Goal: Contribute content: Contribute content

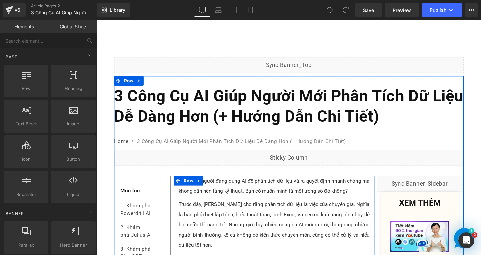
scroll to position [67, 0]
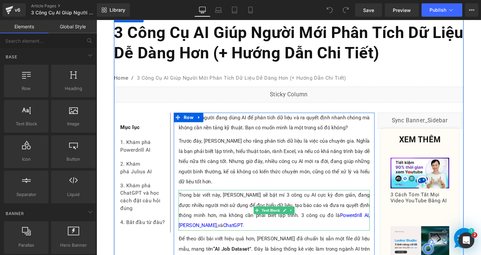
click at [349, 210] on p "Trong bài viết này, Linh sẽ bật mí 3 công cụ AI cực kỳ đơn giản, đang được nhiề…" at bounding box center [283, 220] width 201 height 43
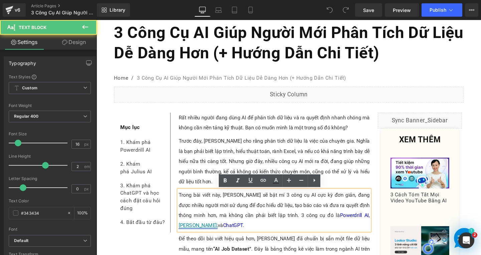
click at [224, 233] on link "[PERSON_NAME]," at bounding box center [203, 236] width 41 height 6
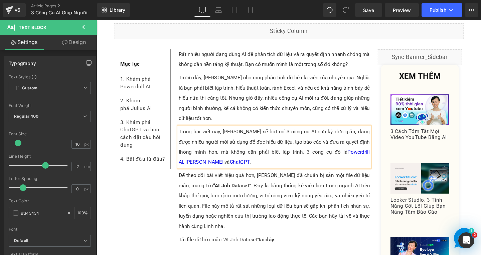
scroll to position [300, 0]
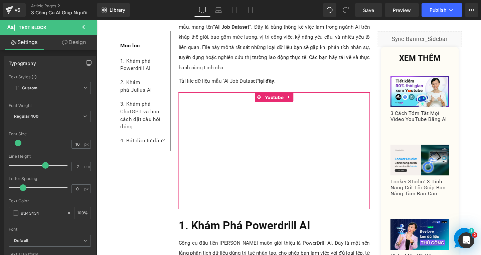
drag, startPoint x: 282, startPoint y: 103, endPoint x: 256, endPoint y: 100, distance: 26.2
click at [282, 103] on span "Youtube" at bounding box center [283, 101] width 23 height 10
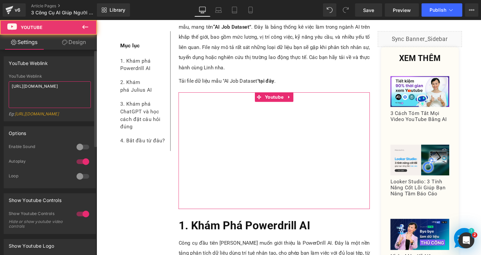
drag, startPoint x: 76, startPoint y: 89, endPoint x: 0, endPoint y: 89, distance: 76.4
click at [0, 89] on div "YouTube Weblink YouTube Weblink https://youtu.be/L3TeLjb5qpU Eg: https://www.yo…" at bounding box center [50, 86] width 100 height 70
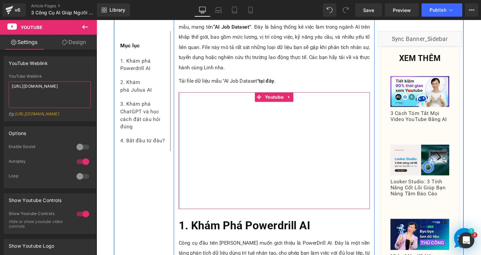
type textarea "https://youtu.be/bhDcrKh8dcw"
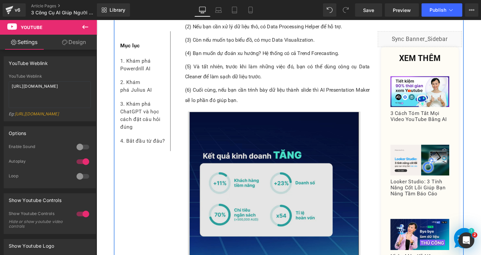
scroll to position [1001, 0]
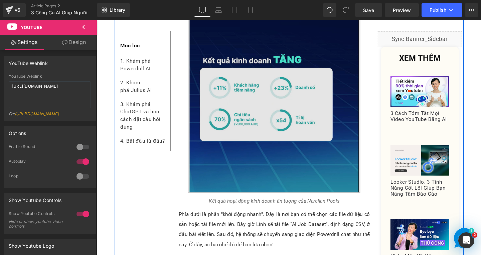
click at [283, 141] on img at bounding box center [283, 108] width 181 height 185
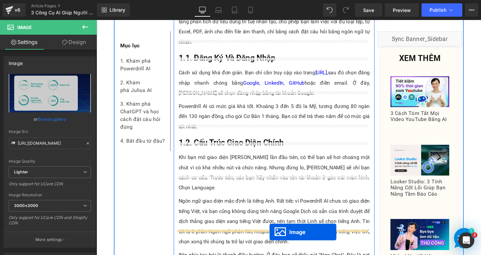
scroll to position [550, 0]
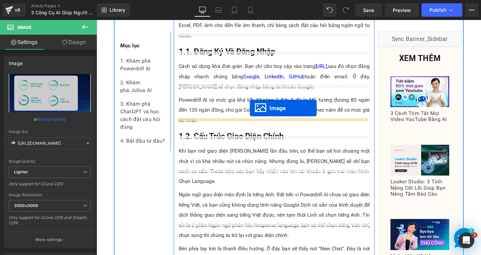
drag, startPoint x: 272, startPoint y: 88, endPoint x: 258, endPoint y: 112, distance: 28.4
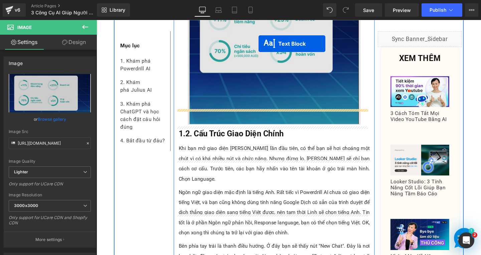
scroll to position [731, 0]
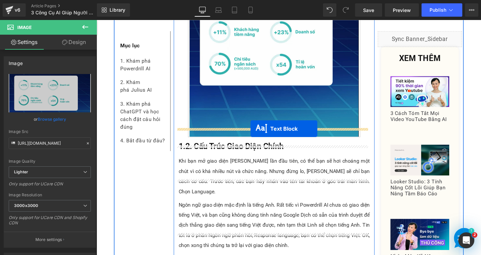
drag, startPoint x: 264, startPoint y: 206, endPoint x: 258, endPoint y: 135, distance: 72.0
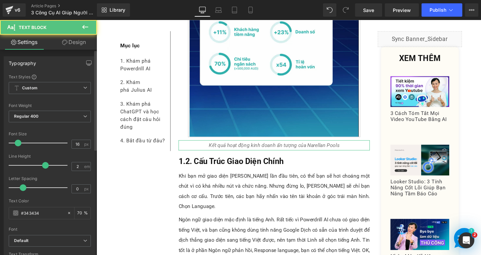
scroll to position [100, 0]
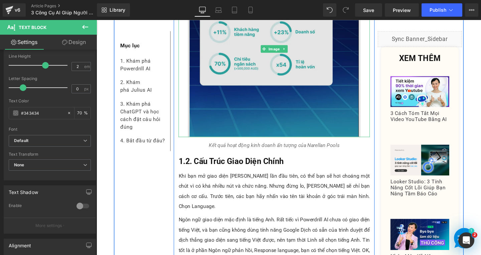
click at [263, 97] on img at bounding box center [283, 50] width 181 height 185
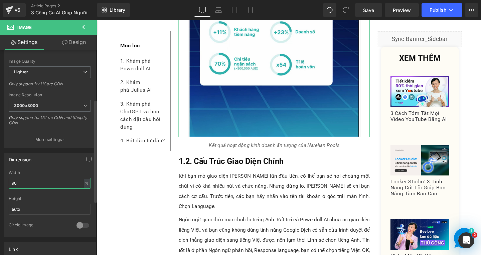
click at [28, 183] on input "90" at bounding box center [50, 183] width 82 height 11
drag, startPoint x: 44, startPoint y: 187, endPoint x: 8, endPoint y: 186, distance: 35.7
click at [8, 186] on div "90% Width 90 % % px auto Height auto 0 Circle Image" at bounding box center [49, 204] width 91 height 67
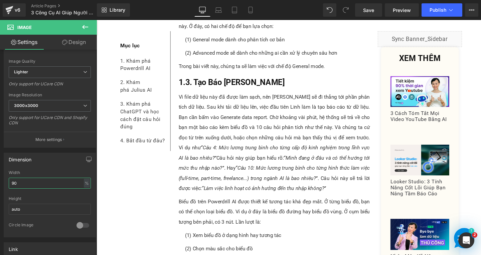
scroll to position [1398, 0]
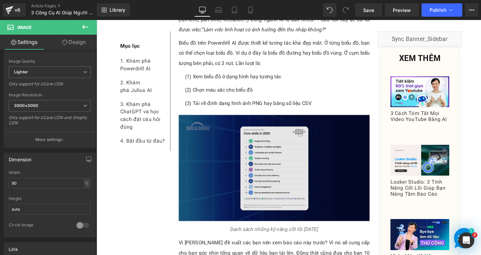
click at [236, 160] on img at bounding box center [283, 176] width 201 height 112
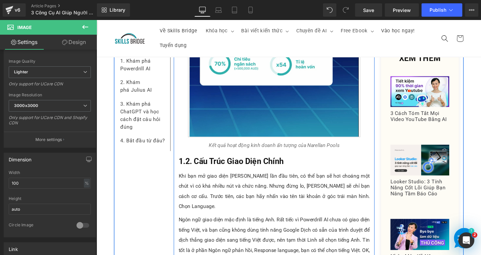
scroll to position [664, 0]
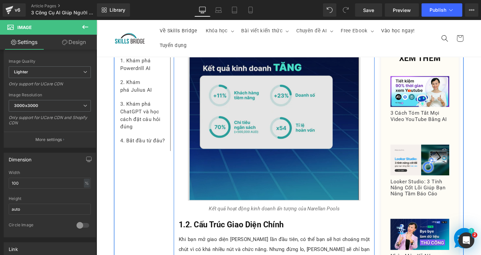
click at [285, 149] on img at bounding box center [283, 116] width 181 height 185
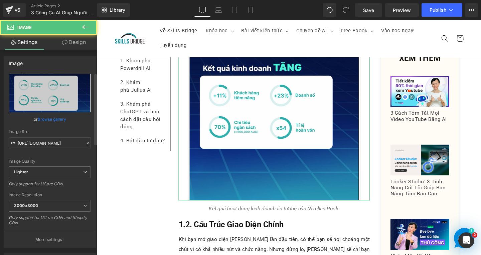
scroll to position [67, 0]
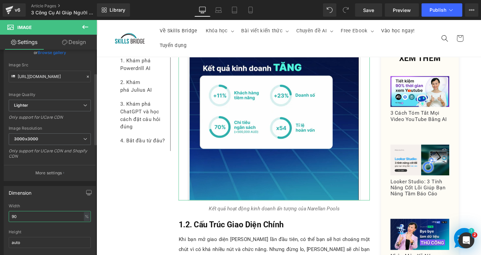
drag, startPoint x: 27, startPoint y: 217, endPoint x: 0, endPoint y: 216, distance: 27.4
click at [0, 216] on div "Dimension 90% Width 90 % % px auto Height auto 0 Circle Image" at bounding box center [50, 226] width 100 height 90
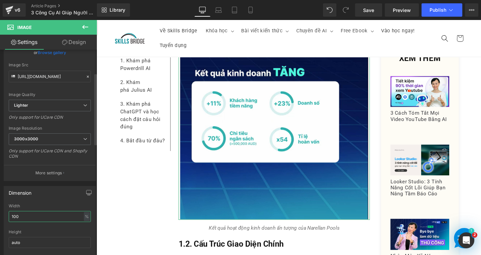
type input "100"
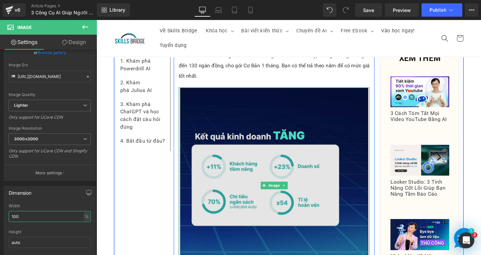
scroll to position [530, 0]
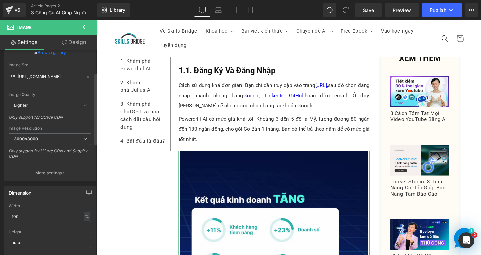
click at [56, 201] on div "Dimension 90% Width 100 % % px auto Height auto 0 Circle Image" at bounding box center [50, 228] width 92 height 85
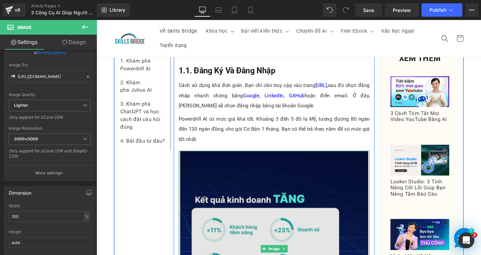
scroll to position [464, 0]
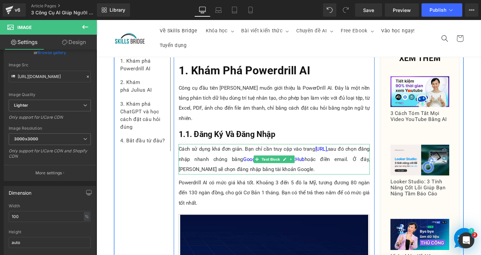
click at [289, 164] on p "Cách sử dụng khá đơn giản. Bạn chỉ cần truy cập vào trang powerdrill.ai, sau đó…" at bounding box center [283, 167] width 201 height 32
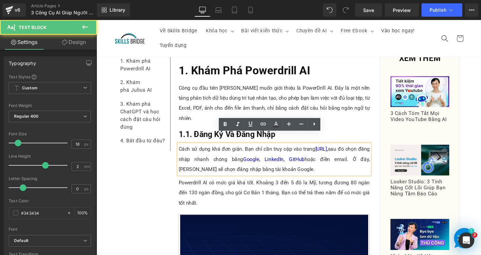
click at [289, 164] on p "Cách sử dụng khá đơn giản. Bạn chỉ cần truy cập vào trang powerdrill.ai, sau đó…" at bounding box center [283, 167] width 201 height 32
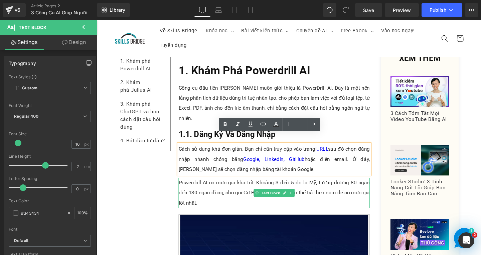
click at [226, 201] on p "Powerdrill AI có mức giá khá tốt. Khoảng 3 đến 5 đô la Mỹ, tương đương 80 ngàn …" at bounding box center [283, 202] width 201 height 32
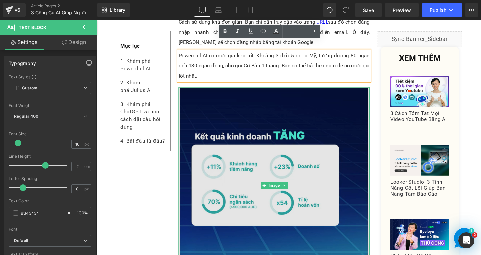
scroll to position [664, 0]
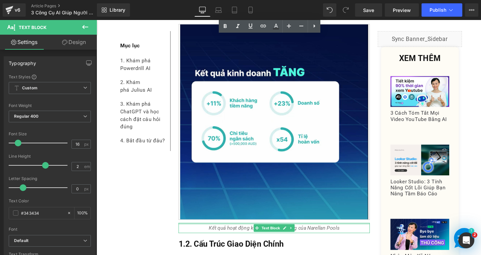
click at [234, 236] on icon "Kết quả hoạt động kinh doanh ấn tượng của Narellan Pools" at bounding box center [283, 239] width 137 height 6
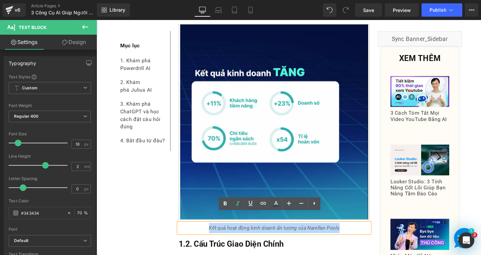
drag, startPoint x: 208, startPoint y: 229, endPoint x: 355, endPoint y: 223, distance: 147.0
click at [355, 234] on div "Kết quả hoạt động kinh doanh ấn tượng của Narellan Pools" at bounding box center [283, 239] width 201 height 11
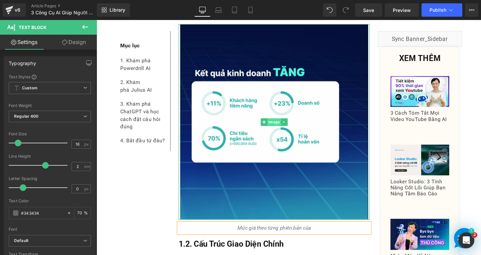
scroll to position [564, 0]
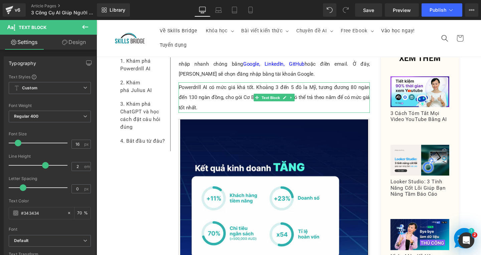
click at [212, 87] on p "Powerdrill AI có mức giá khá tốt. Khoảng 3 đến 5 đô la Mỹ, tương đương 80 ngàn …" at bounding box center [283, 102] width 201 height 32
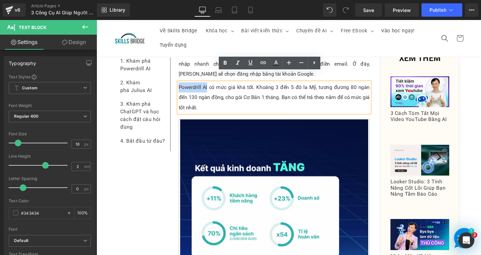
drag, startPoint x: 181, startPoint y: 80, endPoint x: 210, endPoint y: 79, distance: 29.4
click at [210, 86] on p "Powerdrill AI có mức giá khá tốt. Khoảng 3 đến 5 đô la Mỹ, tương đương 80 ngàn …" at bounding box center [283, 102] width 201 height 32
copy p "Powerdrill AI"
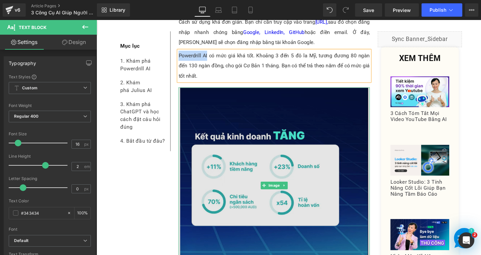
scroll to position [731, 0]
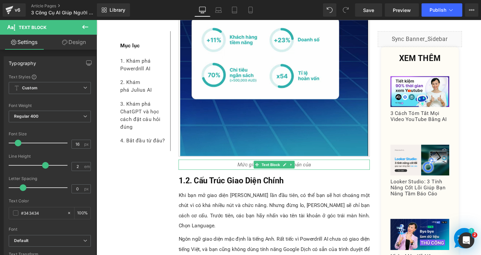
click at [333, 167] on p "Mức giá theo từng phiên bản của" at bounding box center [283, 172] width 201 height 11
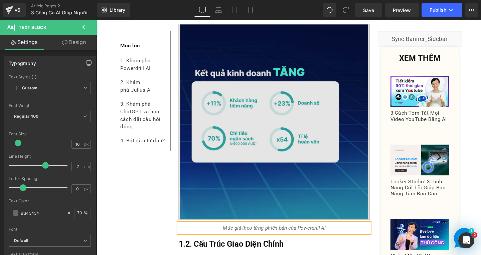
scroll to position [764, 0]
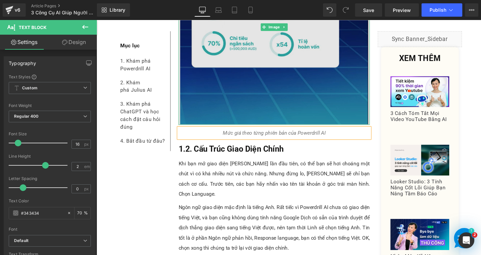
click at [307, 93] on img at bounding box center [283, 27] width 201 height 206
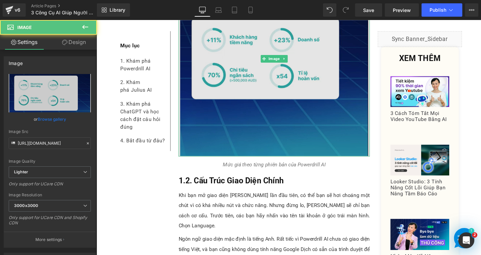
scroll to position [697, 0]
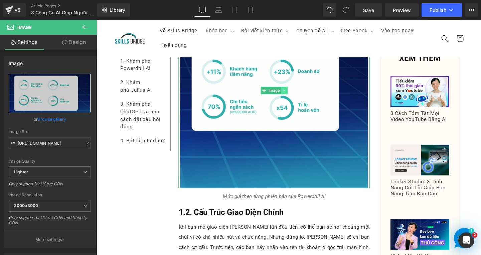
click at [293, 92] on icon at bounding box center [294, 94] width 4 height 4
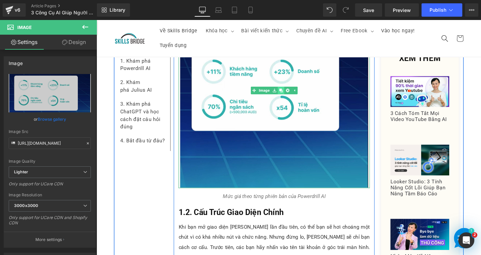
click at [288, 92] on icon at bounding box center [290, 94] width 4 height 4
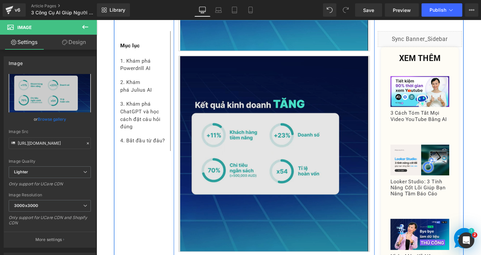
scroll to position [842, 0]
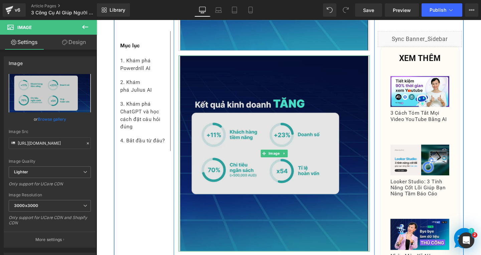
click at [293, 176] on img at bounding box center [283, 160] width 201 height 206
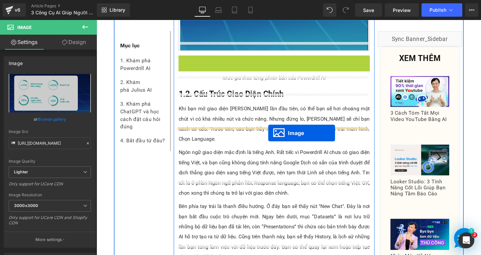
drag, startPoint x: 267, startPoint y: 149, endPoint x: 277, endPoint y: 139, distance: 13.9
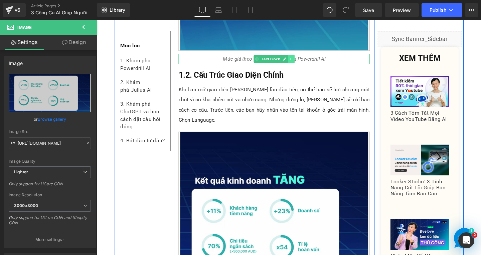
click at [300, 60] on icon at bounding box center [300, 61] width 1 height 2
click at [296, 59] on icon at bounding box center [298, 61] width 4 height 4
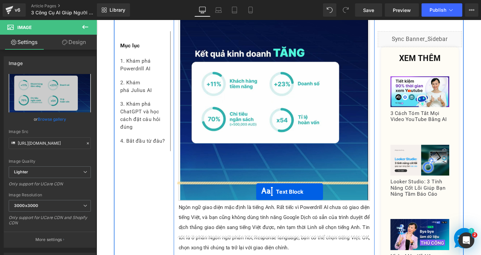
drag, startPoint x: 263, startPoint y: 64, endPoint x: 265, endPoint y: 195, distance: 130.9
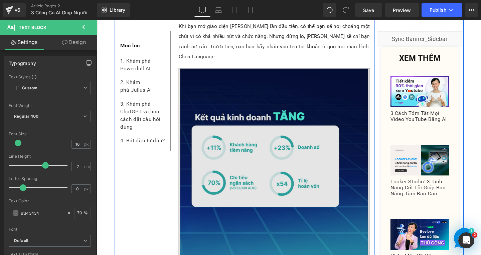
scroll to position [975, 0]
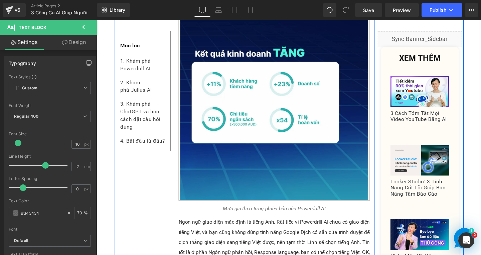
click at [256, 216] on icon "Mức giá theo từng phiên bản của Powerdrill AI" at bounding box center [283, 219] width 108 height 6
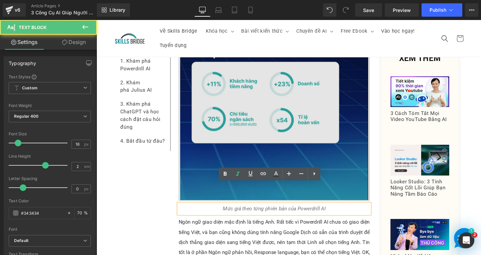
scroll to position [842, 0]
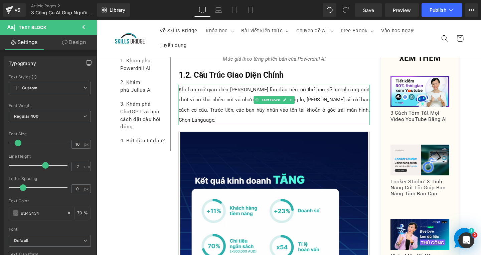
click at [228, 88] on p "Khi bạn mở giao diện [PERSON_NAME] lần đầu tiên, có thể bạn sẽ hơi choáng một c…" at bounding box center [283, 109] width 201 height 43
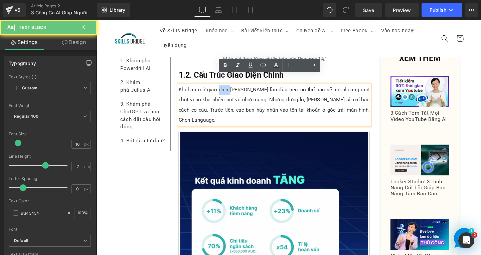
click at [228, 88] on p "Khi bạn mở giao diện [PERSON_NAME] lần đầu tiên, có thể bạn sẽ hơi choáng một c…" at bounding box center [283, 109] width 201 height 43
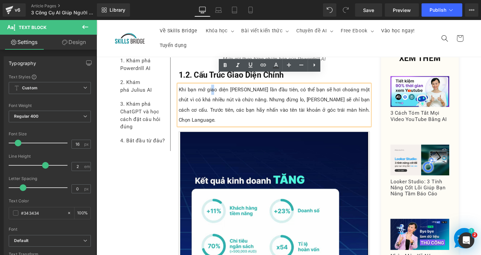
click at [214, 88] on p "Khi bạn mở giao diện [PERSON_NAME] lần đầu tiên, có thể bạn sẽ hơi choáng một c…" at bounding box center [283, 109] width 201 height 43
drag, startPoint x: 220, startPoint y: 83, endPoint x: 255, endPoint y: 82, distance: 35.0
click at [255, 88] on p "Khi bạn mở giao diện [PERSON_NAME] lần đầu tiên, có thể bạn sẽ hơi choáng một c…" at bounding box center [283, 109] width 201 height 43
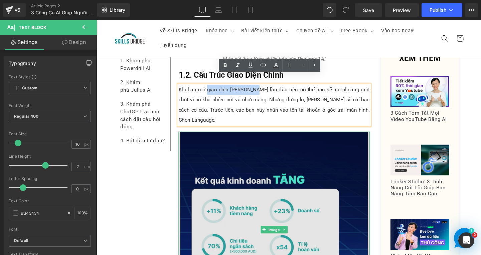
copy p "giao diện Powerdrill"
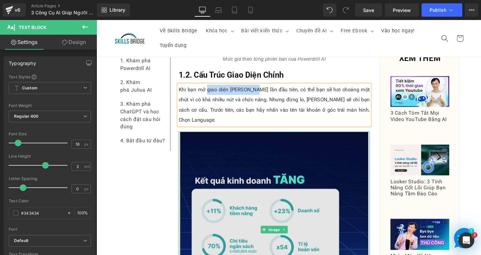
scroll to position [975, 0]
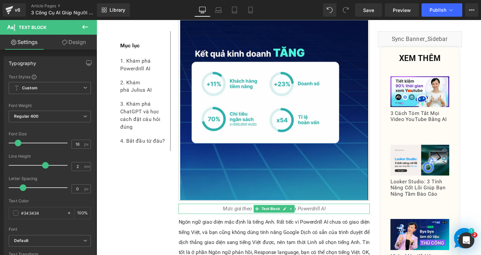
click at [346, 214] on p "Mức giá theo từng phiên bản của Powerdrill AI" at bounding box center [283, 219] width 201 height 11
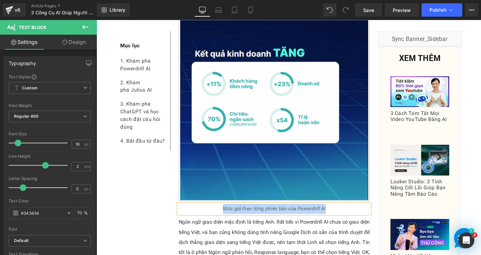
paste div
click at [261, 216] on icon "giao diện Powerdrill" at bounding box center [283, 219] width 46 height 6
click at [280, 216] on icon "Giao diện Powerdrill" at bounding box center [283, 219] width 47 height 6
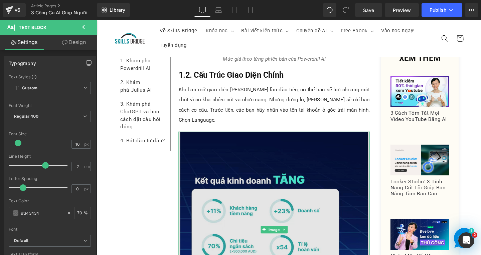
scroll to position [942, 0]
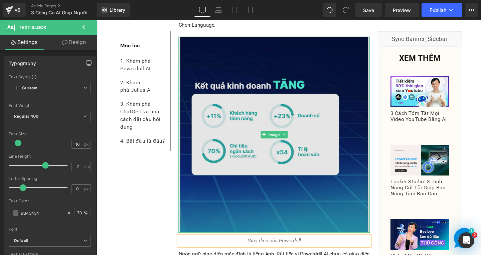
click at [297, 148] on img at bounding box center [283, 140] width 201 height 206
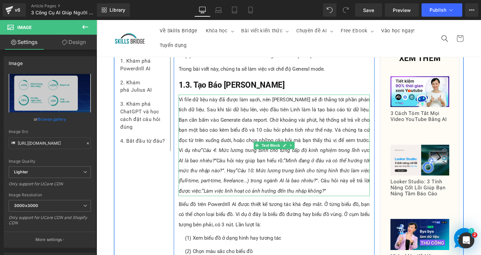
scroll to position [1609, 0]
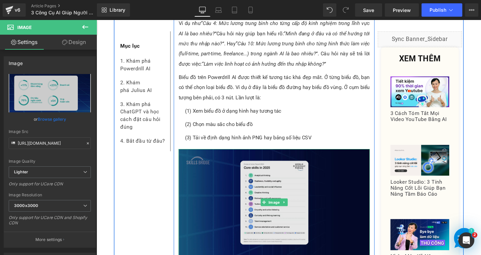
click at [276, 203] on img at bounding box center [283, 212] width 201 height 112
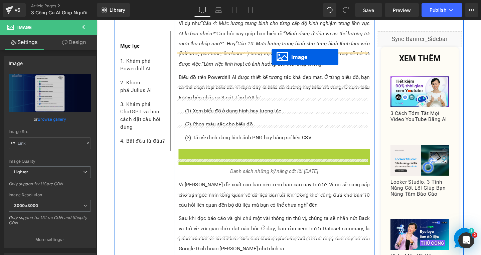
drag, startPoint x: 268, startPoint y: 188, endPoint x: 280, endPoint y: 55, distance: 132.8
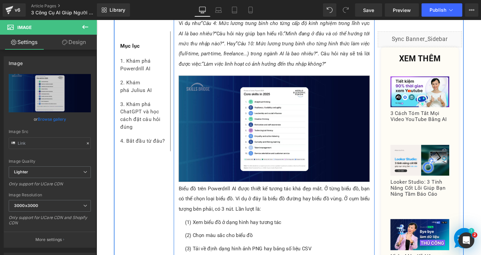
scroll to position [1616, 0]
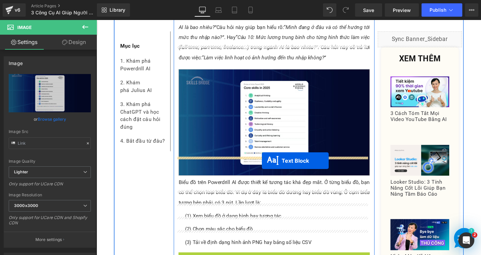
drag, startPoint x: 264, startPoint y: 254, endPoint x: 270, endPoint y: 168, distance: 86.0
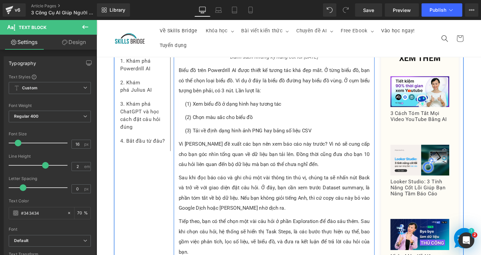
scroll to position [1650, 0]
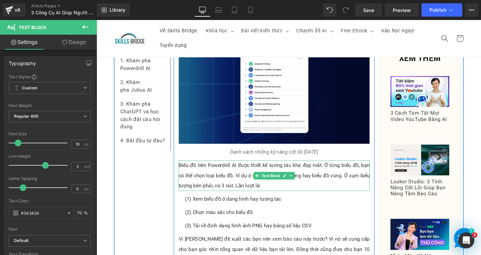
click at [223, 168] on p "Biểu đồ trên Powerdrill AI được thiết kế tương tác khá đẹp mắt. Ở từng biểu đồ,…" at bounding box center [283, 184] width 201 height 32
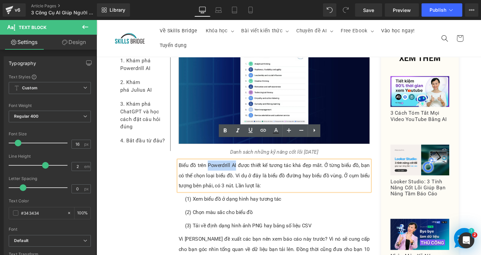
drag, startPoint x: 211, startPoint y: 150, endPoint x: 241, endPoint y: 151, distance: 29.4
click at [241, 168] on p "Biểu đồ trên Powerdrill AI được thiết kế tương tác khá đẹp mắt. Ở từng biểu đồ,…" at bounding box center [283, 184] width 201 height 32
copy p "Powerdrill AI"
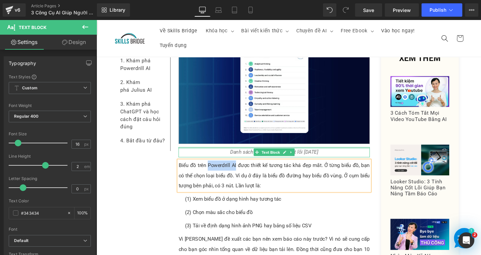
click at [342, 154] on p "Danh sách những kỹ năng cốt lõi năm 2025" at bounding box center [283, 159] width 201 height 11
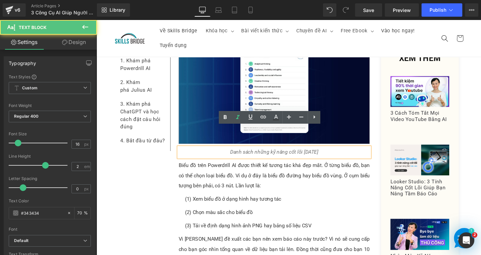
click at [342, 154] on p "Danh sách những kỹ năng cốt lõi năm 2025" at bounding box center [283, 159] width 201 height 11
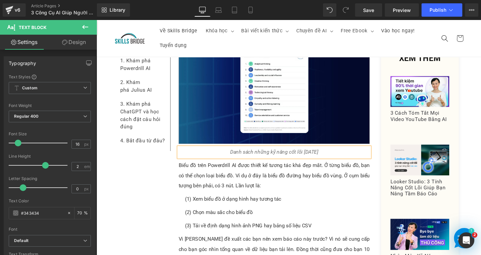
paste div
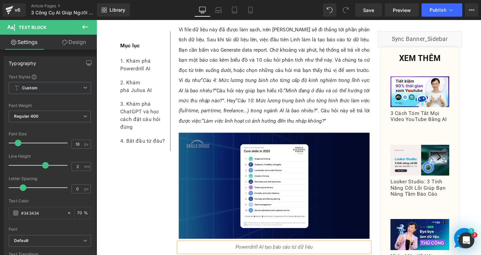
scroll to position [1616, 0]
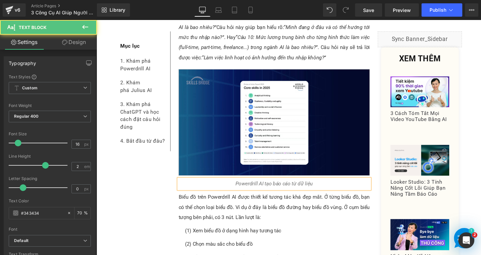
click at [299, 189] on icon "Powerdrill AI tạo báo cáo từ dữ liệu" at bounding box center [282, 192] width 81 height 6
click at [354, 187] on p "Powerdrill AI tạo báo cáo kèm câu hỏi phân tích từ dữ liệu" at bounding box center [283, 192] width 201 height 11
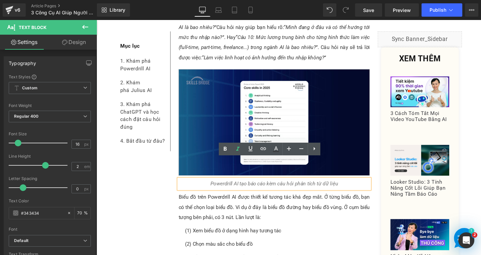
click at [272, 189] on icon "Powerdrill AI tạo báo cáo kèm câu hỏi phân tích từ dữ liệu" at bounding box center [283, 192] width 134 height 6
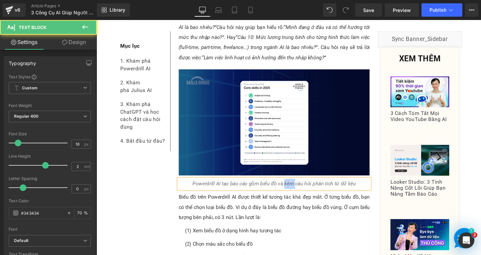
drag, startPoint x: 292, startPoint y: 169, endPoint x: 303, endPoint y: 170, distance: 11.0
click at [303, 189] on icon "Powerdrill AI tạo báo cáo gồm biểu đồ và kèm câu hỏi phân tích từ dữ liệu" at bounding box center [283, 192] width 172 height 6
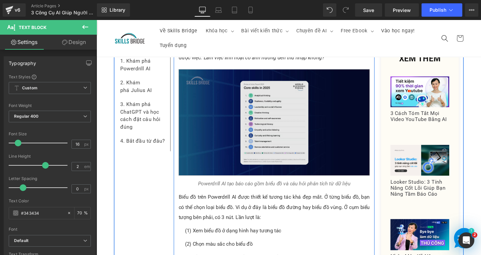
click at [296, 107] on img at bounding box center [283, 128] width 201 height 112
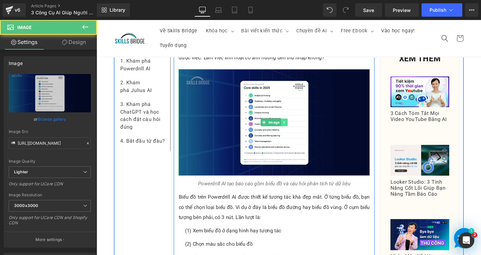
click at [292, 126] on icon at bounding box center [294, 128] width 4 height 4
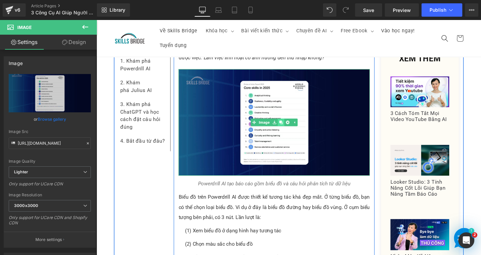
click at [287, 124] on link at bounding box center [290, 128] width 7 height 8
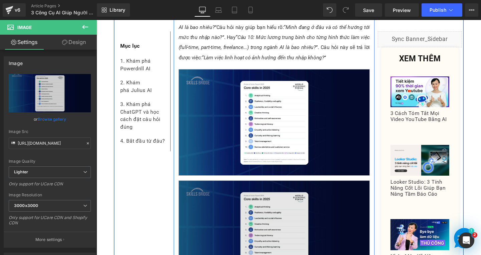
scroll to position [1650, 0]
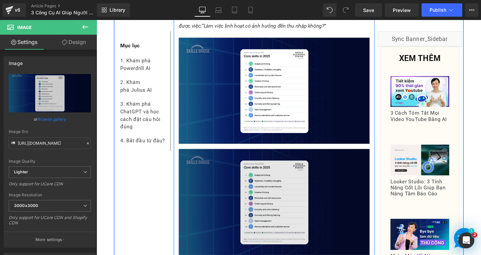
click at [319, 195] on img at bounding box center [283, 212] width 201 height 112
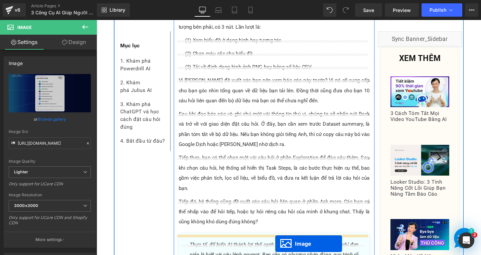
scroll to position [1856, 0]
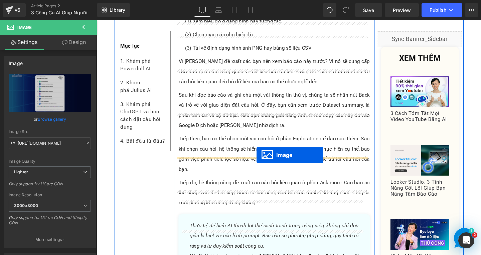
drag, startPoint x: 270, startPoint y: 187, endPoint x: 264, endPoint y: 163, distance: 25.3
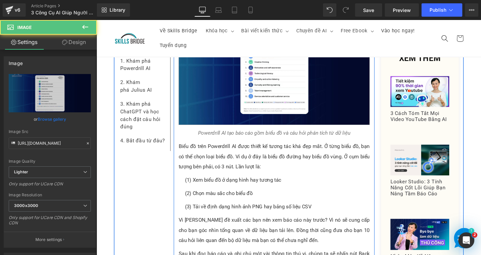
scroll to position [1603, 0]
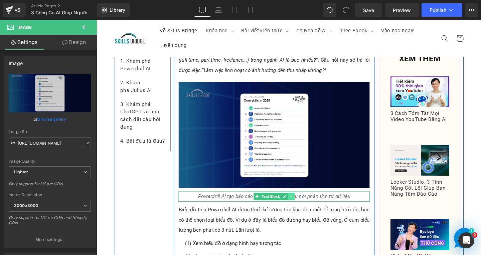
click at [299, 204] on icon at bounding box center [301, 206] width 4 height 4
click at [296, 204] on icon at bounding box center [298, 206] width 4 height 4
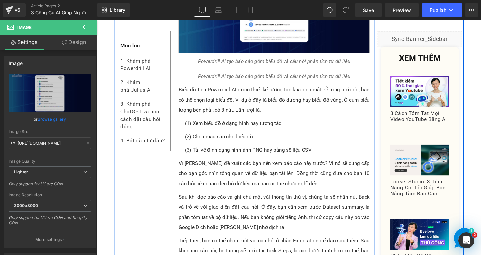
scroll to position [1751, 0]
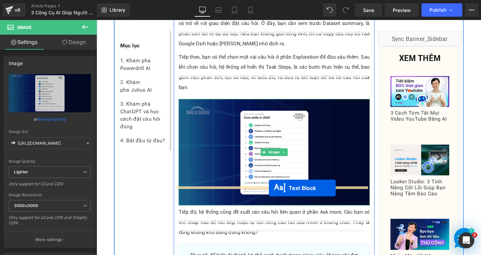
drag, startPoint x: 265, startPoint y: 51, endPoint x: 277, endPoint y: 197, distance: 146.0
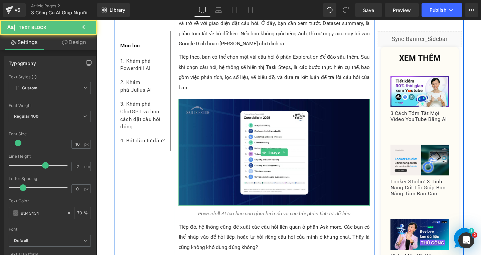
scroll to position [2023, 0]
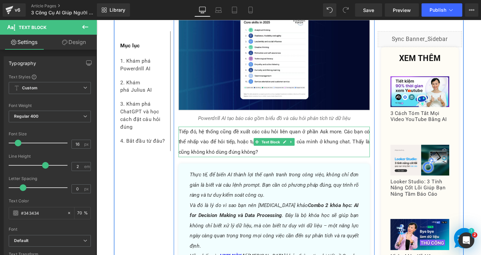
click at [244, 133] on p "Tiếp đó, hệ thống cũng đề xuất các câu hỏi liên quan ở phần Ask more. Các bạn c…" at bounding box center [283, 149] width 201 height 32
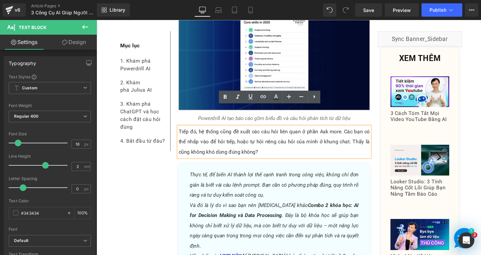
click at [288, 140] on p "Tiếp đó, hệ thống cũng đề xuất các câu hỏi liên quan ở phần Ask more. Các bạn c…" at bounding box center [283, 149] width 201 height 32
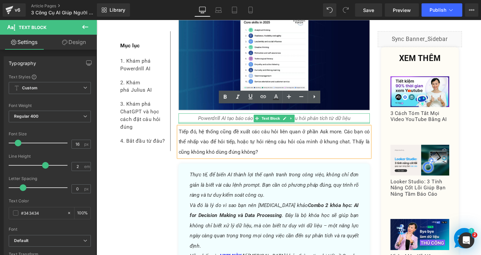
click at [353, 120] on icon "Powerdrill AI tạo báo cáo gồm biểu đồ và câu hỏi phân tích từ dữ liệu" at bounding box center [283, 123] width 160 height 6
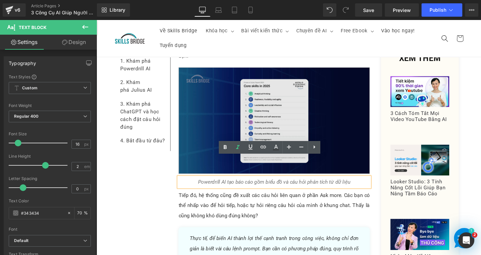
scroll to position [1889, 0]
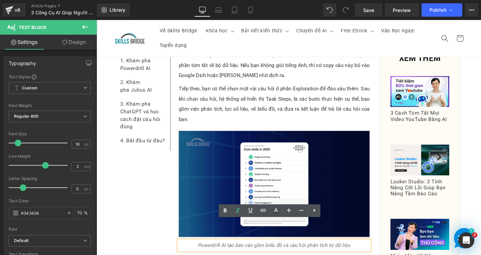
click at [203, 254] on icon "Powerdrill AI tạo báo cáo gồm biểu đồ và câu hỏi phân tích từ dữ liệu" at bounding box center [283, 257] width 160 height 6
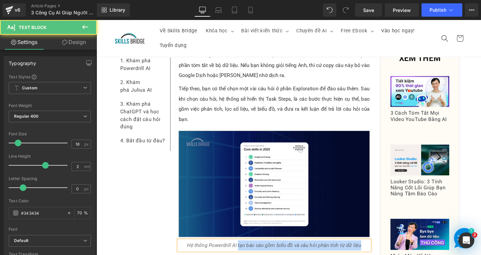
drag, startPoint x: 244, startPoint y: 234, endPoint x: 381, endPoint y: 229, distance: 136.9
click at [381, 252] on div "Hệ thống Powerdrill AI tạo báo cáo gồm biểu đồ và câu hỏi phân tích từ dữ liệu" at bounding box center [283, 257] width 201 height 11
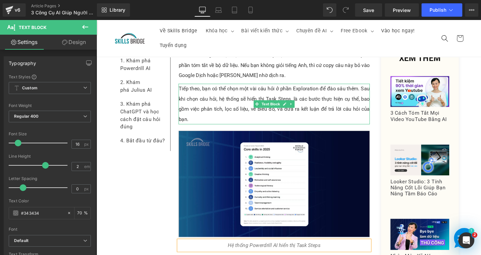
click at [337, 103] on p "Tiếp theo, bạn có thể chọn một vài câu hỏi ở phần Exploration để đào sâu thêm. …" at bounding box center [283, 108] width 201 height 43
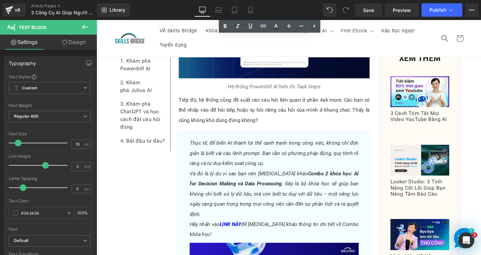
scroll to position [1956, 0]
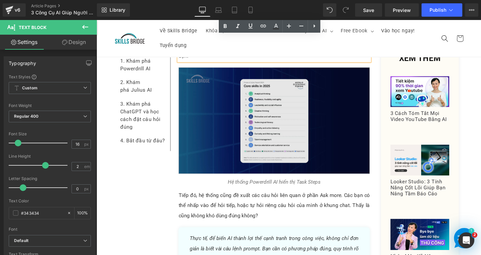
click at [307, 125] on img at bounding box center [283, 126] width 201 height 112
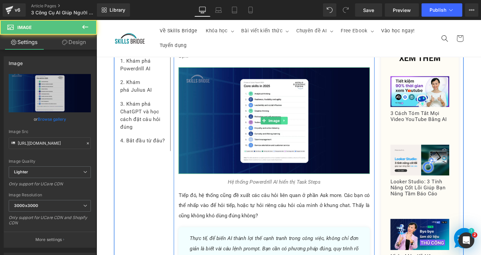
click at [292, 124] on icon at bounding box center [294, 126] width 4 height 4
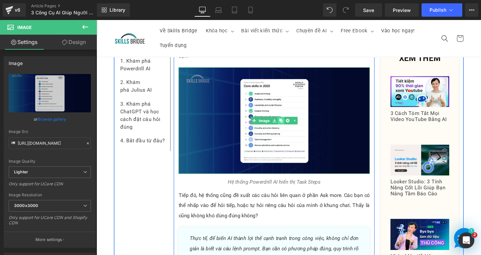
click at [288, 124] on icon at bounding box center [290, 126] width 4 height 4
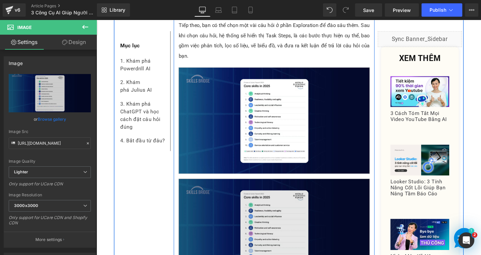
scroll to position [2023, 0]
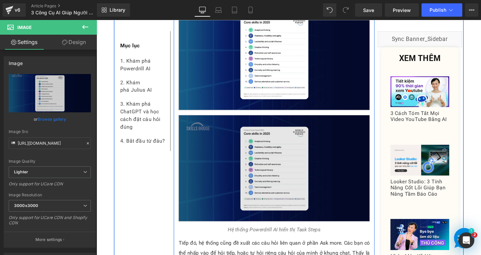
click at [269, 182] on img at bounding box center [283, 176] width 201 height 112
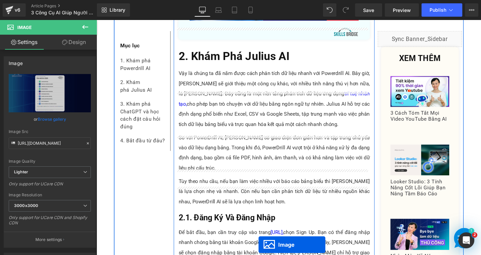
scroll to position [2437, 0]
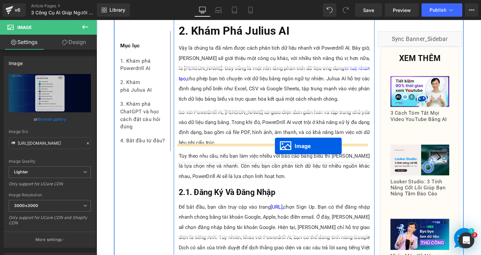
drag, startPoint x: 268, startPoint y: 154, endPoint x: 284, endPoint y: 153, distance: 16.1
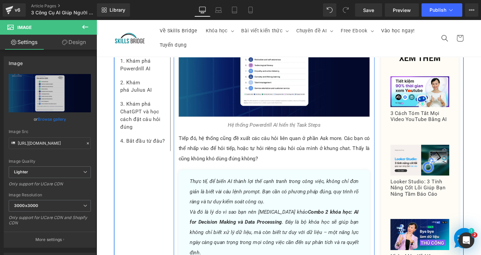
scroll to position [1916, 0]
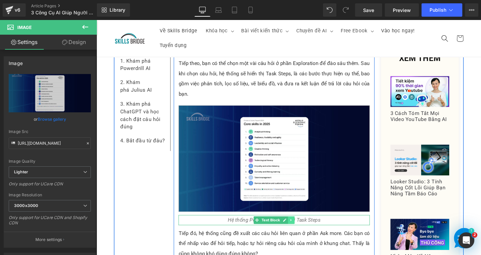
click at [299, 229] on icon at bounding box center [301, 231] width 4 height 4
click at [296, 229] on icon at bounding box center [298, 231] width 4 height 4
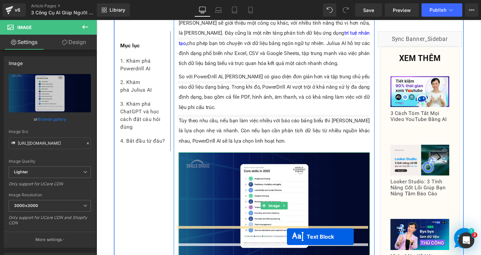
scroll to position [2509, 0]
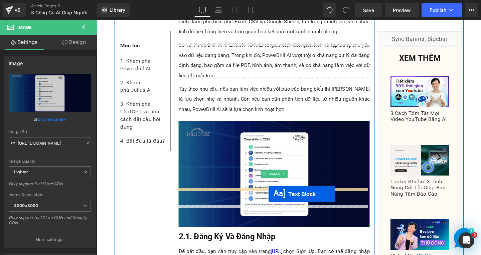
drag, startPoint x: 265, startPoint y: 53, endPoint x: 277, endPoint y: 203, distance: 150.7
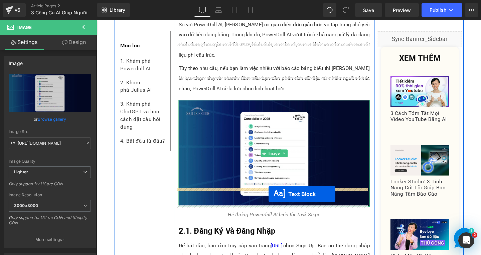
scroll to position [2487, 0]
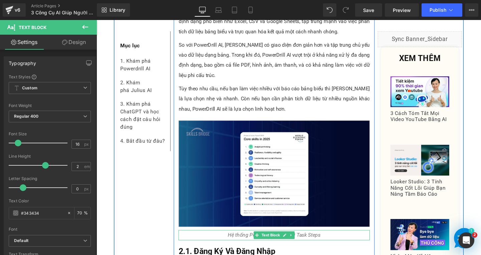
click at [339, 241] on p "Hệ thống Powerdrill AI hiển thị Task Steps" at bounding box center [283, 246] width 201 height 11
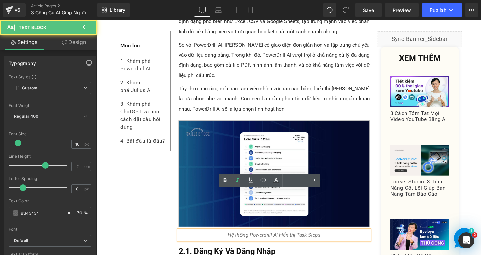
click at [337, 241] on p "Hệ thống Powerdrill AI hiển thị Task Steps" at bounding box center [283, 246] width 201 height 11
drag, startPoint x: 232, startPoint y: 205, endPoint x: 333, endPoint y: 209, distance: 100.5
click at [333, 241] on p "Hệ thống Powerdrill AI hiển thị Task Steps" at bounding box center [283, 246] width 201 height 11
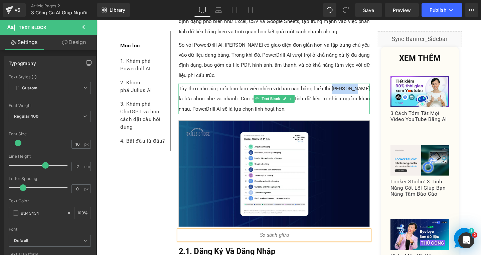
drag, startPoint x: 346, startPoint y: 50, endPoint x: 366, endPoint y: 49, distance: 20.7
click at [366, 87] on p "Tùy theo nhu cầu, nếu bạn làm việc nhiều với báo cáo bảng biểu thì [PERSON_NAME…" at bounding box center [283, 103] width 201 height 32
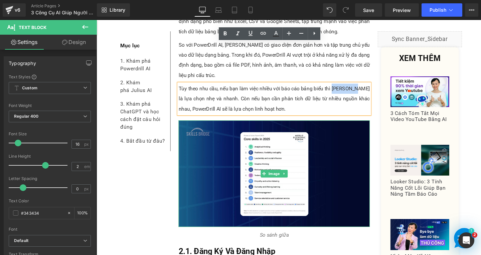
copy p "Julius AI"
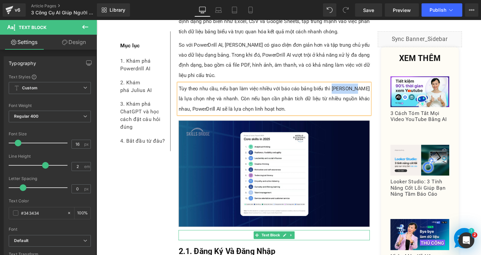
click at [312, 241] on p "So sánh giữa" at bounding box center [283, 246] width 201 height 11
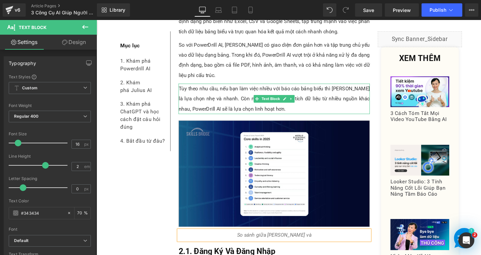
click at [194, 87] on p "Tùy theo nhu cầu, nếu bạn làm việc nhiều với báo cáo bảng biểu thì [PERSON_NAME…" at bounding box center [283, 103] width 201 height 32
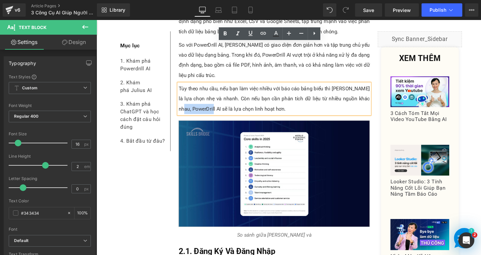
drag, startPoint x: 181, startPoint y: 71, endPoint x: 210, endPoint y: 70, distance: 29.0
click at [210, 87] on p "Tùy theo nhu cầu, nếu bạn làm việc nhiều với báo cáo bảng biểu thì [PERSON_NAME…" at bounding box center [283, 103] width 201 height 32
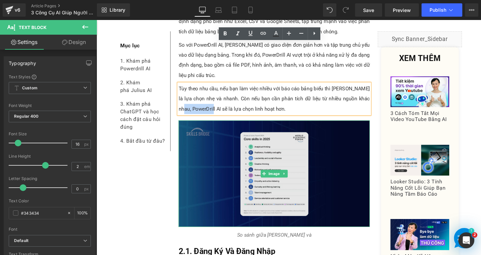
copy p "PowerDrill AI"
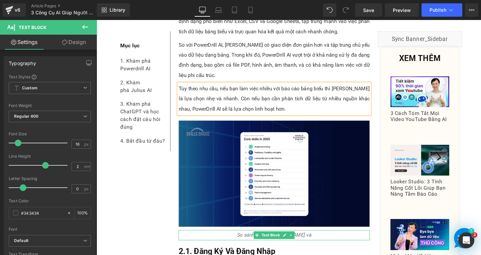
click at [325, 241] on p "So sánh giữa Julius AI và" at bounding box center [283, 246] width 201 height 11
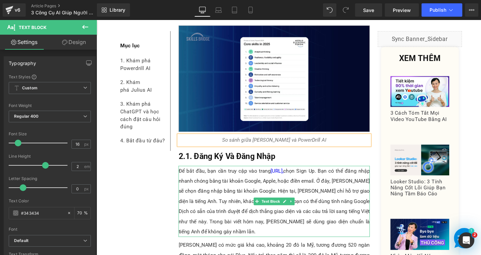
scroll to position [2654, 0]
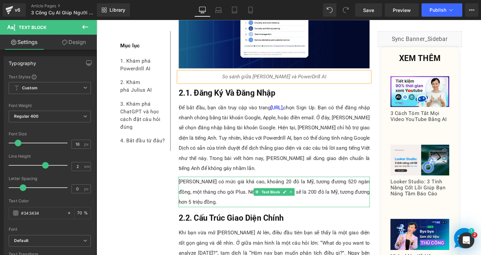
click at [228, 185] on p "[PERSON_NAME] có mức giá khá cao, khoảng 20 đô la Mỹ, tương đương 520 ngàn đồng…" at bounding box center [283, 201] width 201 height 32
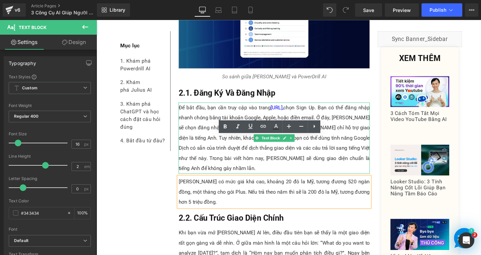
click at [207, 122] on p "Để bắt đầu, bạn cần truy cập vào trang [URL], chọn Sign Up. Bạn có thể đăng nhậ…" at bounding box center [283, 144] width 201 height 75
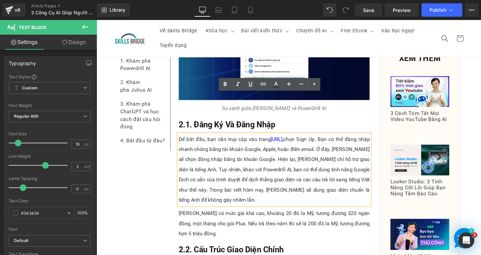
scroll to position [2521, 0]
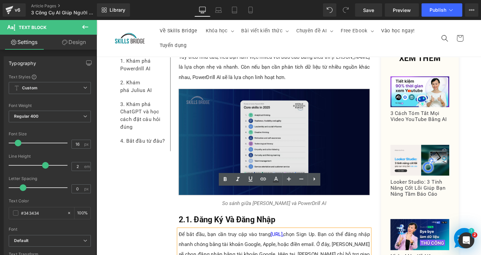
click at [278, 128] on img at bounding box center [283, 148] width 201 height 112
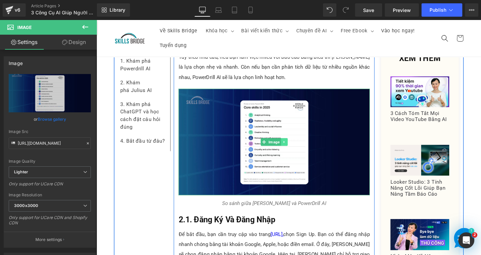
click at [293, 147] on icon at bounding box center [294, 149] width 4 height 4
click at [287, 145] on link at bounding box center [290, 149] width 7 height 8
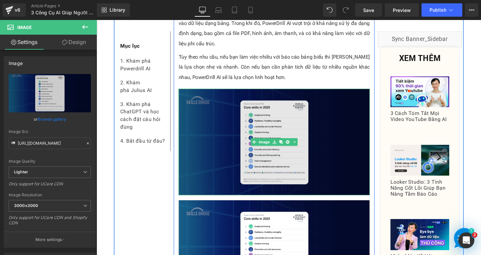
scroll to position [2621, 0]
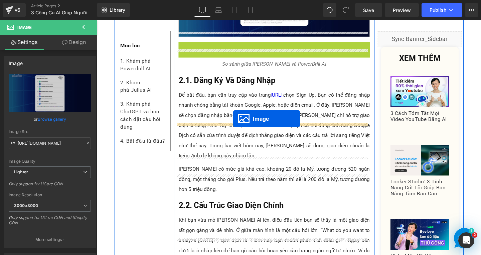
drag, startPoint x: 268, startPoint y: 124, endPoint x: 240, endPoint y: 124, distance: 28.4
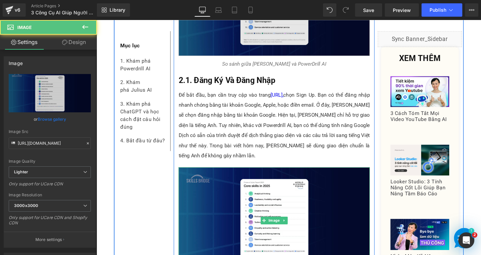
scroll to position [2534, 0]
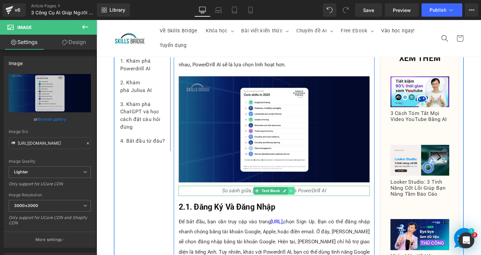
click at [298, 196] on link at bounding box center [301, 200] width 7 height 8
click at [296, 198] on icon at bounding box center [298, 200] width 4 height 4
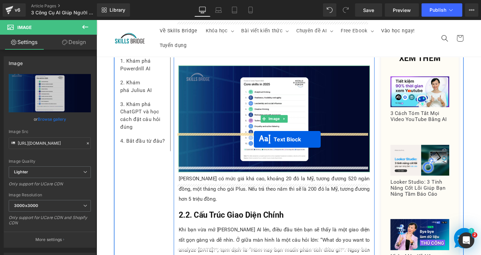
drag, startPoint x: 264, startPoint y: 174, endPoint x: 262, endPoint y: 146, distance: 28.8
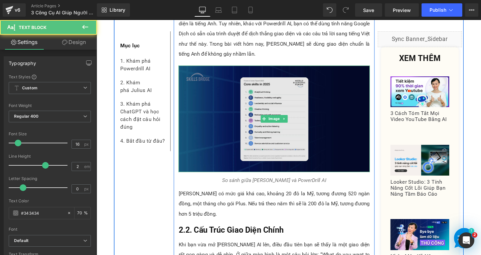
scroll to position [2674, 0]
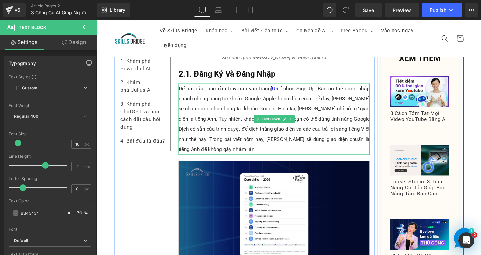
click at [324, 88] on p "Để bắt đầu, bạn cần truy cập vào trang [URL], chọn Sign Up. Bạn có thể đăng nhậ…" at bounding box center [283, 124] width 201 height 75
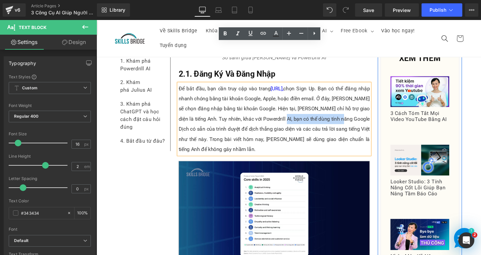
drag, startPoint x: 287, startPoint y: 81, endPoint x: 353, endPoint y: 81, distance: 65.8
click at [353, 87] on p "Để bắt đầu, bạn cần truy cập vào trang [URL], chọn Sign Up. Bạn có thể đăng nhậ…" at bounding box center [283, 124] width 201 height 75
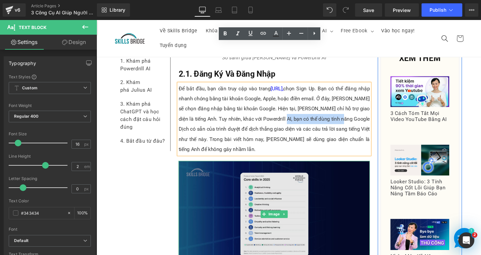
copy p "dùng tính năng Google Dịch"
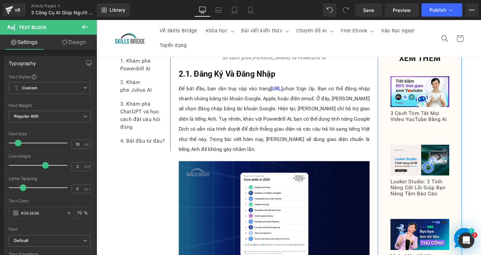
paste div
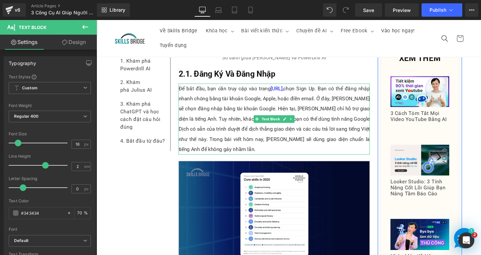
click at [249, 93] on p "Để bắt đầu, bạn cần truy cập vào trang [URL], chọn Sign Up. Bạn có thể đăng nhậ…" at bounding box center [283, 124] width 201 height 75
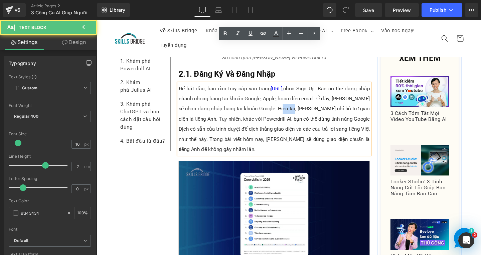
drag, startPoint x: 286, startPoint y: 70, endPoint x: 298, endPoint y: 70, distance: 12.7
click at [300, 87] on p "Để bắt đầu, bạn cần truy cập vào trang [URL], chọn Sign Up. Bạn có thể đăng nhậ…" at bounding box center [283, 124] width 201 height 75
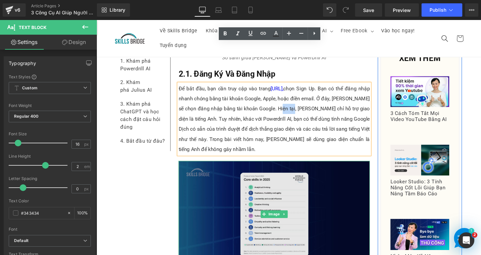
copy p "Julius"
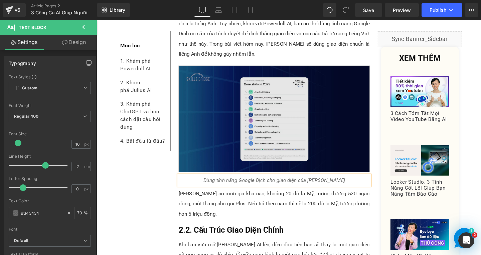
scroll to position [2808, 0]
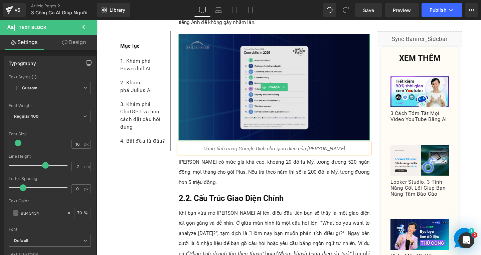
click at [283, 71] on img at bounding box center [283, 91] width 201 height 112
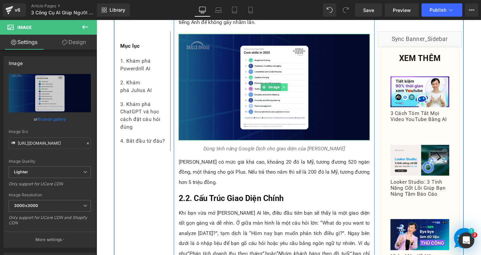
click at [292, 89] on icon at bounding box center [294, 91] width 4 height 4
click at [289, 89] on icon at bounding box center [290, 91] width 4 height 4
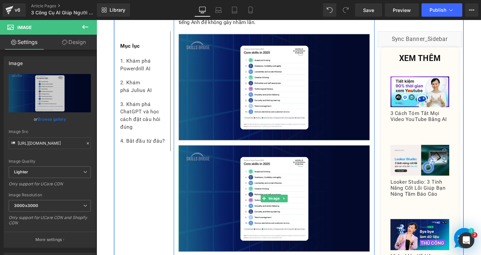
scroll to position [2908, 0]
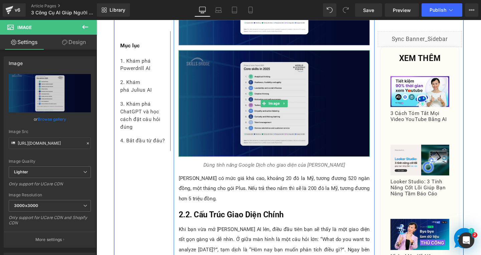
click at [306, 92] on img at bounding box center [283, 108] width 201 height 112
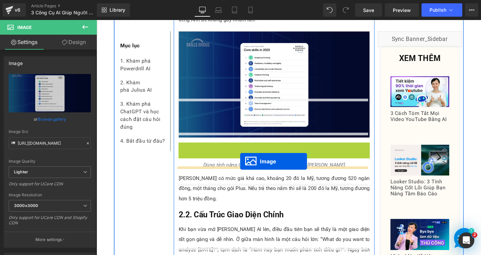
drag, startPoint x: 269, startPoint y: 66, endPoint x: 247, endPoint y: 169, distance: 105.1
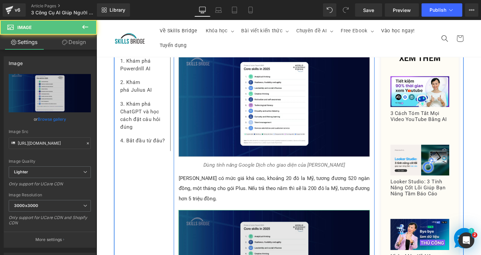
scroll to position [2891, 0]
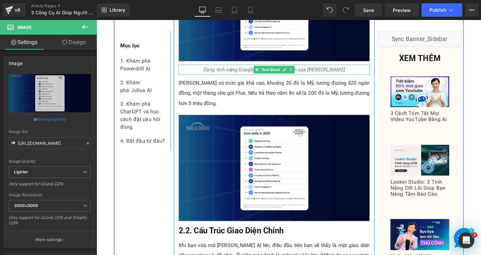
click at [249, 69] on icon "Dùng tính năng Google Dịch cho giao diện của [PERSON_NAME]" at bounding box center [283, 72] width 149 height 6
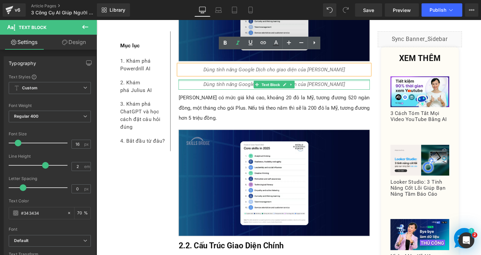
drag, startPoint x: 200, startPoint y: 41, endPoint x: 199, endPoint y: 20, distance: 21.4
click at [200, 83] on div "Dùng tính năng Google Dịch cho giao diện của Julius Text Block" at bounding box center [283, 88] width 201 height 11
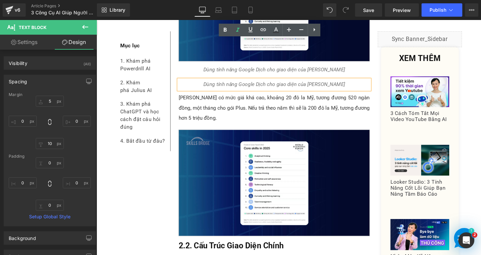
click at [96, 20] on div at bounding box center [96, 20] width 0 height 0
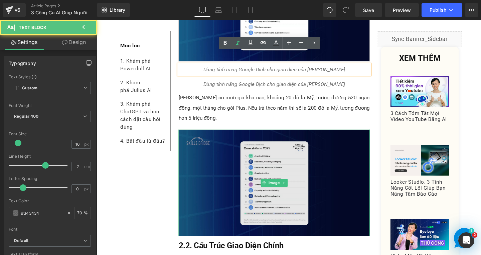
click at [254, 138] on img at bounding box center [283, 192] width 201 height 112
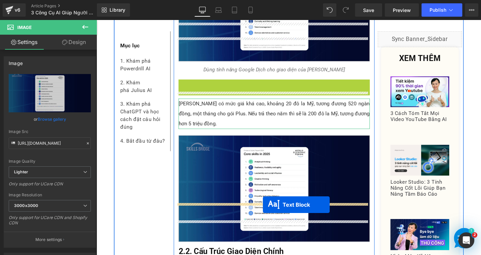
drag, startPoint x: 261, startPoint y: 42, endPoint x: 271, endPoint y: 214, distance: 172.2
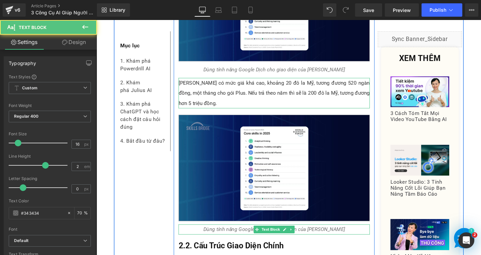
click at [350, 235] on p "Dùng tính năng Google Dịch cho giao diện của [PERSON_NAME]" at bounding box center [283, 240] width 201 height 11
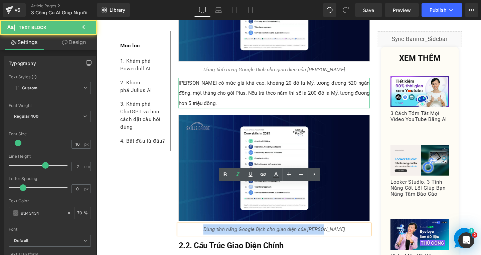
drag, startPoint x: 219, startPoint y: 197, endPoint x: 343, endPoint y: 200, distance: 124.2
click at [343, 235] on p "Dùng tính năng Google Dịch cho giao diện của [PERSON_NAME]" at bounding box center [283, 240] width 201 height 11
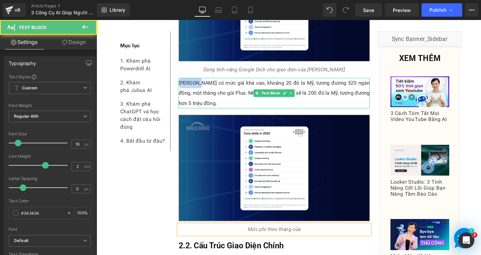
drag, startPoint x: 186, startPoint y: 43, endPoint x: 199, endPoint y: 43, distance: 13.7
click at [199, 81] on p "[PERSON_NAME] có mức giá khá cao, khoảng 20 đô la Mỹ, tương đương 520 ngàn đồng…" at bounding box center [283, 97] width 201 height 32
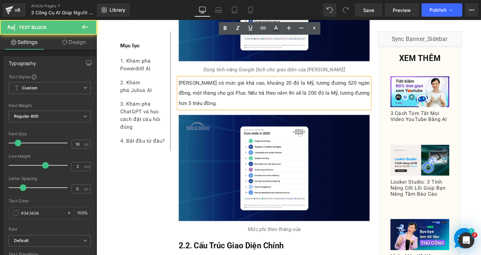
click at [201, 81] on p "[PERSON_NAME] có mức giá khá cao, khoảng 20 đô la Mỹ, tương đương 520 ngàn đồng…" at bounding box center [283, 97] width 201 height 32
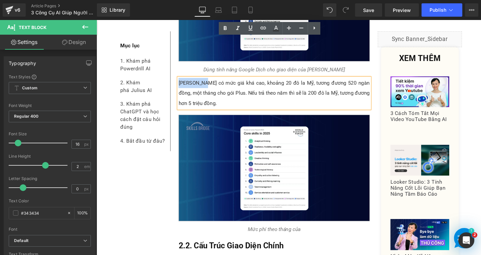
drag, startPoint x: 202, startPoint y: 42, endPoint x: 222, endPoint y: 58, distance: 25.3
click at [183, 81] on p "[PERSON_NAME] có mức giá khá cao, khoảng 20 đô la Mỹ, tương đương 520 ngàn đồng…" at bounding box center [283, 97] width 201 height 32
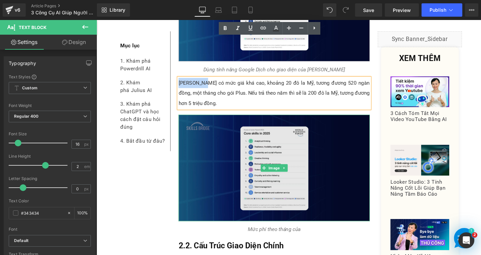
copy p "Julius AI"
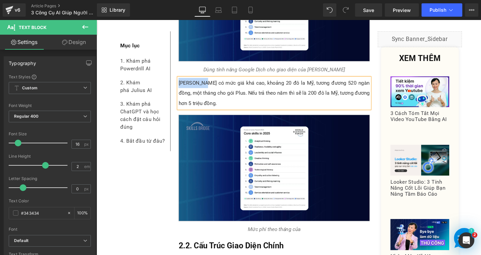
click at [317, 235] on p "Mức phí theo tháng của" at bounding box center [283, 240] width 201 height 11
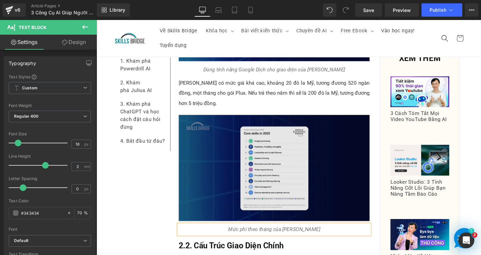
click at [279, 128] on img at bounding box center [283, 176] width 201 height 112
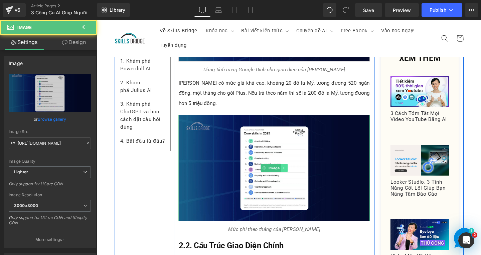
click at [292, 174] on icon at bounding box center [294, 176] width 4 height 4
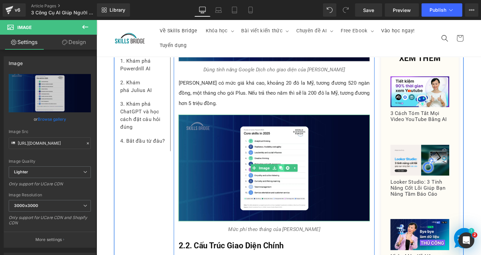
click at [288, 174] on icon at bounding box center [290, 176] width 4 height 4
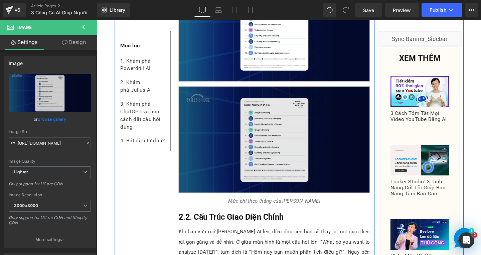
scroll to position [3038, 0]
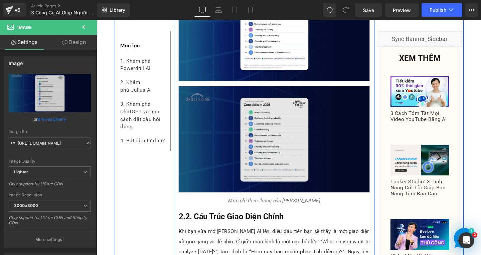
click at [309, 115] on img at bounding box center [283, 145] width 201 height 112
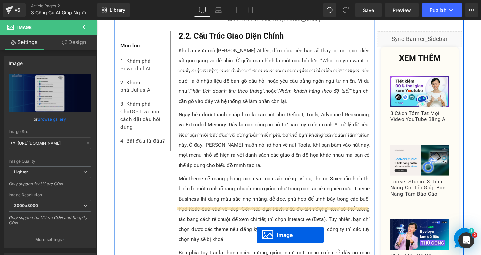
scroll to position [3165, 0]
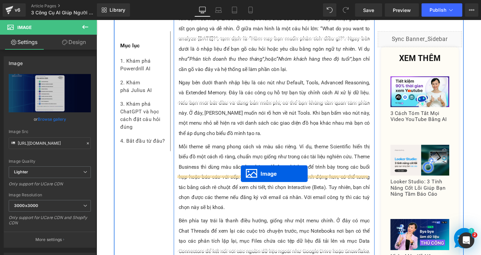
drag, startPoint x: 269, startPoint y: 102, endPoint x: 248, endPoint y: 182, distance: 82.9
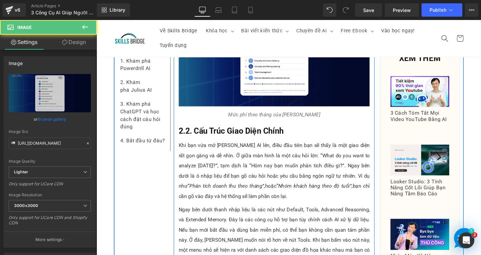
scroll to position [2945, 0]
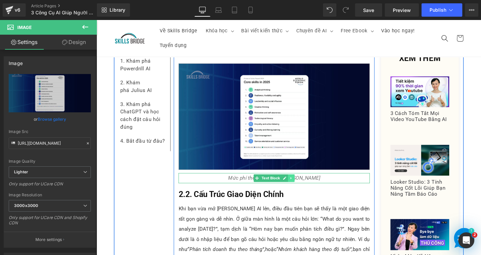
click at [300, 183] on link at bounding box center [301, 187] width 7 height 8
click at [296, 185] on icon at bounding box center [298, 187] width 4 height 4
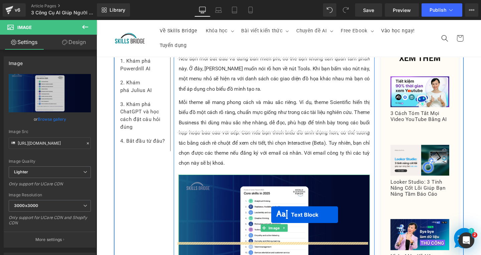
scroll to position [3259, 0]
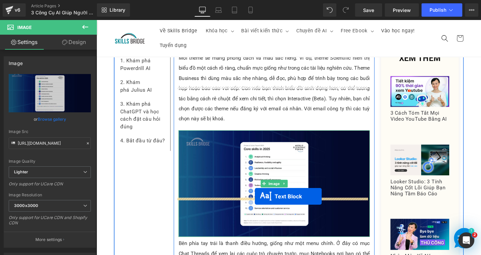
drag, startPoint x: 262, startPoint y: 159, endPoint x: 263, endPoint y: 206, distance: 47.4
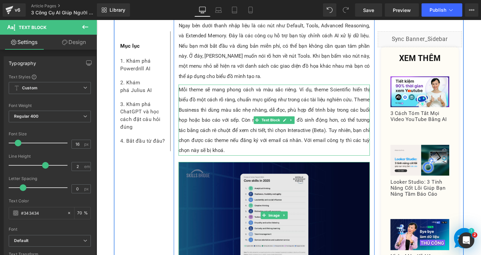
scroll to position [3138, 0]
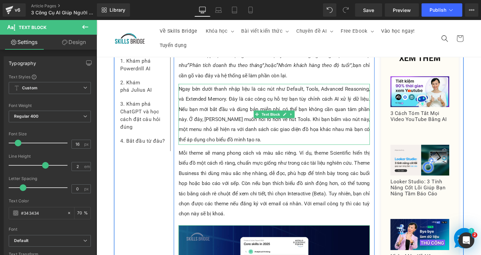
click at [241, 97] on p "Ngay bên dưới thanh nhập liệu là các nút như Default, Tools, Advanced Reasoning…" at bounding box center [283, 119] width 201 height 64
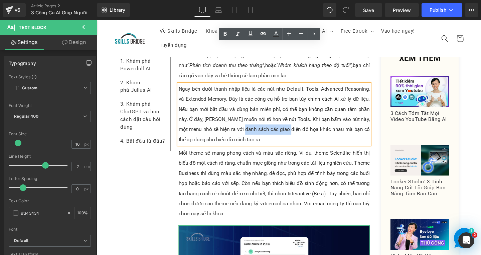
drag, startPoint x: 232, startPoint y: 93, endPoint x: 279, endPoint y: 93, distance: 47.1
click at [279, 93] on p "Ngay bên dưới thanh nhập liệu là các nút như Default, Tools, Advanced Reasoning…" at bounding box center [283, 119] width 201 height 64
click at [307, 94] on p "Ngay bên dưới thanh nhập liệu là các nút như Default, Tools, Advanced Reasoning…" at bounding box center [283, 119] width 201 height 64
drag, startPoint x: 234, startPoint y: 93, endPoint x: 312, endPoint y: 92, distance: 78.1
click at [312, 92] on p "Ngay bên dưới thanh nhập liệu là các nút như Default, Tools, Advanced Reasoning…" at bounding box center [283, 119] width 201 height 64
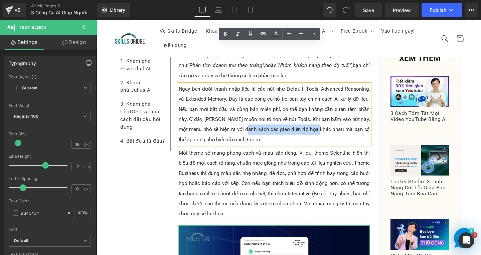
copy p "các giao diện đồ họa khác nhau"
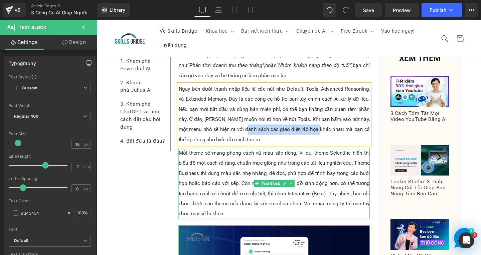
scroll to position [3305, 0]
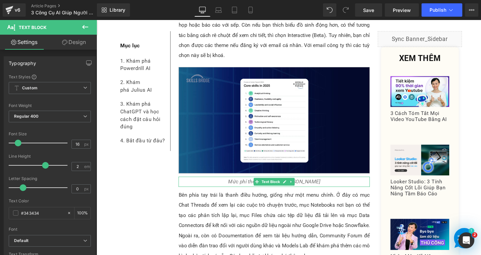
click at [331, 185] on p "Mức phí theo tháng của [PERSON_NAME]" at bounding box center [283, 190] width 201 height 11
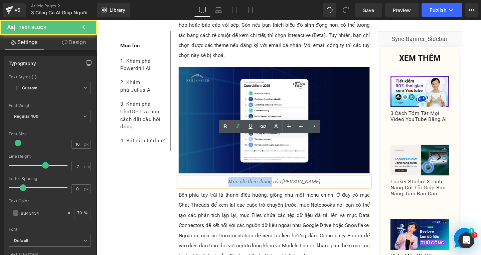
drag, startPoint x: 242, startPoint y: 145, endPoint x: 287, endPoint y: 145, distance: 44.4
click at [287, 187] on icon "Mức phí theo tháng của [PERSON_NAME]" at bounding box center [283, 190] width 96 height 6
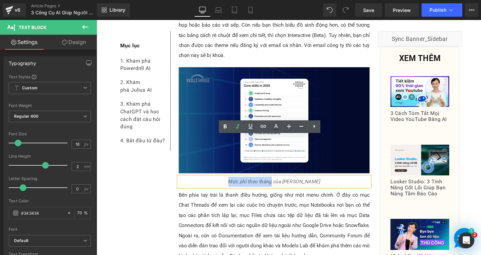
paste div
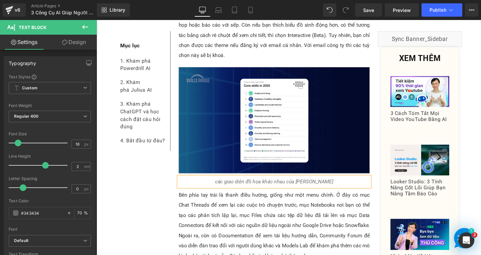
click at [230, 187] on icon "các giao diện đồ họa khác nhau của Julius AI" at bounding box center [283, 190] width 124 height 6
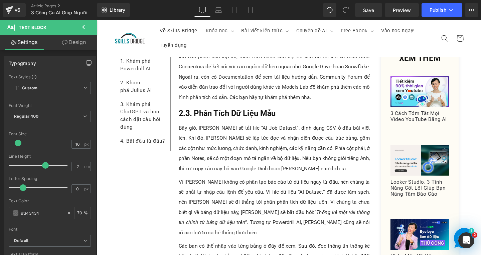
scroll to position [3339, 0]
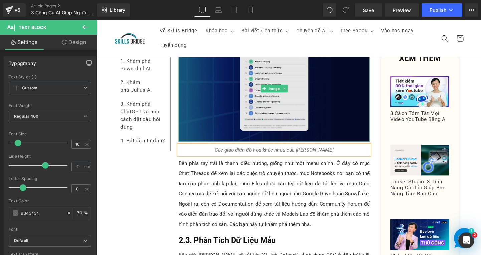
click at [289, 68] on img at bounding box center [283, 92] width 201 height 112
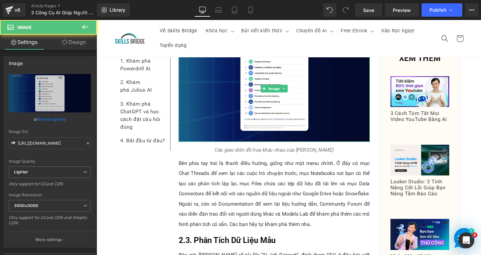
scroll to position [3205, 0]
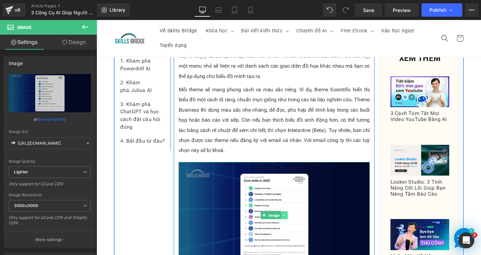
click at [292, 224] on icon at bounding box center [294, 226] width 4 height 4
click at [289, 224] on icon at bounding box center [290, 226] width 4 height 4
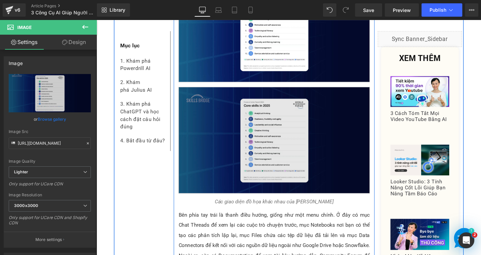
scroll to position [3403, 0]
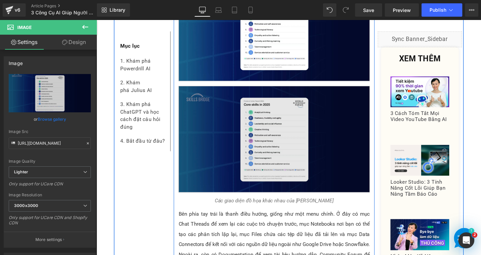
click at [286, 129] on img at bounding box center [283, 145] width 201 height 112
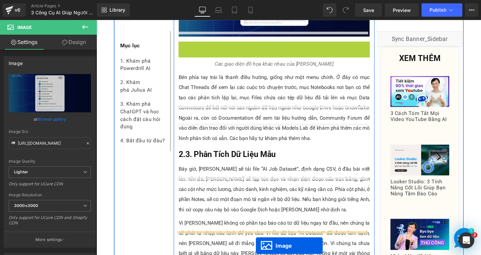
scroll to position [3476, 0]
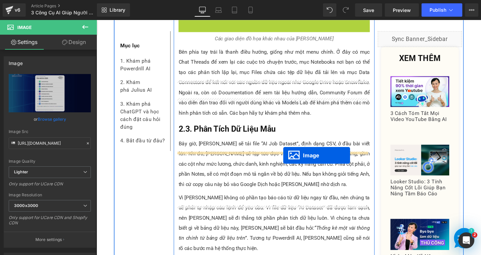
drag, startPoint x: 270, startPoint y: 101, endPoint x: 293, endPoint y: 163, distance: 65.2
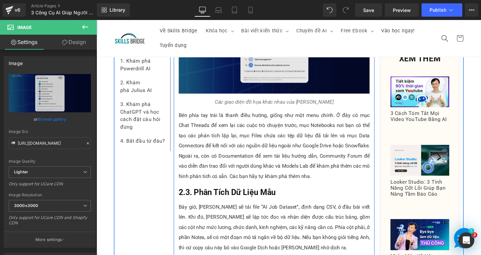
scroll to position [3289, 0]
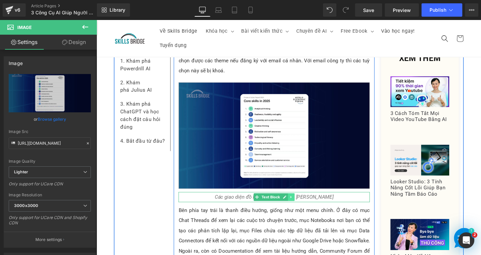
click at [299, 205] on icon at bounding box center [301, 207] width 4 height 4
click at [296, 205] on icon at bounding box center [298, 207] width 4 height 4
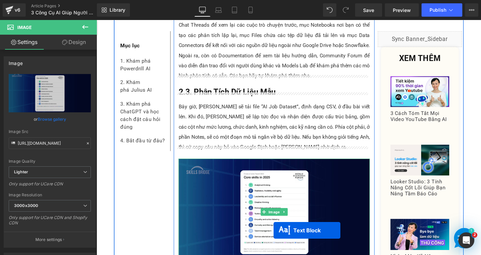
scroll to position [3543, 0]
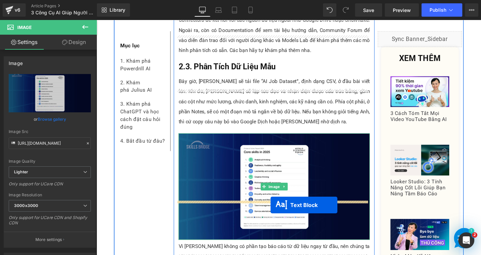
drag, startPoint x: 262, startPoint y: 51, endPoint x: 279, endPoint y: 215, distance: 164.1
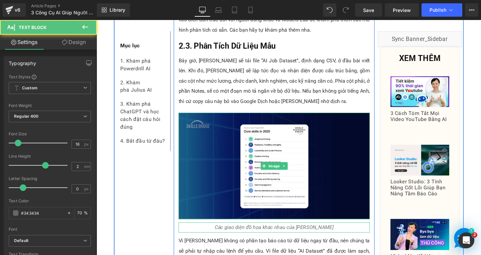
scroll to position [3522, 0]
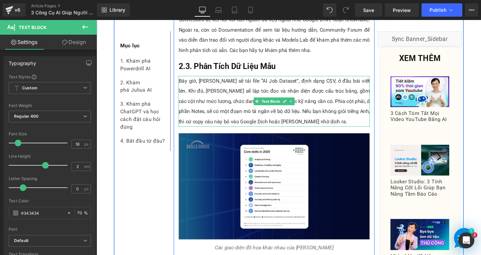
click at [355, 79] on p "Bây giờ, [PERSON_NAME] sẽ tải file “AI Job Dataset”, định dạng CSV, ở đầu bài v…" at bounding box center [283, 105] width 201 height 53
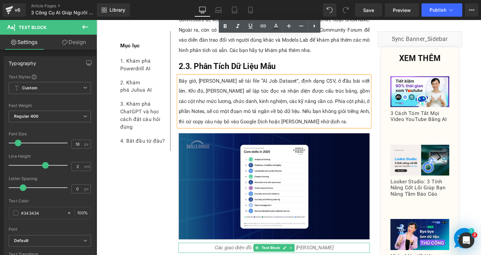
click at [346, 255] on p "Các giao diện đồ họa khác nhau của [PERSON_NAME]" at bounding box center [283, 260] width 201 height 11
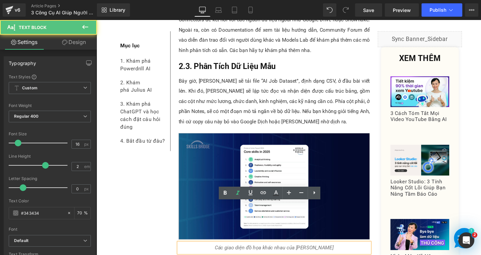
click at [345, 255] on p "Các giao diện đồ họa khác nhau của [PERSON_NAME]" at bounding box center [283, 260] width 201 height 11
drag, startPoint x: 313, startPoint y: 217, endPoint x: 209, endPoint y: 215, distance: 103.5
click at [209, 255] on p "Các giao diện đồ họa khác nhau của [PERSON_NAME]" at bounding box center [283, 260] width 201 height 11
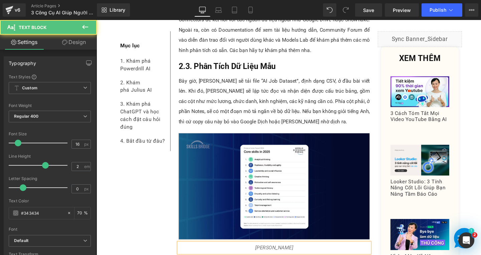
click at [309, 255] on p "Julius AI" at bounding box center [283, 260] width 201 height 11
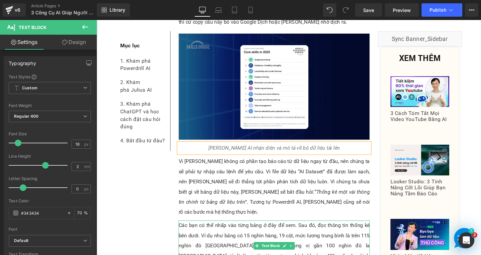
scroll to position [3627, 0]
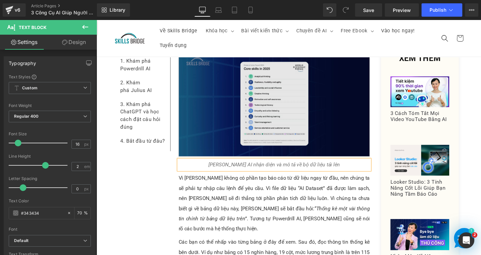
click at [322, 90] on img at bounding box center [283, 108] width 201 height 112
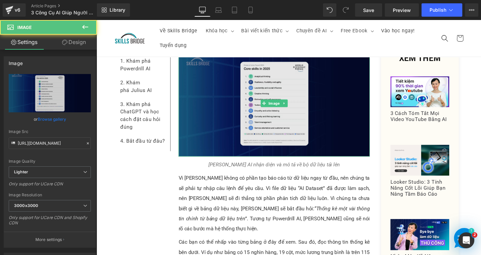
scroll to position [3576, 0]
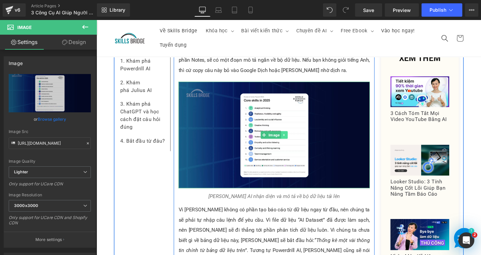
click at [293, 140] on icon at bounding box center [293, 141] width 1 height 2
click at [288, 140] on icon at bounding box center [290, 142] width 4 height 4
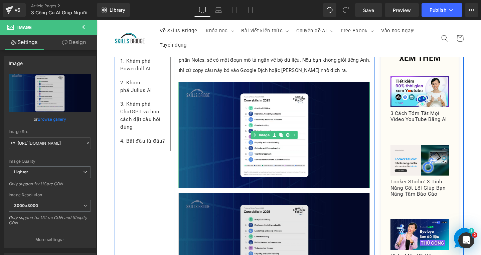
scroll to position [3676, 0]
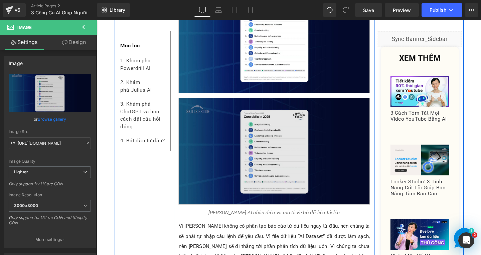
click at [284, 131] on img at bounding box center [283, 158] width 201 height 112
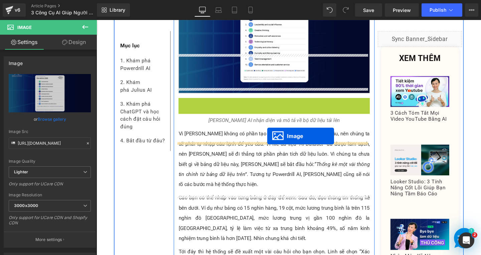
drag, startPoint x: 271, startPoint y: 113, endPoint x: 276, endPoint y: 142, distance: 28.7
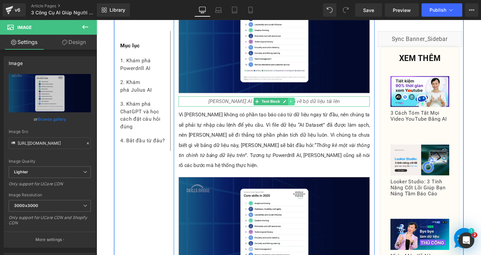
click at [299, 104] on icon at bounding box center [301, 106] width 4 height 4
click at [296, 104] on icon at bounding box center [298, 106] width 4 height 4
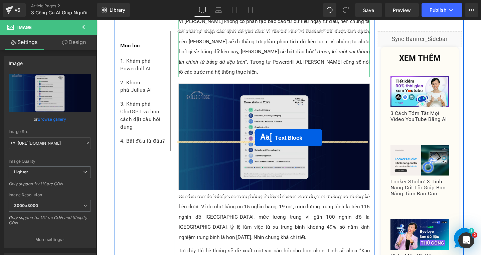
drag, startPoint x: 261, startPoint y: 79, endPoint x: 263, endPoint y: 145, distance: 65.5
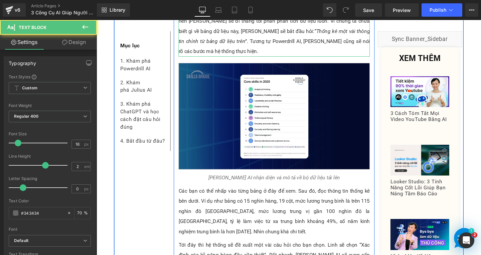
scroll to position [3774, 0]
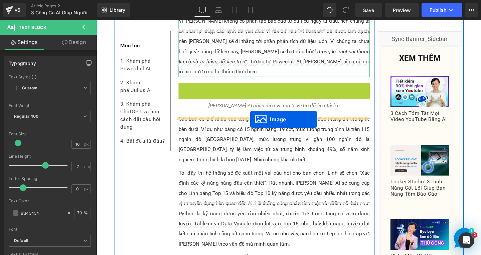
drag, startPoint x: 268, startPoint y: 88, endPoint x: 257, endPoint y: 125, distance: 38.2
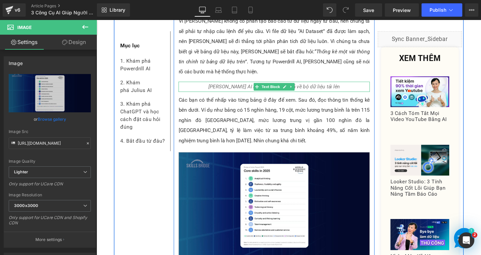
scroll to position [3768, 0]
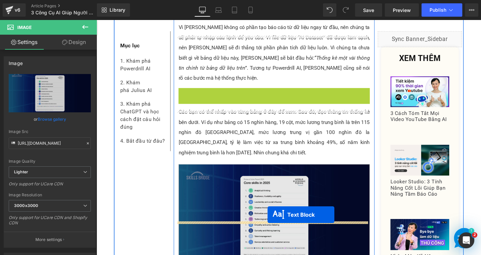
drag, startPoint x: 263, startPoint y: 36, endPoint x: 276, endPoint y: 225, distance: 189.7
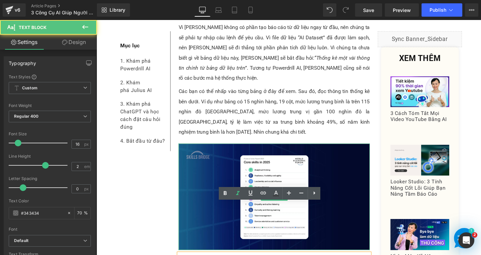
drag, startPoint x: 219, startPoint y: 217, endPoint x: 344, endPoint y: 220, distance: 125.2
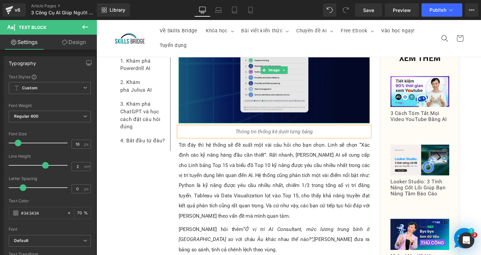
scroll to position [3834, 0]
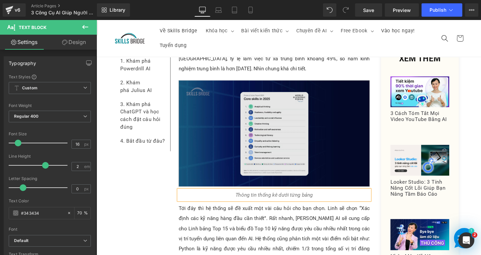
click at [309, 100] on img at bounding box center [283, 139] width 201 height 112
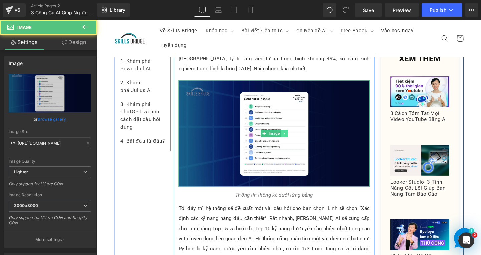
click at [292, 138] on icon at bounding box center [294, 140] width 4 height 4
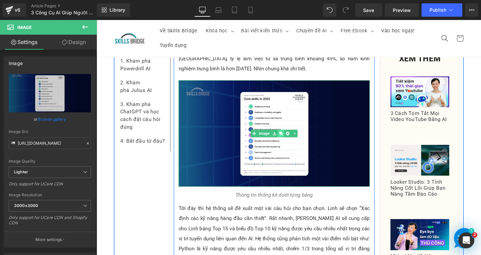
click at [289, 138] on icon at bounding box center [290, 140] width 4 height 4
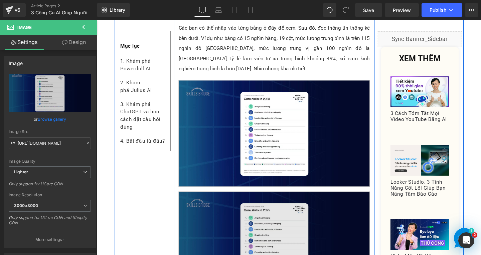
scroll to position [3968, 0]
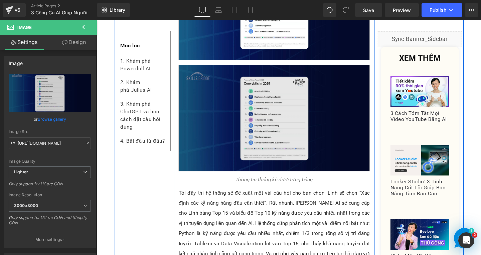
click at [309, 91] on img at bounding box center [283, 123] width 201 height 112
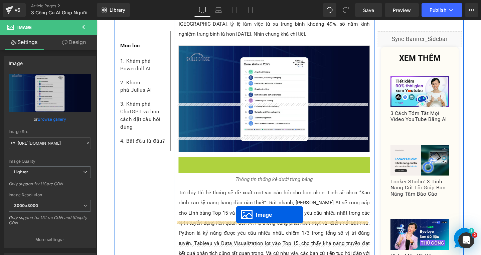
drag, startPoint x: 269, startPoint y: 70, endPoint x: 243, endPoint y: 225, distance: 156.7
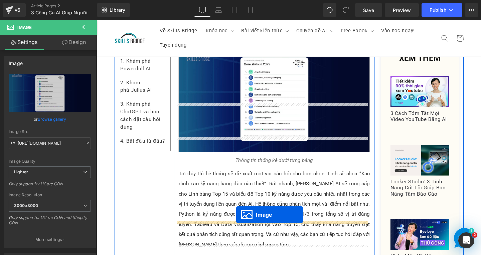
scroll to position [3851, 0]
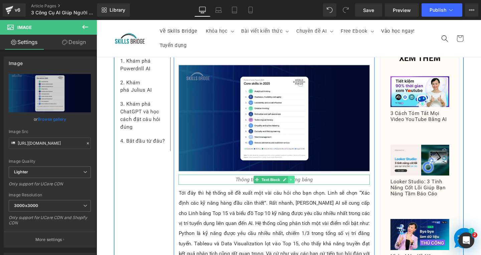
click at [299, 184] on link at bounding box center [301, 188] width 7 height 8
click at [296, 186] on icon at bounding box center [298, 188] width 4 height 4
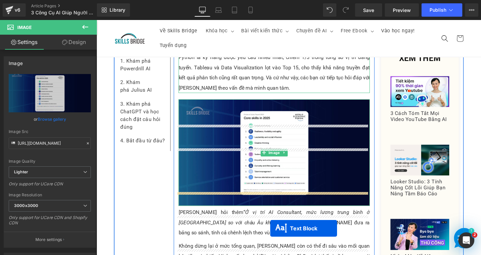
scroll to position [4104, 0]
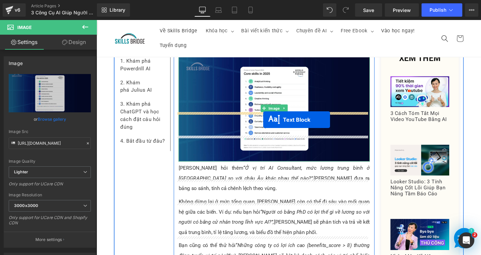
drag, startPoint x: 263, startPoint y: 152, endPoint x: 272, endPoint y: 125, distance: 27.9
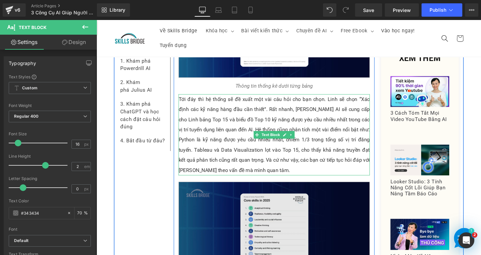
scroll to position [3849, 0]
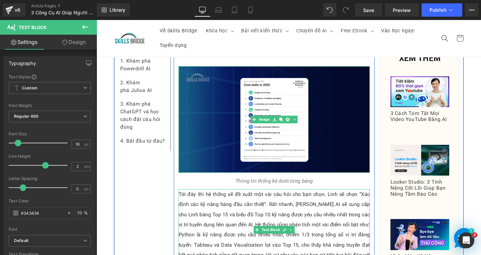
click at [335, 198] on p "Tới đây thì hệ thống sẽ đề xuất một vài câu hỏi cho bạn chọn. Linh sẽ chọn “Xác…" at bounding box center [283, 240] width 201 height 85
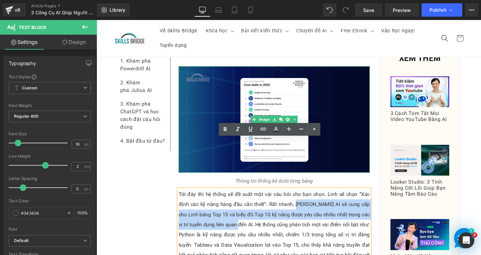
drag, startPoint x: 297, startPoint y: 162, endPoint x: 210, endPoint y: 178, distance: 88.5
click at [210, 198] on p "Tới đây thì hệ thống sẽ đề xuất một vài câu hỏi cho bạn chọn. Linh sẽ chọn “Xác…" at bounding box center [283, 240] width 201 height 85
copy p "Julius AI sẽ cung cấp cho Linh bảng Top 15 và biểu đồ Top 10 kỹ năng được yêu c…"
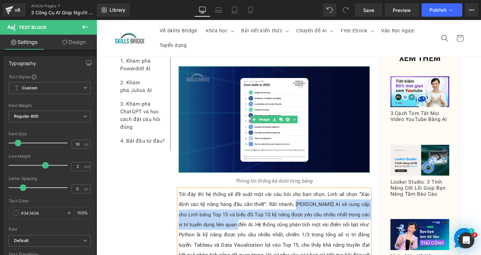
scroll to position [4016, 0]
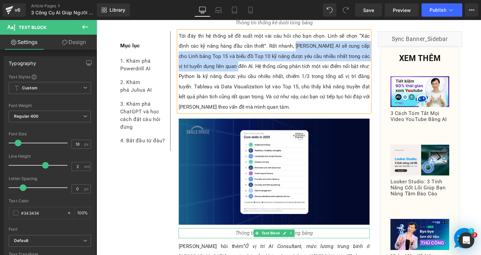
click at [328, 239] on p "Thông tin thống kê dưới từng bảng" at bounding box center [283, 244] width 201 height 11
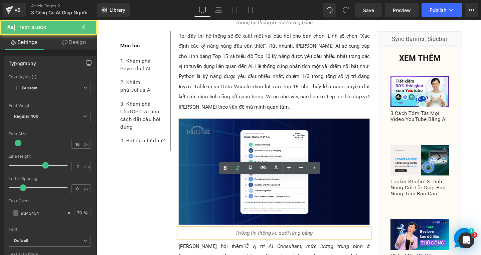
click at [329, 239] on p "Thông tin thống kê dưới từng bảng" at bounding box center [283, 244] width 201 height 11
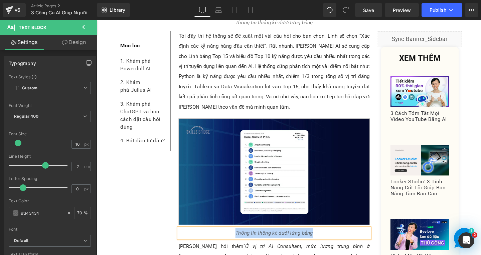
paste div
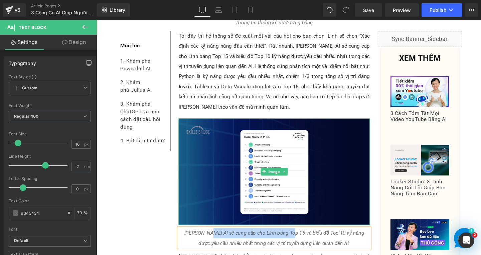
drag, startPoint x: 206, startPoint y: 191, endPoint x: 289, endPoint y: 193, distance: 82.8
click at [289, 241] on icon "Julius AI sẽ cung cấp cho Linh bảng Top 15 và biểu đồ Top 10 kỹ năng được yêu c…" at bounding box center [283, 249] width 189 height 17
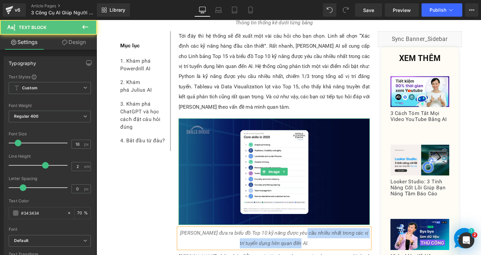
drag, startPoint x: 305, startPoint y: 191, endPoint x: 310, endPoint y: 200, distance: 10.7
click at [310, 239] on p "Julius AI đưa ra biểu đồ Top 10 kỹ năng được yêu cầu nhiều nhất trong các vị tr…" at bounding box center [283, 249] width 201 height 21
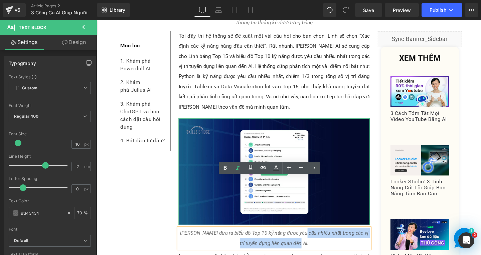
click at [348, 239] on p "Julius AI đưa ra biểu đồ Top 10 kỹ năng được yêu cầu nhiều nhất trong các vị tr…" at bounding box center [283, 249] width 201 height 21
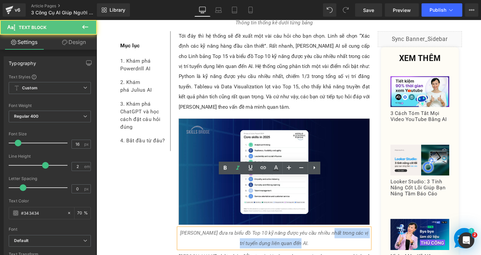
drag, startPoint x: 332, startPoint y: 192, endPoint x: 346, endPoint y: 206, distance: 19.6
click at [346, 239] on p "Julius AI đưa ra biểu đồ Top 10 kỹ năng được yêu cầu nhiều nhất trong các vị tr…" at bounding box center [283, 249] width 201 height 21
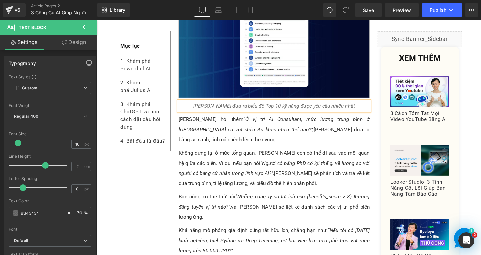
scroll to position [4049, 0]
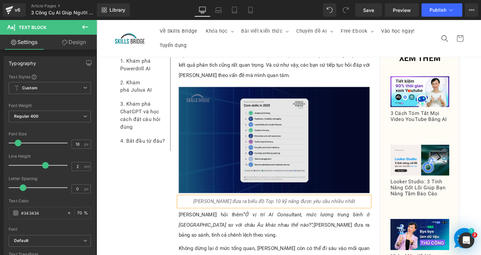
click at [291, 118] on img at bounding box center [283, 146] width 201 height 112
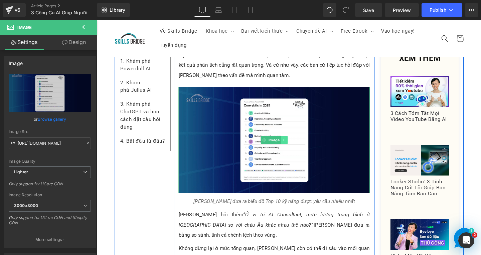
click at [290, 142] on link at bounding box center [293, 146] width 7 height 8
click at [288, 144] on icon at bounding box center [290, 146] width 4 height 4
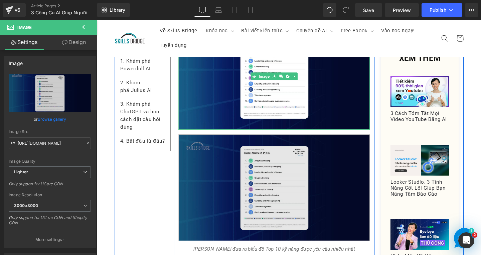
scroll to position [4150, 0]
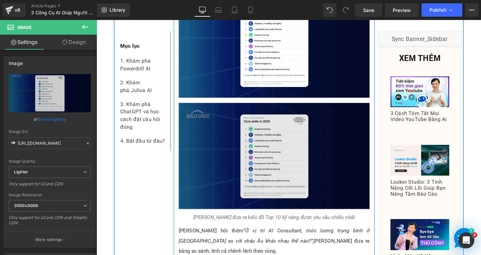
click at [301, 136] on img at bounding box center [283, 163] width 201 height 112
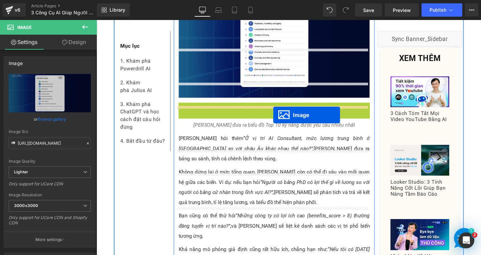
drag, startPoint x: 270, startPoint y: 109, endPoint x: 282, endPoint y: 120, distance: 16.8
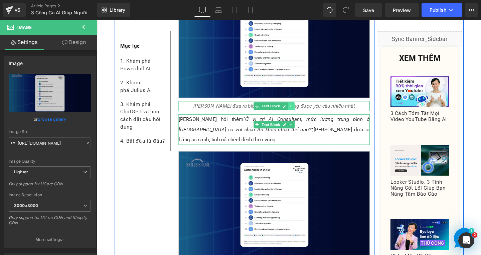
click at [300, 110] on icon at bounding box center [300, 111] width 1 height 2
click at [296, 109] on icon at bounding box center [298, 111] width 4 height 4
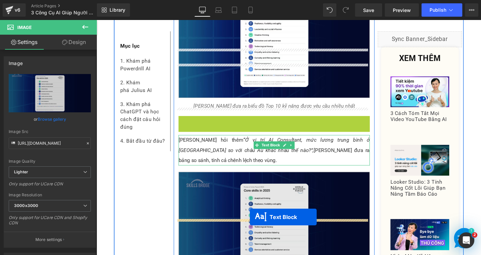
drag, startPoint x: 263, startPoint y: 72, endPoint x: 258, endPoint y: 227, distance: 155.3
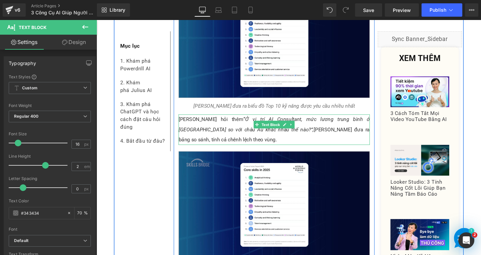
click at [258, 119] on p "Khi Linh hỏi thêm “Ở vị trí AI Consultant, mức lương trung bình ở châu Á so với…" at bounding box center [283, 135] width 201 height 32
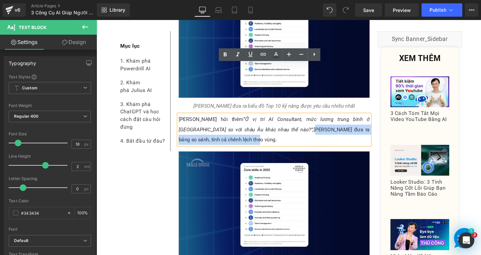
drag, startPoint x: 229, startPoint y: 81, endPoint x: 362, endPoint y: 79, distance: 132.9
click at [362, 119] on p "Khi Linh hỏi thêm “Ở vị trí AI Consultant, mức lương trung bình ở châu Á so với…" at bounding box center [283, 135] width 201 height 32
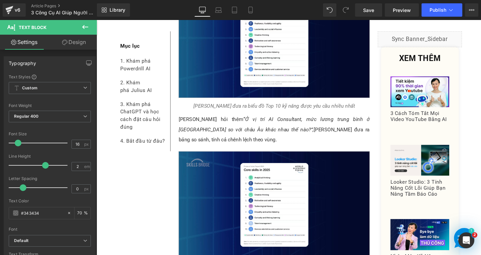
paste div
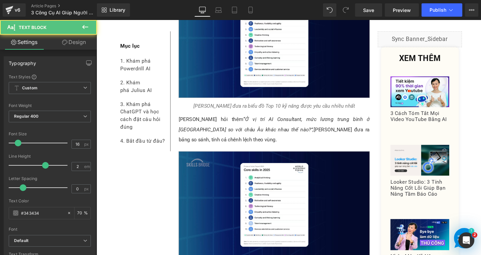
drag, startPoint x: 287, startPoint y: 216, endPoint x: 297, endPoint y: 216, distance: 10.0
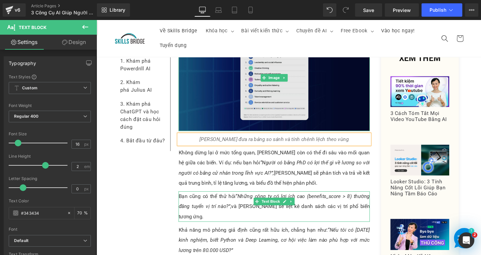
scroll to position [4216, 0]
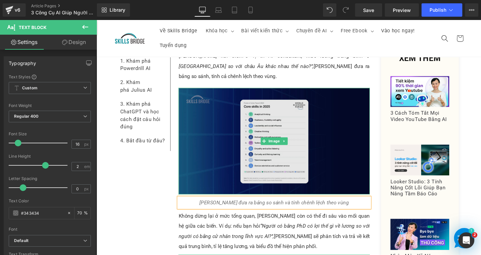
click at [301, 105] on img at bounding box center [283, 147] width 201 height 112
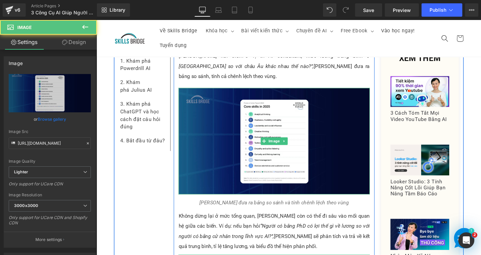
click at [290, 144] on link at bounding box center [293, 148] width 7 height 8
click at [288, 146] on icon at bounding box center [290, 148] width 4 height 4
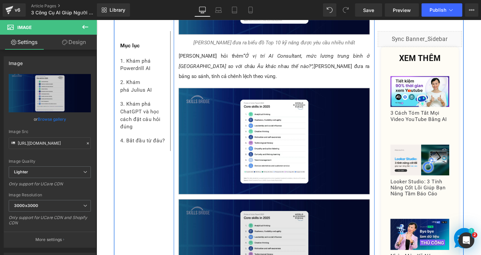
scroll to position [4316, 0]
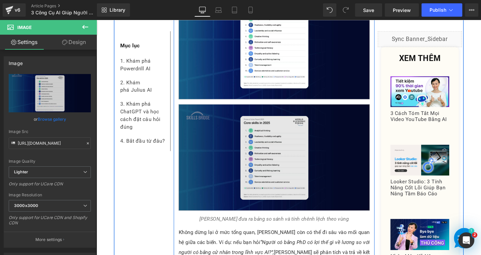
click at [303, 118] on img at bounding box center [283, 164] width 201 height 112
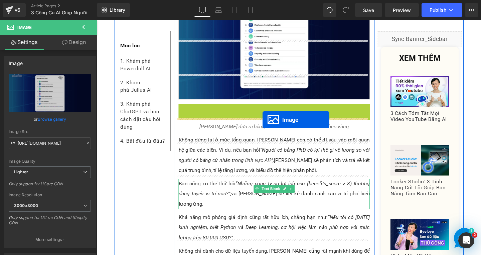
drag, startPoint x: 271, startPoint y: 101, endPoint x: 271, endPoint y: 125, distance: 23.4
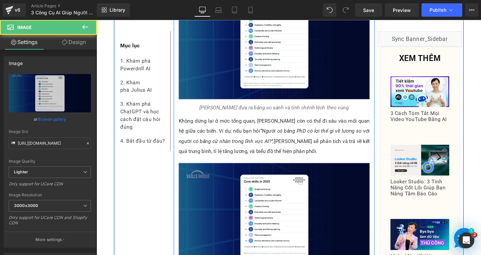
scroll to position [4283, 0]
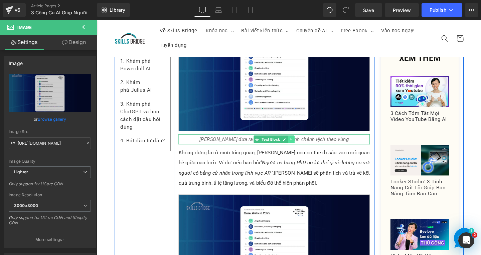
click at [300, 145] on icon at bounding box center [300, 146] width 1 height 2
click at [296, 144] on icon at bounding box center [298, 146] width 4 height 4
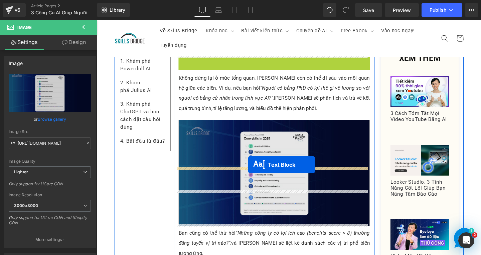
drag, startPoint x: 262, startPoint y: 96, endPoint x: 256, endPoint y: 172, distance: 76.4
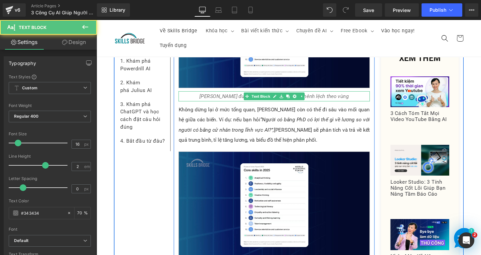
scroll to position [4295, 0]
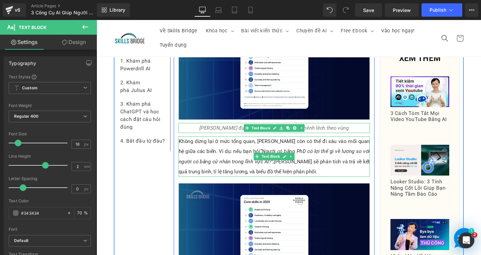
click at [309, 143] on p "Không dừng lại ở mức tổng quan, Julius còn có thể đi sâu vào mối quan hệ giữa c…" at bounding box center [283, 164] width 201 height 43
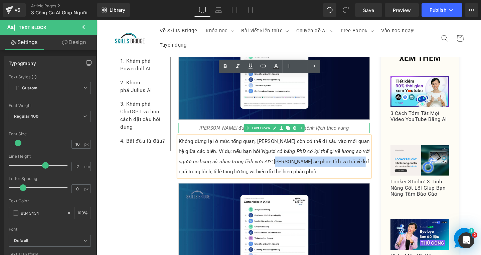
drag, startPoint x: 259, startPoint y: 105, endPoint x: 344, endPoint y: 103, distance: 85.8
click at [344, 143] on p "Không dừng lại ở mức tổng quan, Julius còn có thể đi sâu vào mối quan hệ giữa c…" at bounding box center [283, 164] width 201 height 43
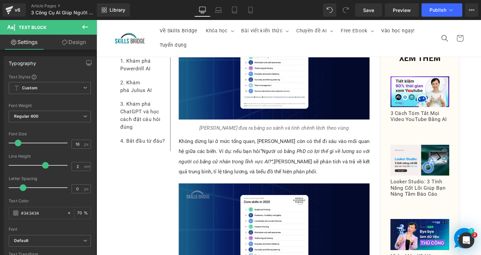
paste div
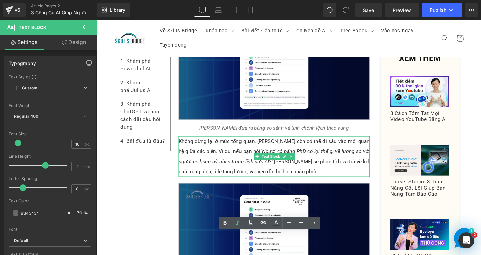
click at [337, 143] on p "Không dừng lại ở mức tổng quan, Julius còn có thể đi sâu vào mối quan hệ giữa c…" at bounding box center [283, 164] width 201 height 43
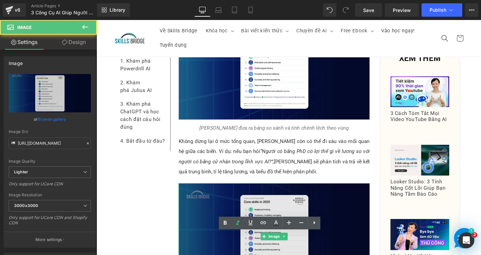
click at [355, 192] on img at bounding box center [283, 248] width 201 height 112
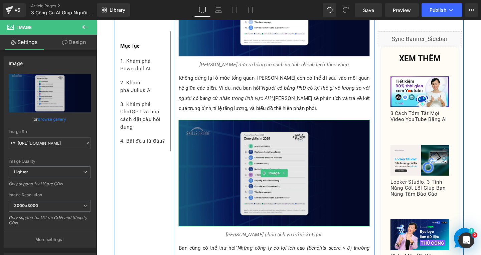
scroll to position [4428, 0]
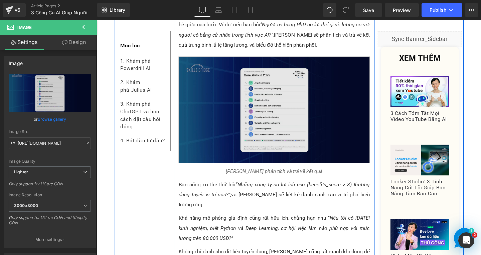
click at [306, 70] on img at bounding box center [283, 114] width 201 height 112
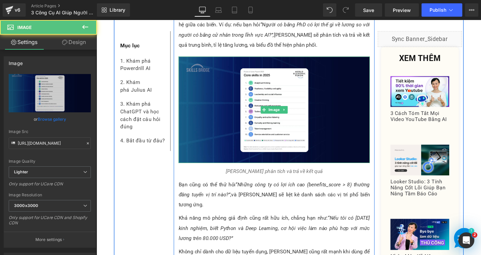
click at [293, 113] on icon at bounding box center [293, 114] width 1 height 2
click at [284, 110] on link at bounding box center [283, 114] width 7 height 8
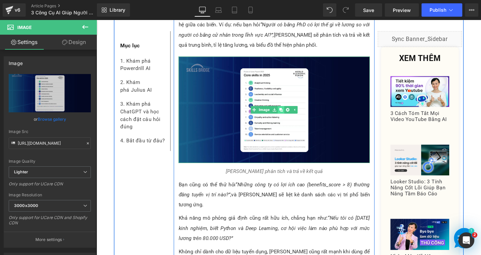
click at [288, 113] on icon at bounding box center [290, 115] width 4 height 4
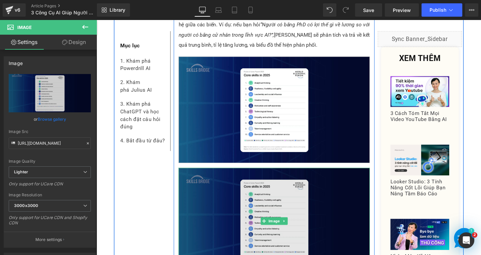
scroll to position [4528, 0]
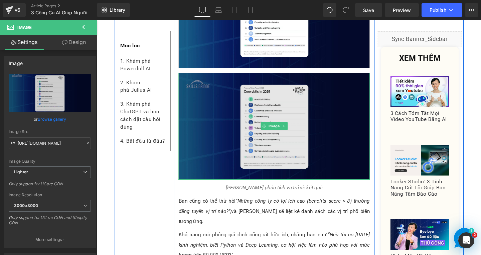
click at [290, 78] on img at bounding box center [283, 131] width 201 height 112
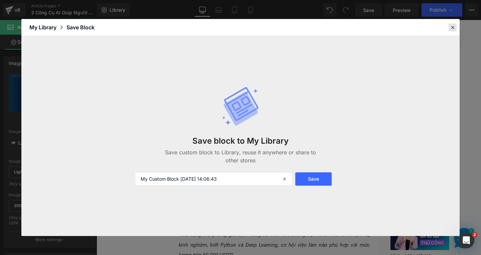
click at [451, 26] on icon at bounding box center [452, 27] width 6 height 6
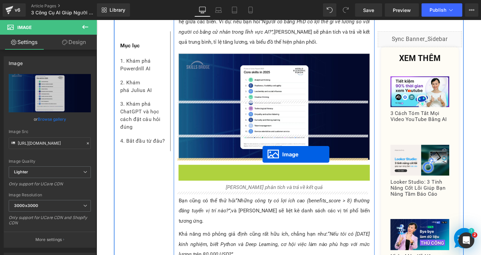
drag, startPoint x: 274, startPoint y: 74, endPoint x: 270, endPoint y: 163, distance: 89.2
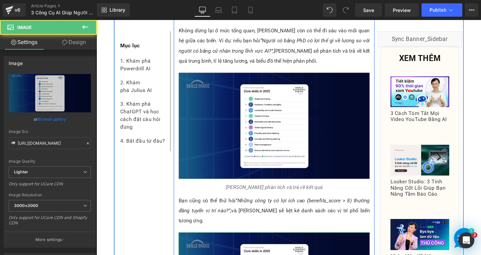
scroll to position [4478, 0]
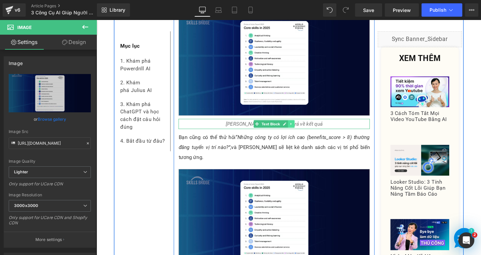
click at [299, 128] on icon at bounding box center [301, 130] width 4 height 4
click at [296, 128] on icon at bounding box center [298, 130] width 4 height 4
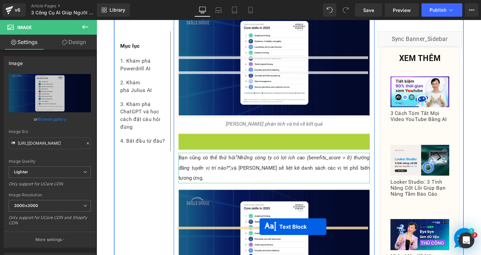
drag, startPoint x: 263, startPoint y: 81, endPoint x: 268, endPoint y: 237, distance: 156.6
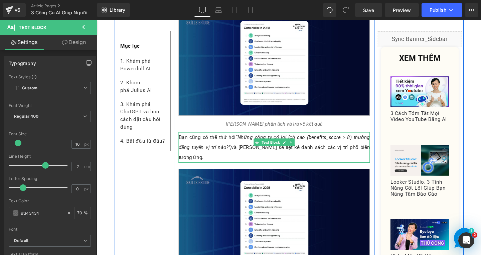
click at [298, 138] on p "Bạn cũng có thể thử hỏi “Những công ty có lợi ích cao (benefits_score > 8) thườ…" at bounding box center [283, 154] width 201 height 32
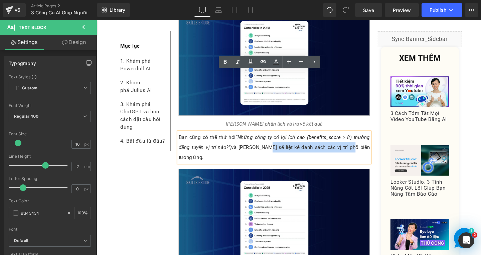
drag, startPoint x: 263, startPoint y: 89, endPoint x: 345, endPoint y: 87, distance: 82.5
click at [345, 138] on p "Bạn cũng có thể thử hỏi “Những công ty có lợi ích cao (benefits_score > 8) thườ…" at bounding box center [283, 154] width 201 height 32
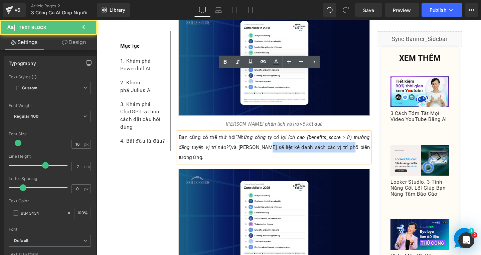
click at [345, 138] on p "Bạn cũng có thể thử hỏi “Những công ty có lợi ích cao (benefits_score > 8) thườ…" at bounding box center [283, 154] width 201 height 32
click at [263, 138] on p "Bạn cũng có thể thử hỏi “Những công ty có lợi ích cao (benefits_score > 8) thườ…" at bounding box center [283, 154] width 201 height 32
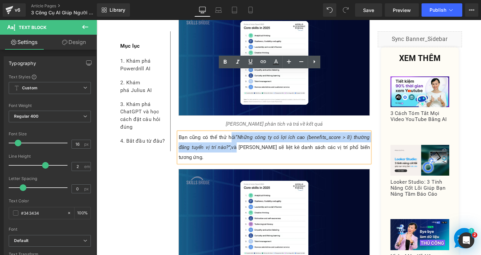
click at [235, 138] on p "Bạn cũng có thể thử hỏi “Những công ty có lợi ích cao (benefits_score > 8) thườ…" at bounding box center [283, 154] width 201 height 32
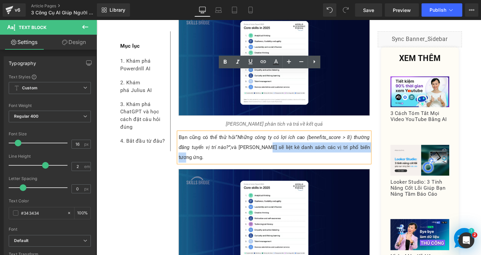
drag, startPoint x: 262, startPoint y: 89, endPoint x: 370, endPoint y: 92, distance: 107.5
click at [370, 138] on p "Bạn cũng có thể thử hỏi “Những công ty có lợi ích cao (benefits_score > 8) thườ…" at bounding box center [283, 154] width 201 height 32
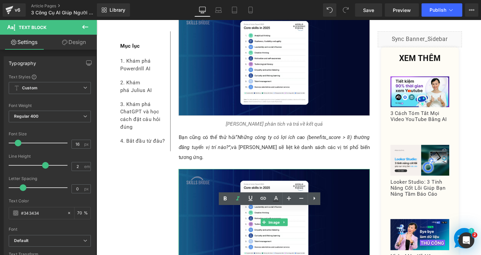
drag, startPoint x: 258, startPoint y: 223, endPoint x: 331, endPoint y: 223, distance: 73.4
paste div
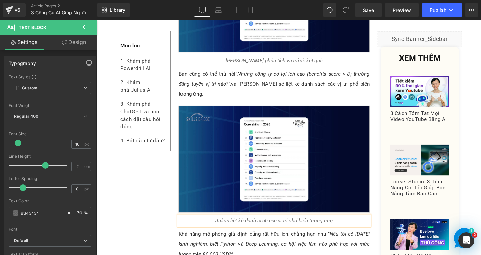
scroll to position [4578, 0]
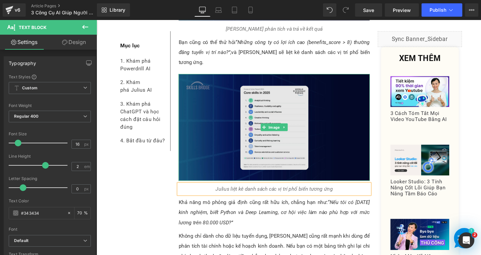
click at [289, 80] on img at bounding box center [283, 133] width 201 height 112
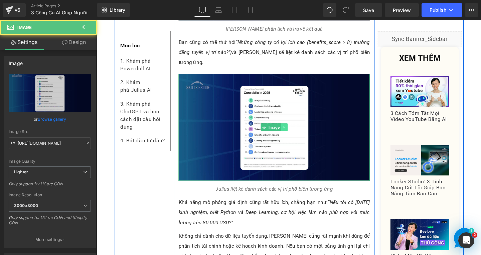
click at [290, 129] on link at bounding box center [293, 133] width 7 height 8
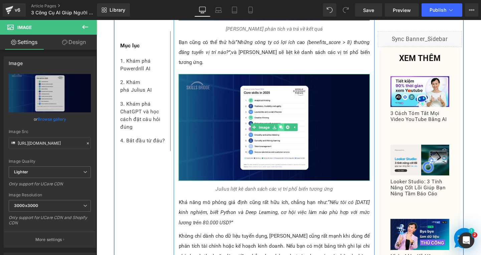
click at [287, 129] on link at bounding box center [290, 133] width 7 height 8
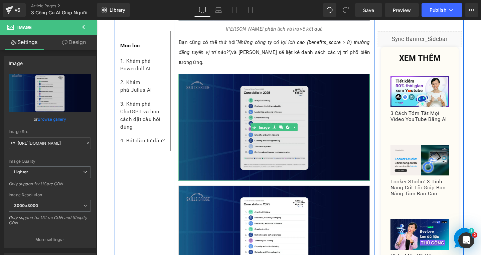
scroll to position [4678, 0]
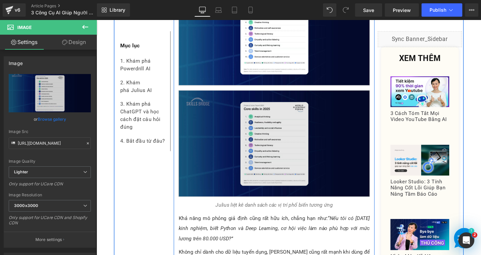
click at [301, 101] on img at bounding box center [283, 150] width 201 height 112
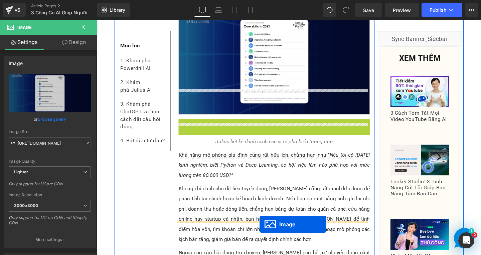
scroll to position [4668, 0]
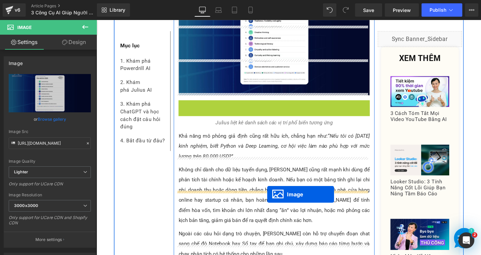
drag, startPoint x: 268, startPoint y: 73, endPoint x: 268, endPoint y: 202, distance: 129.2
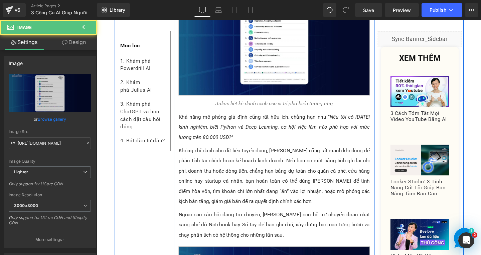
scroll to position [4601, 0]
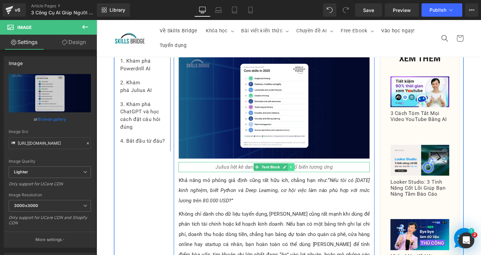
click at [300, 174] on icon at bounding box center [300, 175] width 1 height 2
click at [294, 171] on link at bounding box center [297, 175] width 7 height 8
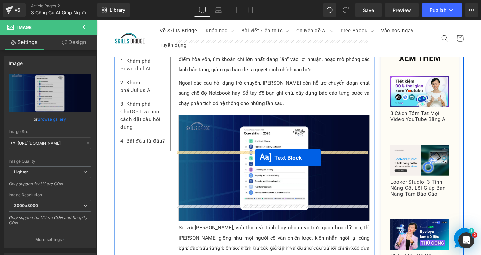
drag, startPoint x: 263, startPoint y: 115, endPoint x: 263, endPoint y: 163, distance: 48.4
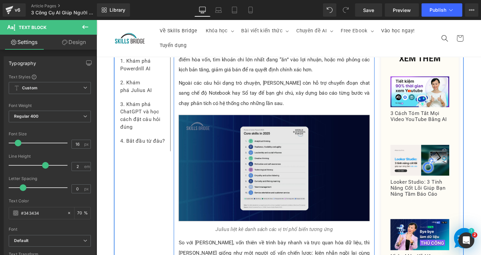
scroll to position [4706, 0]
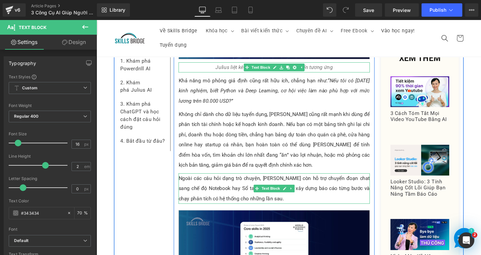
click at [226, 181] on p "Ngoài các câu hỏi dạng trò chuyện, [PERSON_NAME] còn hỗ trợ chuyển đoạn chat sa…" at bounding box center [283, 197] width 201 height 32
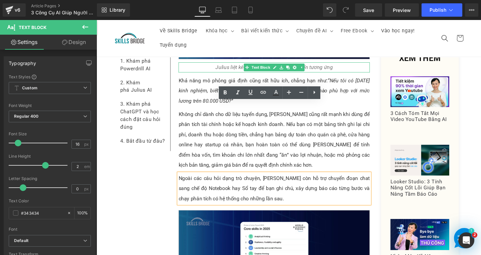
scroll to position [4706, 0]
click at [304, 181] on p "Ngoài các câu hỏi dạng trò chuyện, [PERSON_NAME] còn hỗ trợ chuyển đoạn chat sa…" at bounding box center [283, 197] width 201 height 32
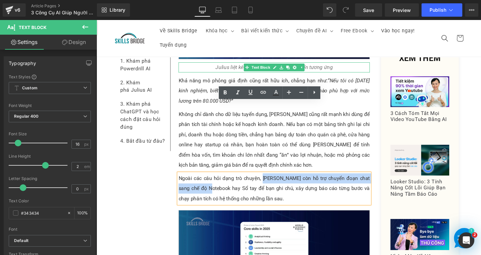
drag, startPoint x: 266, startPoint y: 112, endPoint x: 204, endPoint y: 120, distance: 62.4
click at [202, 181] on p "Ngoài các câu hỏi dạng trò chuyện, [PERSON_NAME] còn hỗ trợ chuyển đoạn chat sa…" at bounding box center [283, 197] width 201 height 32
copy p "[PERSON_NAME] còn hỗ trợ chuyển đoạn chat sang chế độ Notebook"
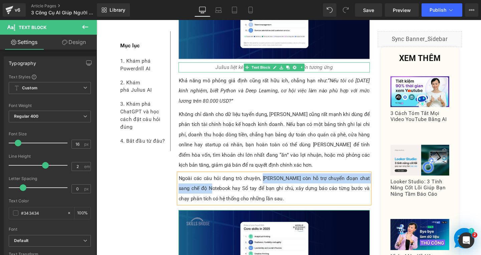
scroll to position [4806, 0]
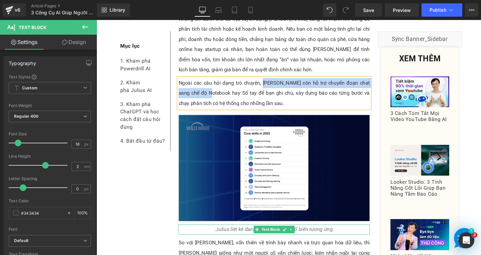
click at [347, 235] on p "Julius liệt kê danh sách các vị trí phổ biến tương ứng" at bounding box center [283, 240] width 201 height 11
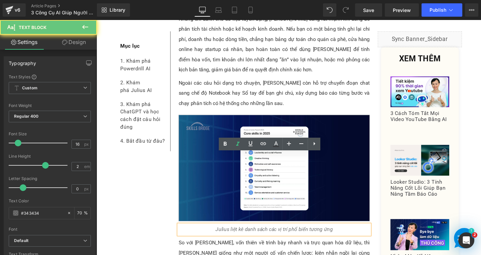
click at [347, 235] on p "Julius liệt kê danh sách các vị trí phổ biến tương ứng" at bounding box center [283, 240] width 201 height 11
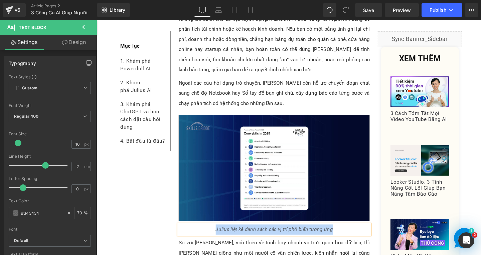
paste div
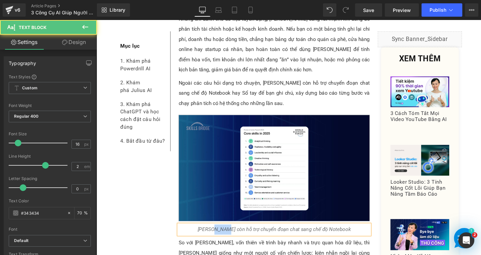
drag, startPoint x: 228, startPoint y: 165, endPoint x: 238, endPoint y: 165, distance: 10.4
click at [238, 237] on icon "[PERSON_NAME] còn hỗ trợ chuyển đoạn chat sang chế độ Notebook" at bounding box center [283, 240] width 161 height 6
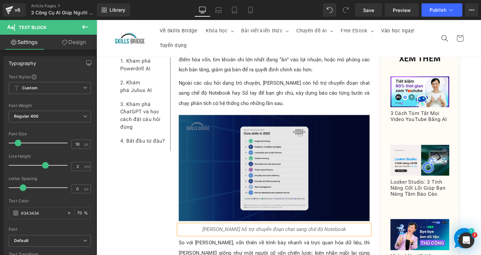
drag, startPoint x: 303, startPoint y: 120, endPoint x: 302, endPoint y: 108, distance: 12.0
click at [303, 120] on img at bounding box center [283, 176] width 201 height 112
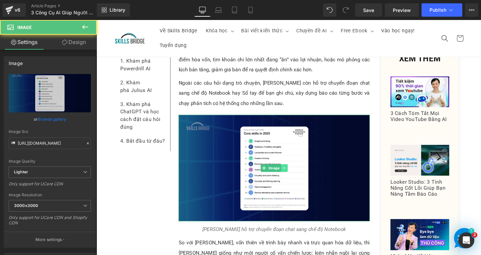
click at [292, 174] on icon at bounding box center [294, 176] width 4 height 4
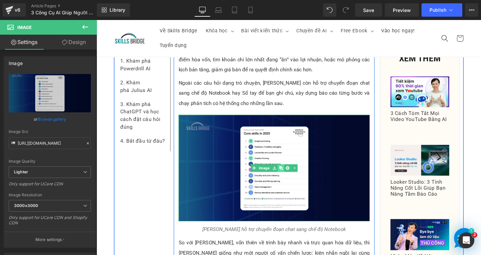
click at [289, 174] on icon at bounding box center [290, 176] width 4 height 4
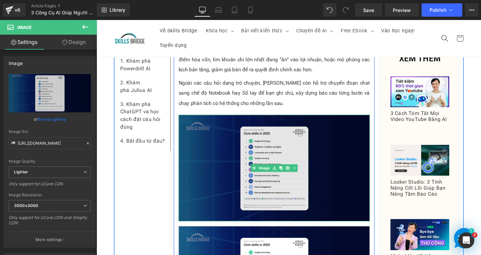
scroll to position [4873, 0]
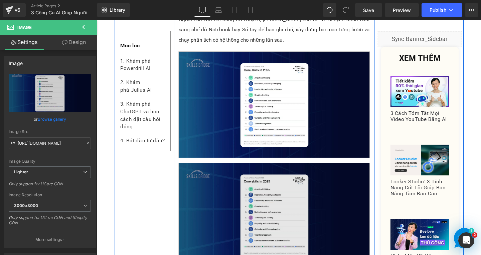
click at [298, 170] on img at bounding box center [283, 226] width 201 height 112
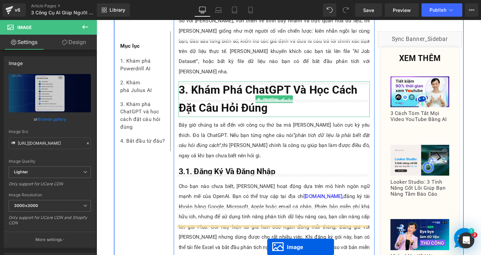
scroll to position [5080, 0]
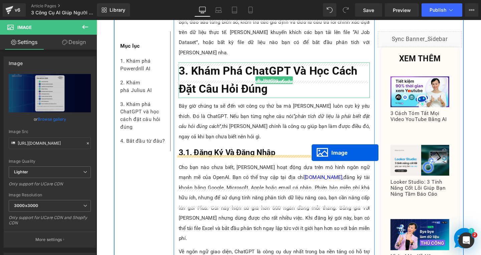
drag, startPoint x: 268, startPoint y: 148, endPoint x: 322, endPoint y: 160, distance: 56.0
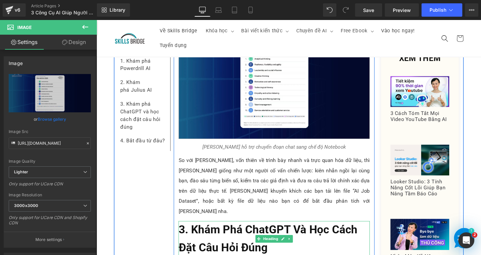
scroll to position [4860, 0]
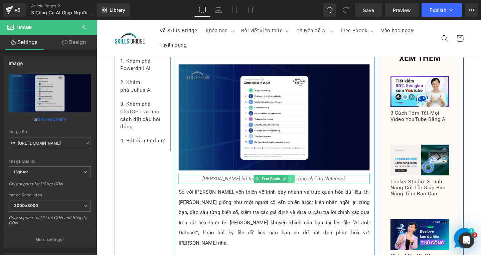
click at [298, 183] on link at bounding box center [301, 187] width 7 height 8
click at [296, 185] on icon at bounding box center [298, 187] width 4 height 4
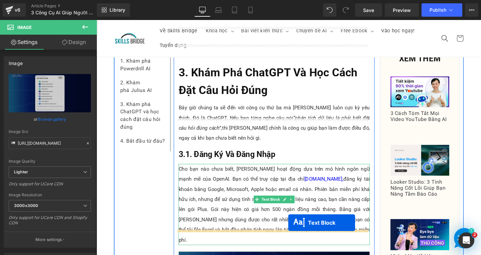
scroll to position [5120, 0]
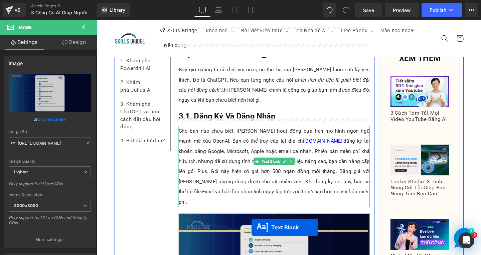
drag, startPoint x: 261, startPoint y: 128, endPoint x: 259, endPoint y: 238, distance: 110.2
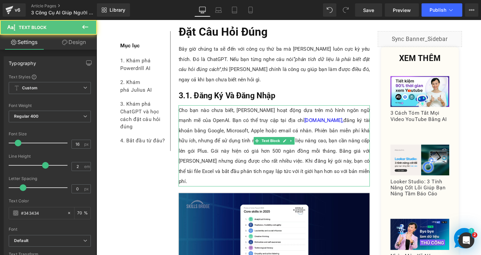
scroll to position [5098, 0]
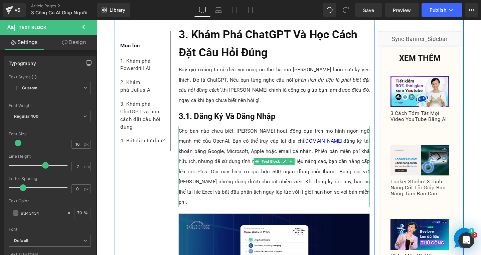
click at [293, 132] on p "Cho bạn nào chưa biết, [PERSON_NAME] hoạt động dựa trên mô hình ngôn ngữ mạnh m…" at bounding box center [283, 174] width 201 height 85
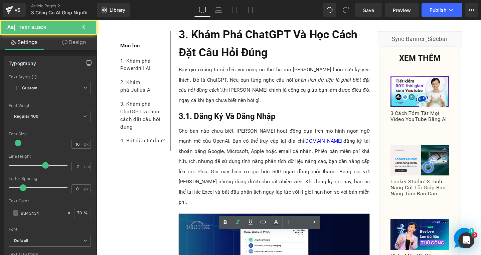
drag, startPoint x: 256, startPoint y: 248, endPoint x: 345, endPoint y: 249, distance: 88.8
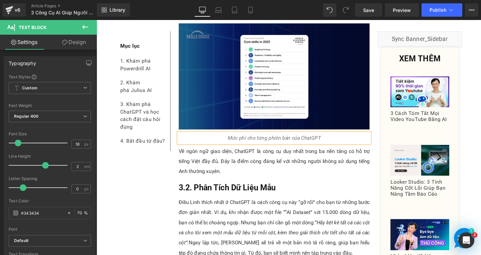
scroll to position [5165, 0]
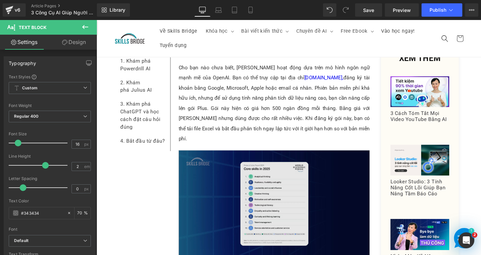
click at [328, 157] on img at bounding box center [283, 213] width 201 height 112
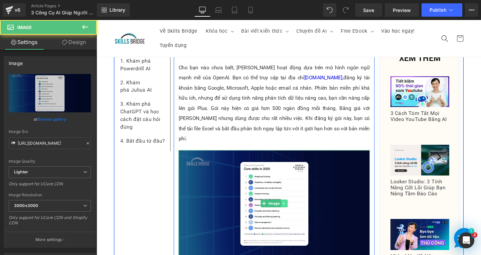
click at [290, 209] on link at bounding box center [293, 213] width 7 height 8
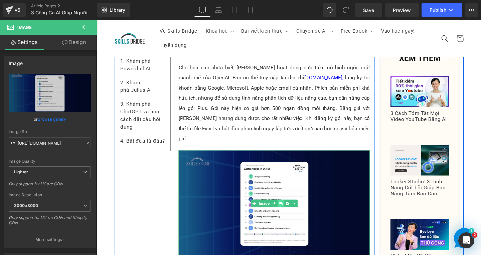
click at [288, 211] on icon at bounding box center [290, 213] width 4 height 4
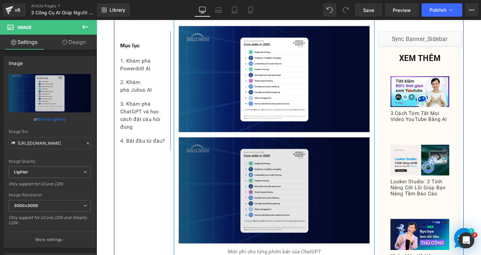
scroll to position [5296, 0]
click at [283, 143] on img at bounding box center [283, 199] width 201 height 112
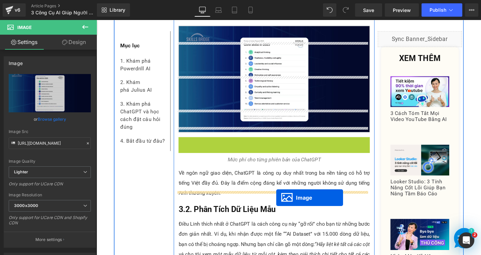
drag, startPoint x: 269, startPoint y: 102, endPoint x: 285, endPoint y: 207, distance: 106.4
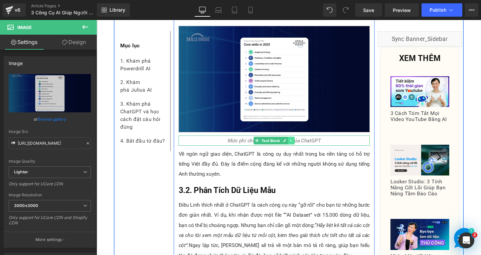
click at [299, 145] on icon at bounding box center [301, 147] width 4 height 4
click at [296, 145] on icon at bounding box center [298, 147] width 4 height 4
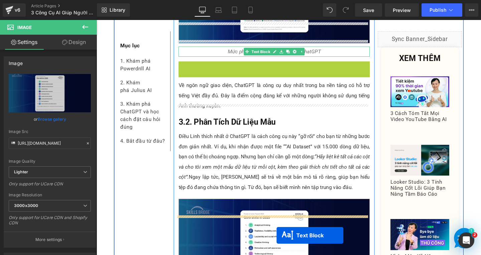
scroll to position [5416, 0]
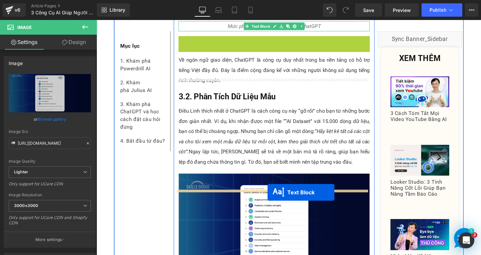
drag, startPoint x: 261, startPoint y: 64, endPoint x: 276, endPoint y: 202, distance: 138.3
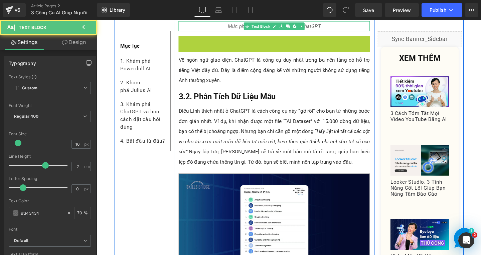
scroll to position [5394, 0]
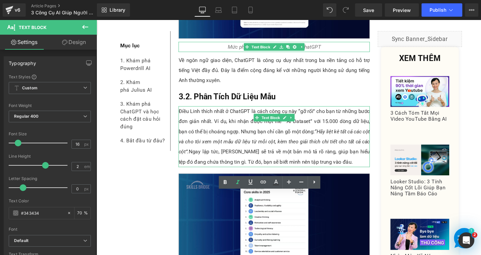
click at [291, 111] on p "Điều Linh thích nhất ở ChatGPT là cách công cụ này “gỡ rối” cho bạn từ những bư…" at bounding box center [283, 143] width 201 height 64
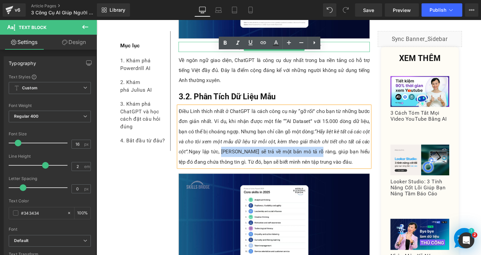
drag, startPoint x: 234, startPoint y: 63, endPoint x: 335, endPoint y: 59, distance: 100.9
click at [335, 111] on p "Điều Linh thích nhất ở ChatGPT là cách công cụ này “gỡ rối” cho bạn từ những bư…" at bounding box center [283, 143] width 201 height 64
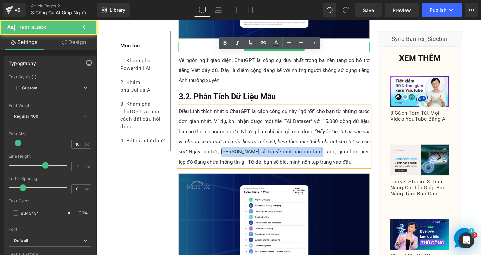
click at [274, 111] on p "Điều Linh thích nhất ở ChatGPT là cách công cụ này “gỡ rối” cho bạn từ những bư…" at bounding box center [283, 143] width 201 height 64
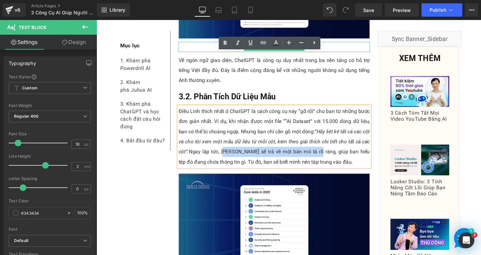
drag, startPoint x: 236, startPoint y: 61, endPoint x: 335, endPoint y: 62, distance: 99.1
click at [335, 111] on p "Điều Linh thích nhất ở ChatGPT là cách công cụ này “gỡ rối” cho bạn từ những bư…" at bounding box center [283, 143] width 201 height 64
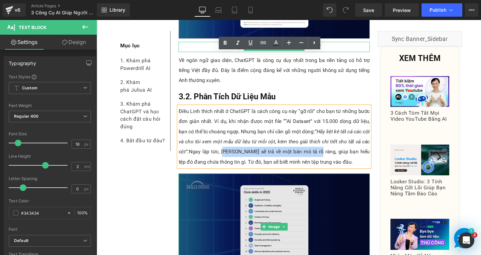
copy p "ChatGPT sẽ trả về một bản mô tả rõ ràng"
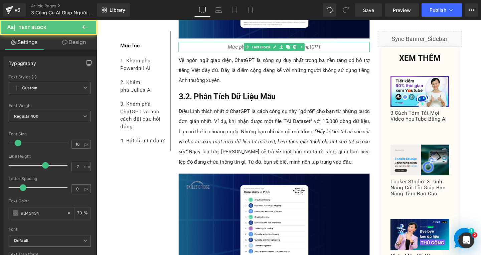
paste div
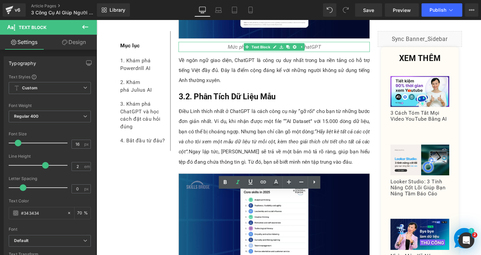
drag, startPoint x: 259, startPoint y: 206, endPoint x: 286, endPoint y: 204, distance: 27.1
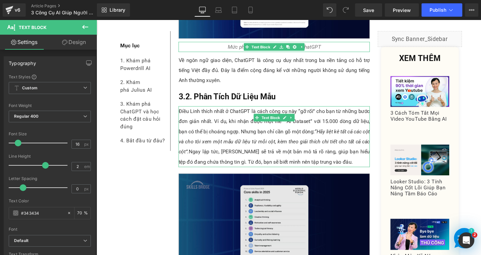
scroll to position [5428, 0]
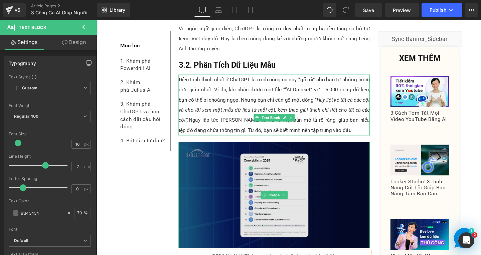
click at [321, 148] on img at bounding box center [283, 204] width 201 height 112
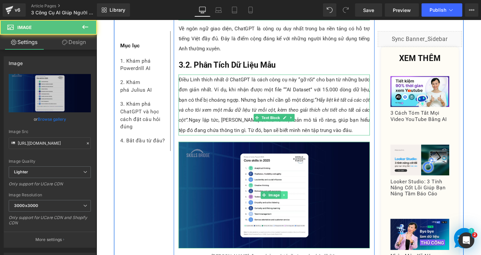
click at [293, 200] on link at bounding box center [293, 204] width 7 height 8
click at [288, 202] on icon at bounding box center [290, 204] width 4 height 4
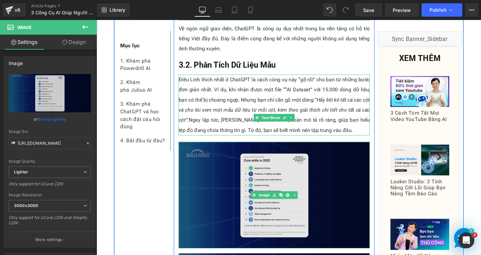
scroll to position [5495, 0]
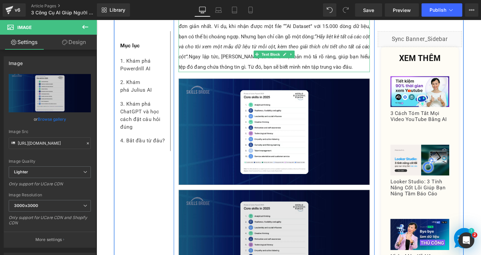
click at [309, 199] on img at bounding box center [283, 255] width 201 height 112
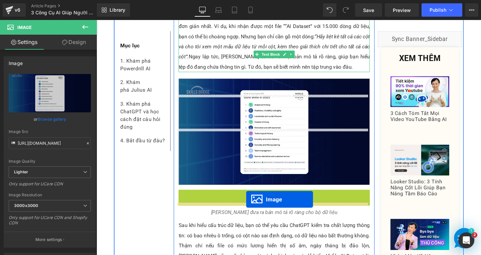
drag, startPoint x: 267, startPoint y: 157, endPoint x: 254, endPoint y: 216, distance: 60.0
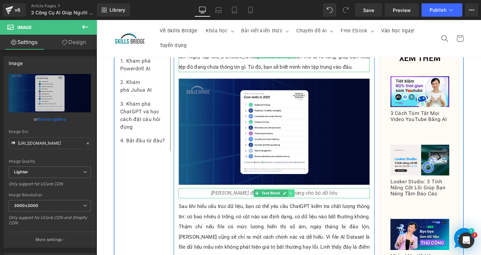
click at [299, 200] on icon at bounding box center [301, 202] width 4 height 4
click at [296, 200] on icon at bounding box center [298, 202] width 4 height 4
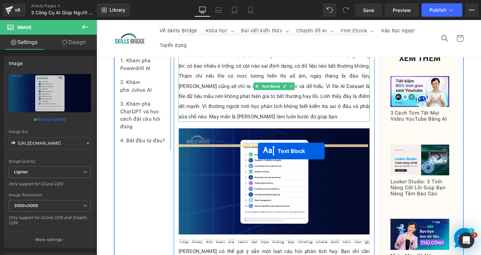
drag, startPoint x: 262, startPoint y: 122, endPoint x: 266, endPoint y: 158, distance: 35.6
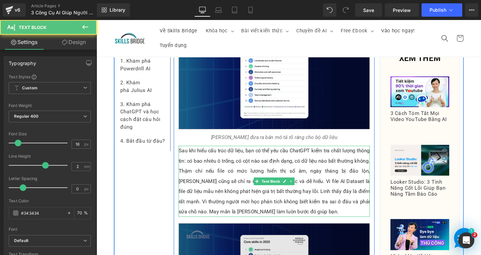
scroll to position [5453, 0]
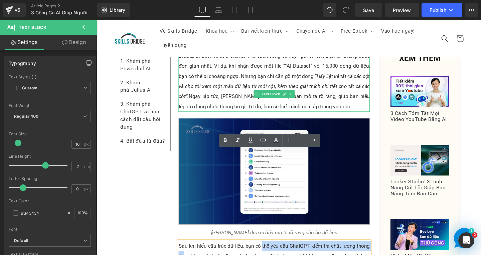
drag, startPoint x: 268, startPoint y: 162, endPoint x: 186, endPoint y: 171, distance: 82.9
copy p "thể yêu cầu ChatGPT kiểm tra chất lượng thông tin"
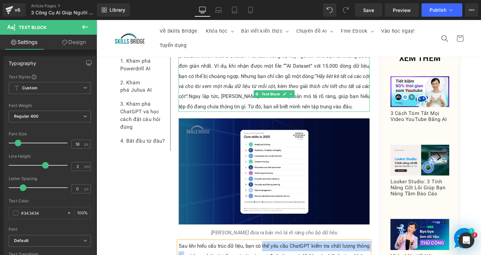
scroll to position [5553, 0]
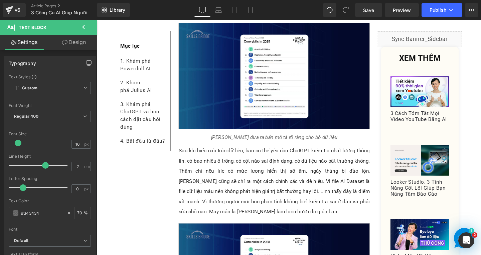
paste div
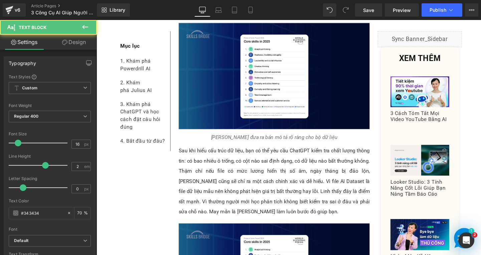
drag, startPoint x: 232, startPoint y: 257, endPoint x: 212, endPoint y: 255, distance: 19.4
drag, startPoint x: 338, startPoint y: 260, endPoint x: 314, endPoint y: 257, distance: 23.9
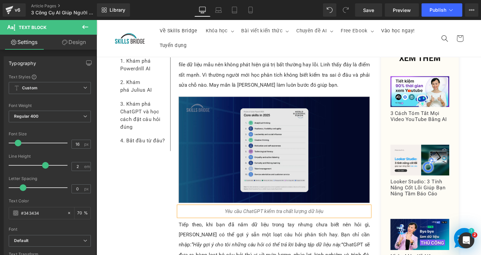
scroll to position [5620, 0]
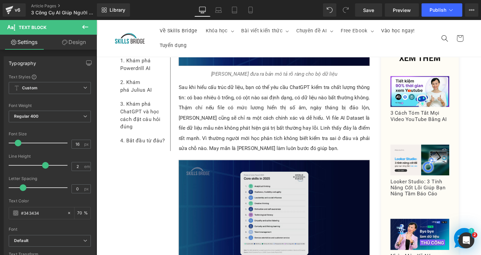
click at [312, 167] on img at bounding box center [283, 223] width 201 height 112
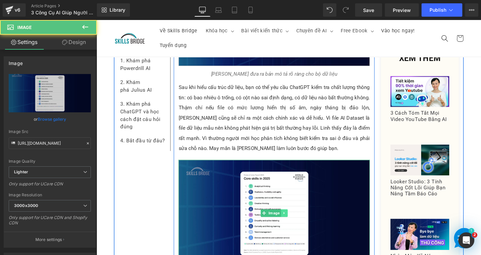
click at [291, 219] on link at bounding box center [293, 223] width 7 height 8
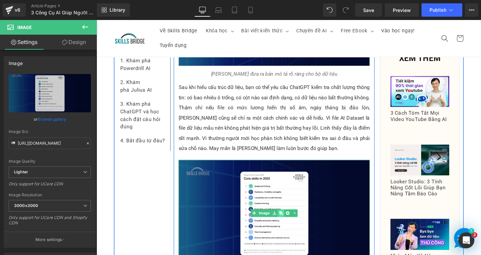
click at [288, 221] on icon at bounding box center [290, 223] width 4 height 4
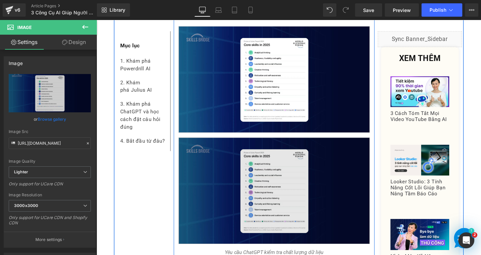
scroll to position [5761, 0]
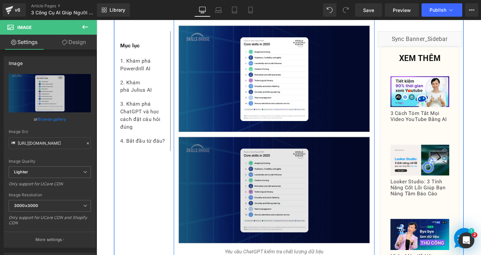
click at [298, 143] on img at bounding box center [283, 199] width 201 height 112
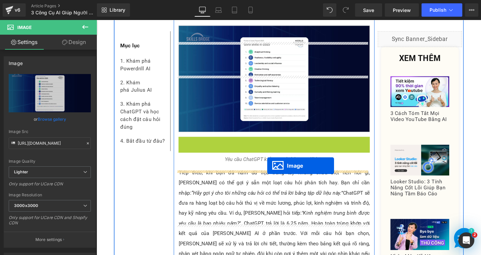
drag, startPoint x: 269, startPoint y: 103, endPoint x: 276, endPoint y: 173, distance: 70.7
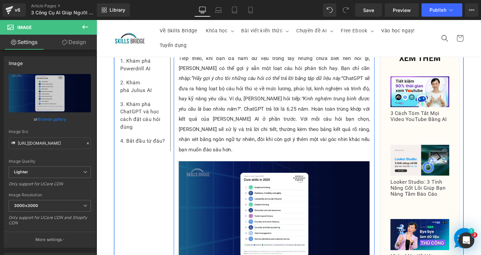
scroll to position [5728, 0]
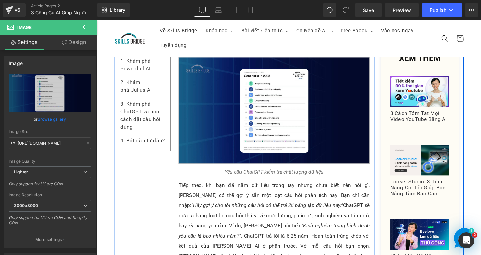
click at [307, 189] on p "Tiếp theo, khi bạn đã nắm dữ liệu trong tay nhưng chưa biết nên hỏi gì, [PERSON…" at bounding box center [283, 242] width 201 height 107
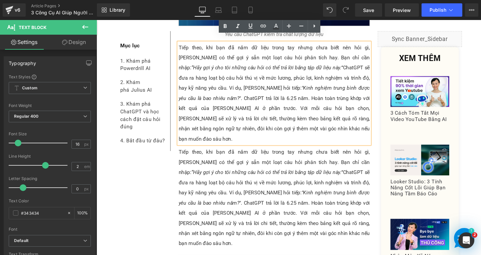
scroll to position [5873, 0]
click at [286, 154] on p "Tiếp theo, khi bạn đã nắm dữ liệu trong tay nhưng chưa biết nên hỏi gì, [PERSON…" at bounding box center [283, 207] width 201 height 107
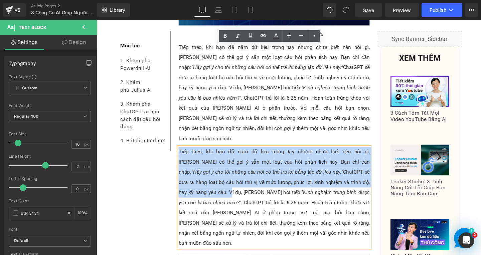
drag, startPoint x: 368, startPoint y: 83, endPoint x: 181, endPoint y: 50, distance: 190.8
click at [183, 154] on p "Tiếp theo, khi bạn đã nắm dữ liệu trong tay nhưng chưa biết nên hỏi gì, [PERSON…" at bounding box center [283, 207] width 201 height 107
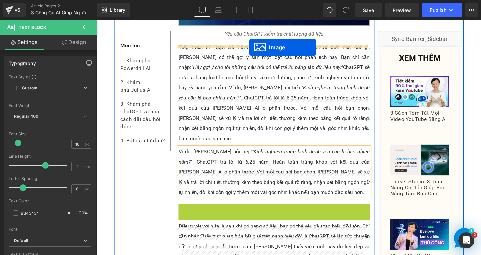
drag, startPoint x: 269, startPoint y: 159, endPoint x: 257, endPoint y: 49, distance: 110.9
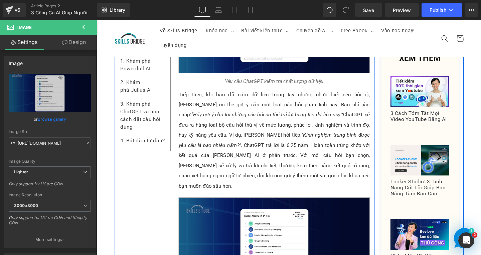
scroll to position [5723, 0]
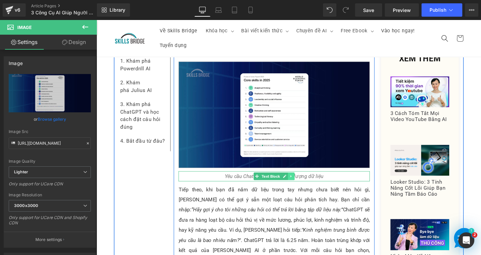
click at [302, 181] on link at bounding box center [301, 185] width 7 height 8
click at [294, 181] on link at bounding box center [297, 185] width 7 height 8
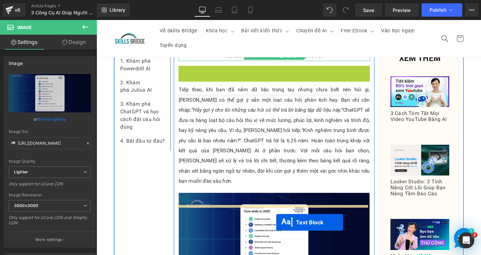
scroll to position [5897, 0]
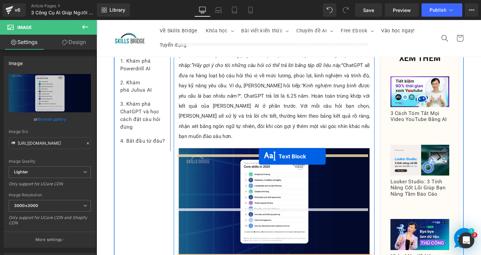
drag, startPoint x: 261, startPoint y: 104, endPoint x: 268, endPoint y: 162, distance: 58.8
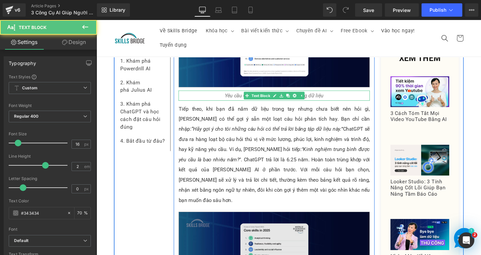
scroll to position [5775, 0]
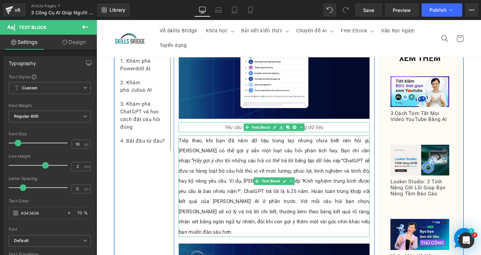
click at [360, 142] on p "Tiếp theo, khi bạn đã nắm dữ liệu trong tay nhưng chưa biết nên hỏi gì, [PERSON…" at bounding box center [283, 195] width 201 height 107
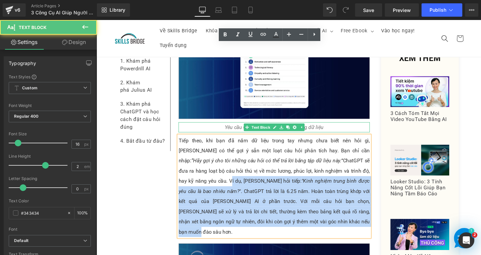
drag, startPoint x: 368, startPoint y: 80, endPoint x: 367, endPoint y: 137, distance: 56.8
click at [367, 142] on p "Tiếp theo, khi bạn đã nắm dữ liệu trong tay nhưng chưa biết nên hỏi gì, [PERSON…" at bounding box center [283, 195] width 201 height 107
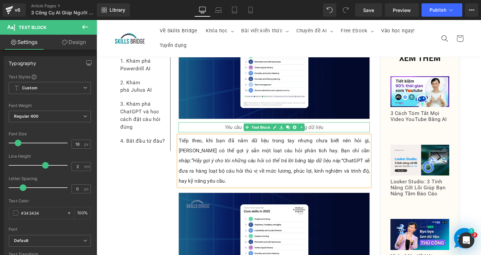
scroll to position [5742, 0]
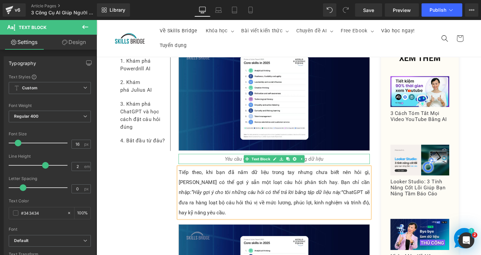
click at [335, 175] on p "Tiếp theo, khi bạn đã nắm dữ liệu trong tay nhưng chưa biết nên hỏi gì, [PERSON…" at bounding box center [283, 201] width 201 height 53
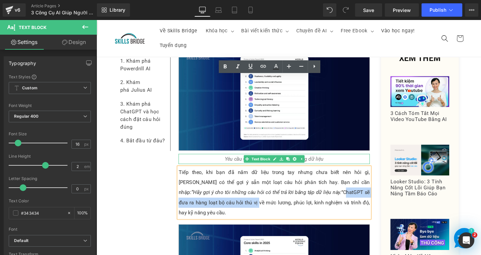
drag, startPoint x: 296, startPoint y: 105, endPoint x: 202, endPoint y: 117, distance: 94.6
click at [202, 175] on p "Tiếp theo, khi bạn đã nắm dữ liệu trong tay nhưng chưa biết nên hỏi gì, [PERSON…" at bounding box center [283, 201] width 201 height 53
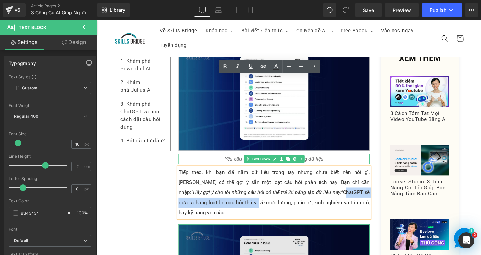
copy p "ChatGPT sẽ đưa ra hàng loạt bộ câu hỏi thú vị"
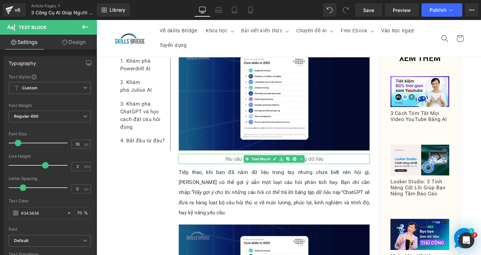
paste div
drag, startPoint x: 277, startPoint y: 249, endPoint x: 291, endPoint y: 249, distance: 13.7
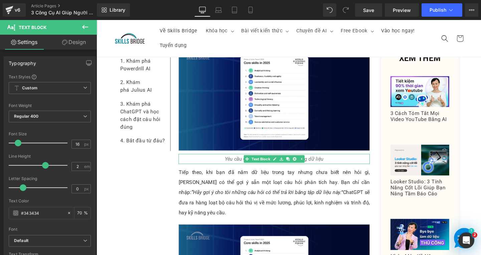
scroll to position [5808, 0]
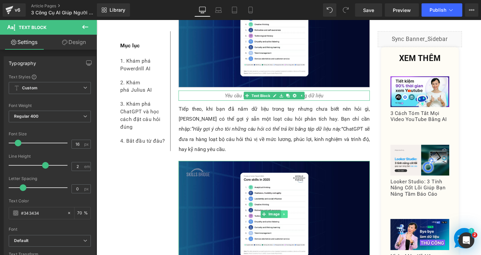
click at [291, 220] on link at bounding box center [293, 224] width 7 height 8
click at [288, 222] on icon at bounding box center [290, 224] width 4 height 4
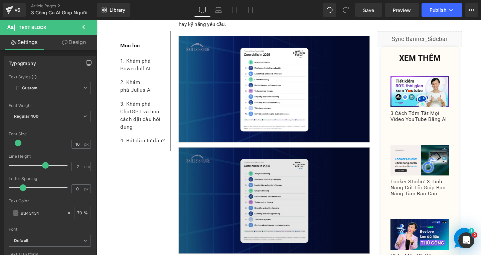
scroll to position [5940, 0]
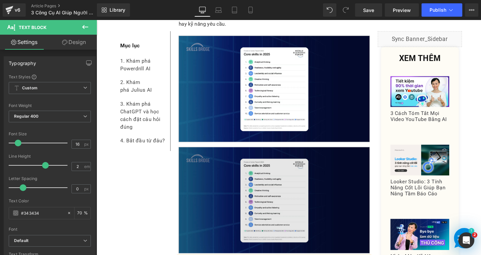
click at [278, 154] on img at bounding box center [283, 210] width 201 height 112
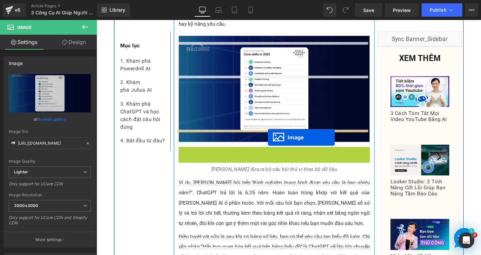
drag, startPoint x: 268, startPoint y: 104, endPoint x: 276, endPoint y: 144, distance: 40.3
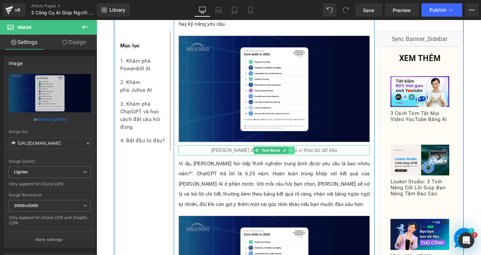
click at [300, 156] on icon at bounding box center [300, 157] width 1 height 2
click at [296, 155] on icon at bounding box center [298, 157] width 4 height 4
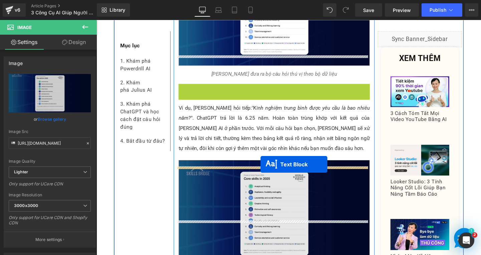
drag, startPoint x: 262, startPoint y: 67, endPoint x: 270, endPoint y: 170, distance: 103.4
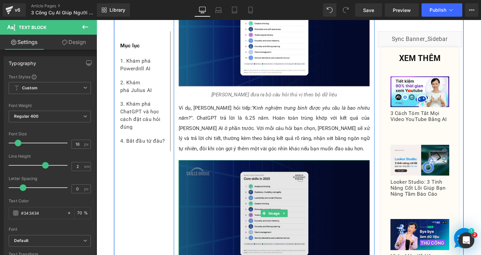
scroll to position [6032, 0]
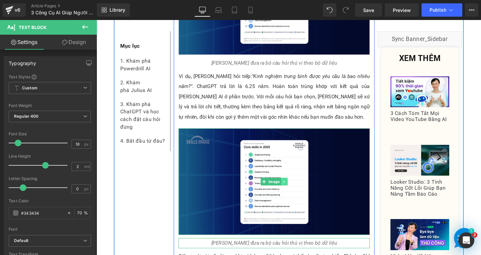
click at [292, 186] on link at bounding box center [293, 190] width 7 height 8
click at [288, 188] on icon at bounding box center [290, 190] width 4 height 4
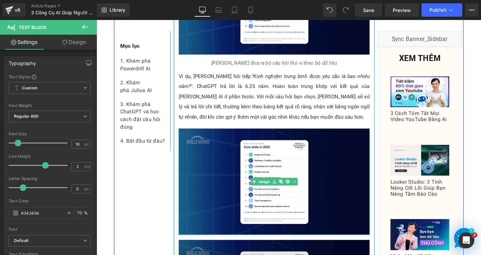
scroll to position [6099, 0]
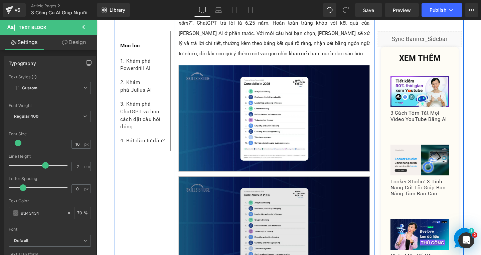
click at [295, 185] on img at bounding box center [283, 241] width 201 height 112
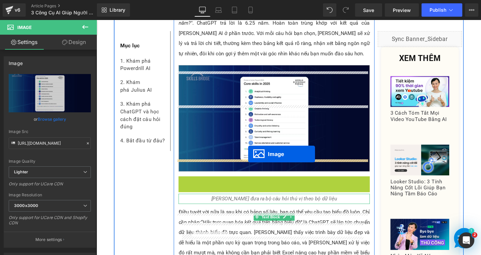
drag, startPoint x: 270, startPoint y: 133, endPoint x: 256, endPoint y: 161, distance: 32.1
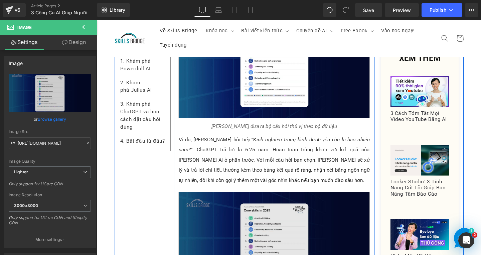
scroll to position [5932, 0]
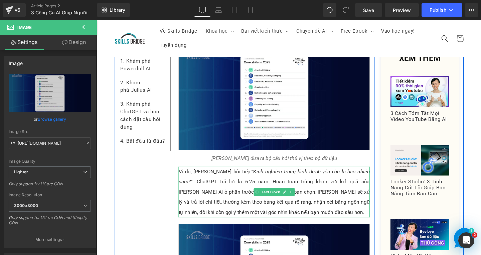
click at [324, 174] on p "Ví dụ, [PERSON_NAME] hỏi tiếp: "Kinh nghiệm trung bình được yêu cầu là bao nhiê…" at bounding box center [283, 200] width 201 height 53
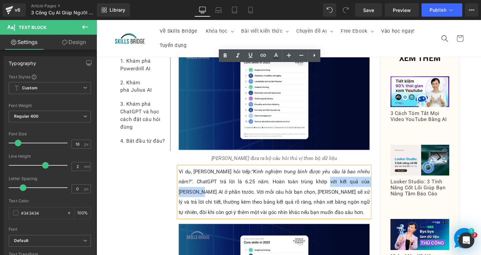
drag, startPoint x: 323, startPoint y: 82, endPoint x: 363, endPoint y: 82, distance: 40.4
click at [363, 174] on p "Ví dụ, [PERSON_NAME] hỏi tiếp: "Kinh nghiệm trung bình được yêu cầu là bao nhiê…" at bounding box center [283, 200] width 201 height 53
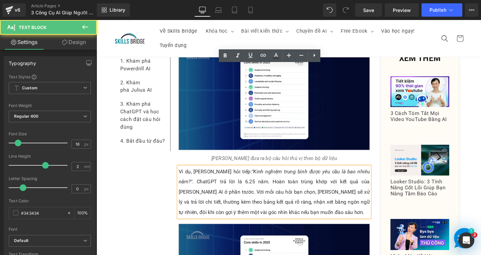
click at [327, 174] on p "Ví dụ, [PERSON_NAME] hỏi tiếp: "Kinh nghiệm trung bình được yêu cầu là bao nhiê…" at bounding box center [283, 200] width 201 height 53
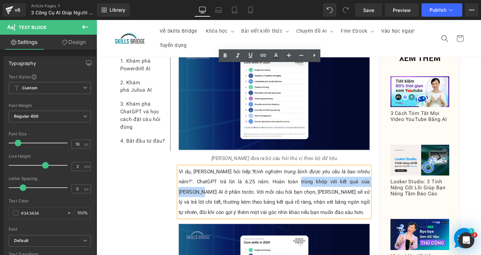
drag, startPoint x: 277, startPoint y: 83, endPoint x: 363, endPoint y: 82, distance: 86.1
click at [363, 174] on p "Ví dụ, [PERSON_NAME] hỏi tiếp: "Kinh nghiệm trung bình được yêu cầu là bao nhiê…" at bounding box center [283, 200] width 201 height 53
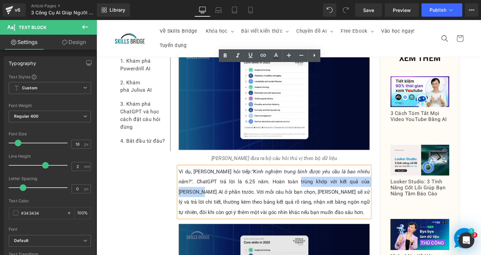
copy p "trùng khớp với kết quả của [PERSON_NAME]"
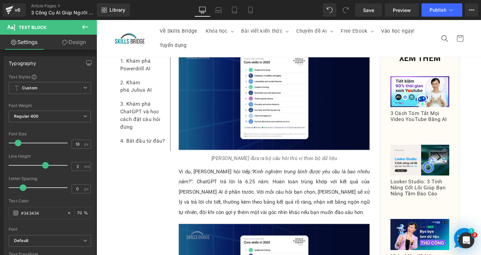
paste div
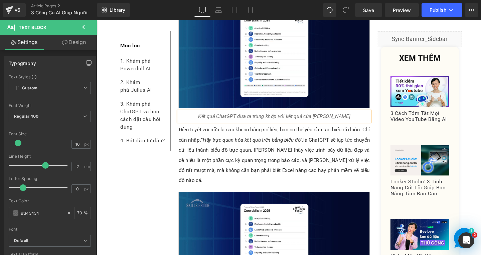
scroll to position [6032, 0]
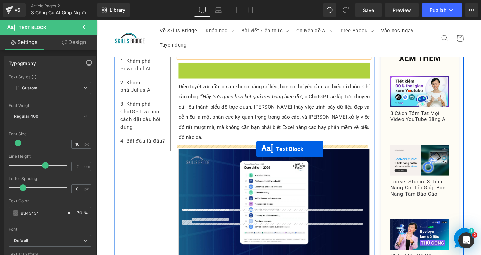
drag, startPoint x: 262, startPoint y: 164, endPoint x: 264, endPoint y: 156, distance: 8.7
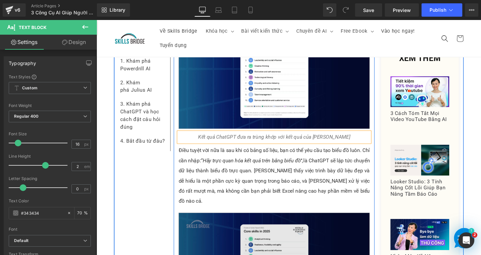
scroll to position [6077, 0]
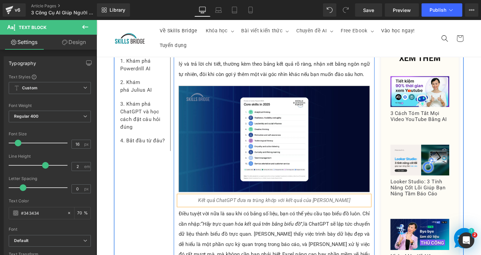
click at [245, 219] on p "Điều tuyệt vời nữa là sau khi có bảng số liệu, bạn có thể yêu cầu tạo biểu đồ l…" at bounding box center [283, 251] width 201 height 64
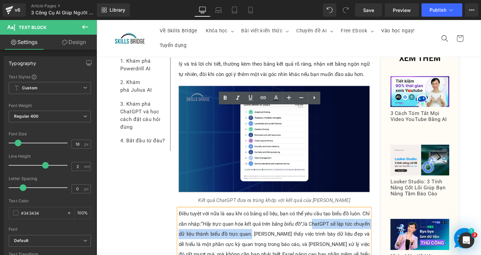
drag, startPoint x: 333, startPoint y: 129, endPoint x: 276, endPoint y: 137, distance: 57.4
click at [276, 219] on p "Điều tuyệt vời nữa là sau khi có bảng số liệu, bạn có thể yêu cầu tạo biểu đồ l…" at bounding box center [283, 251] width 201 height 64
copy p "ChatGPT sẽ lập tức chuyển dữ liệu thành biểu đồ trực quan"
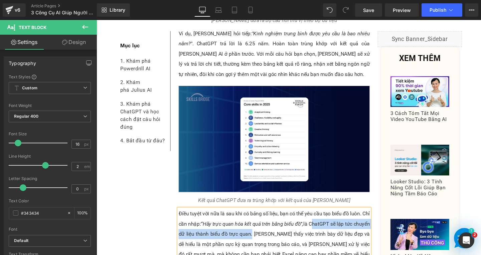
scroll to position [6144, 0]
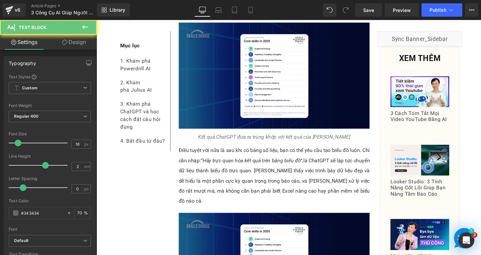
paste div
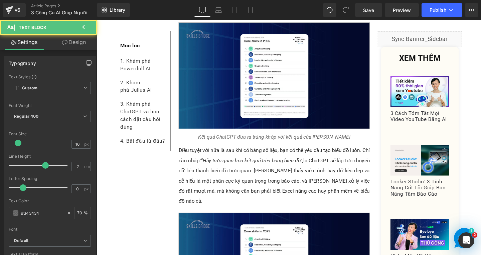
drag, startPoint x: 234, startPoint y: 225, endPoint x: 260, endPoint y: 224, distance: 25.4
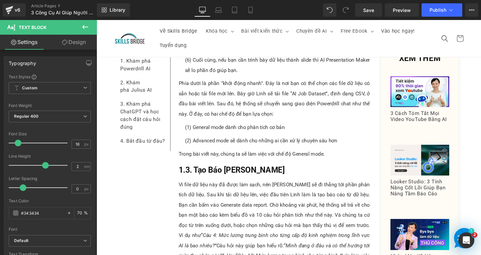
scroll to position [0, 0]
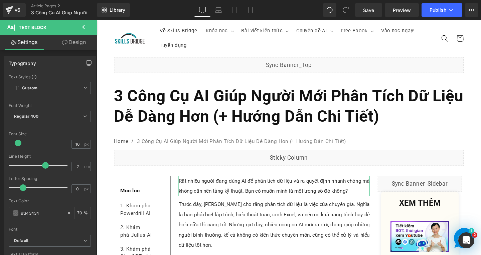
drag, startPoint x: 499, startPoint y: 226, endPoint x: 577, endPoint y: 42, distance: 200.1
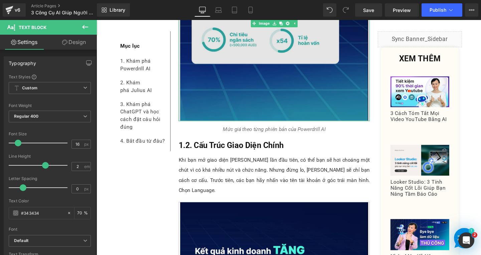
scroll to position [668, 0]
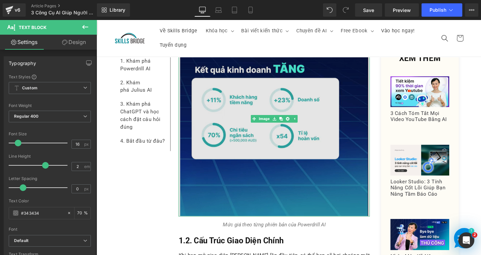
click at [270, 192] on img at bounding box center [283, 124] width 201 height 206
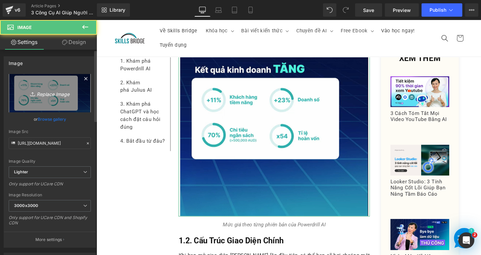
click at [44, 88] on link "Replace Image" at bounding box center [50, 93] width 82 height 38
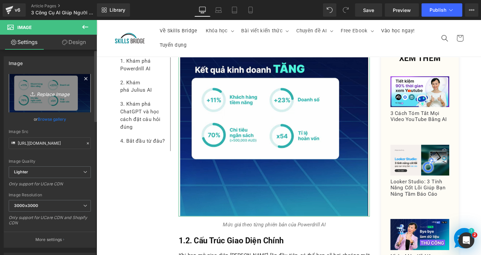
type input "C:\fakepath\Screenshot [DATE] 133327.png"
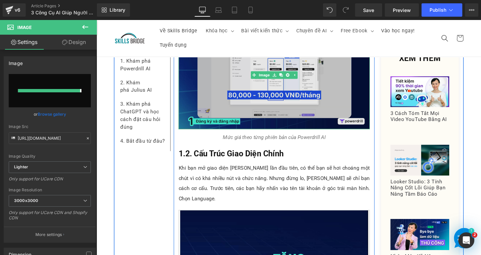
type input "[URL][DOMAIN_NAME]"
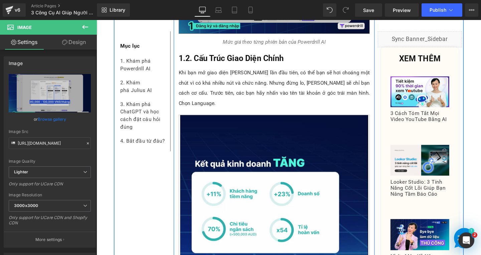
scroll to position [868, 0]
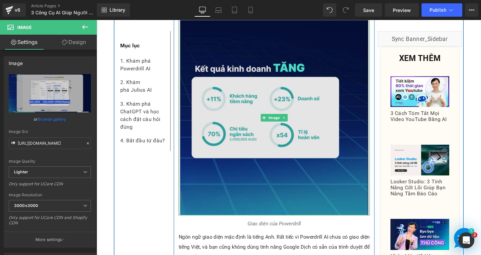
click at [250, 136] on img at bounding box center [283, 123] width 201 height 206
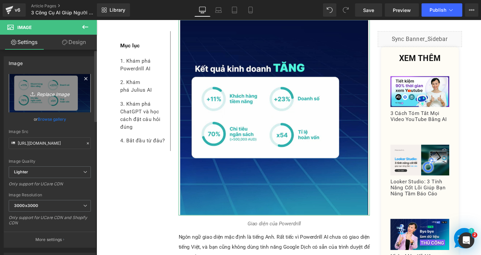
click at [61, 92] on icon "Replace Image" at bounding box center [49, 93] width 53 height 8
type input "C:\fakepath\Screenshot [DATE] 133634.png"
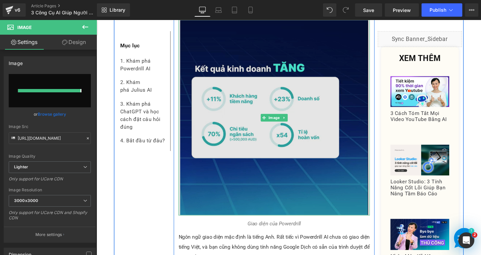
type input "[URL][DOMAIN_NAME]"
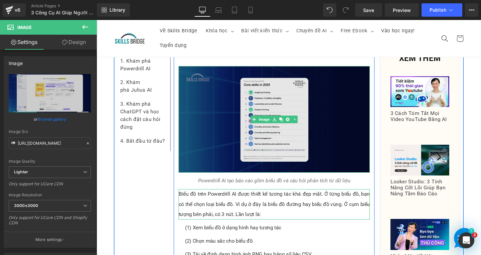
scroll to position [1368, 0]
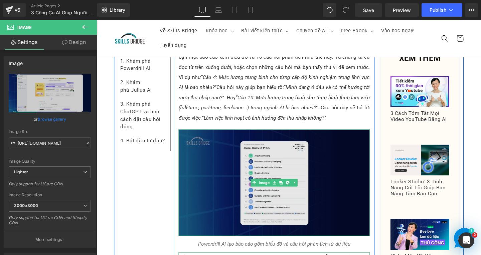
click at [232, 154] on img at bounding box center [283, 191] width 201 height 112
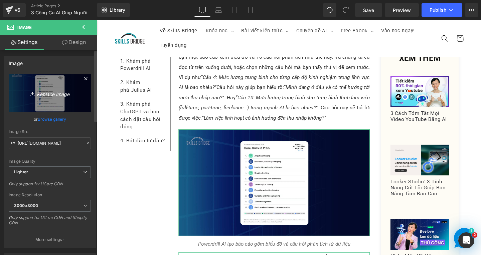
click at [53, 93] on icon "Replace Image" at bounding box center [49, 93] width 53 height 8
type input "C:\fakepath\Screenshot [DATE] 133957.png"
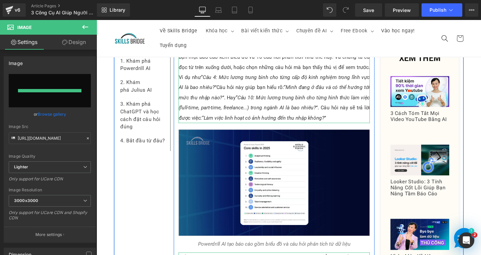
type input "[URL][DOMAIN_NAME]"
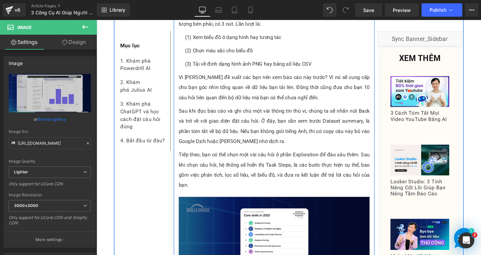
scroll to position [1769, 0]
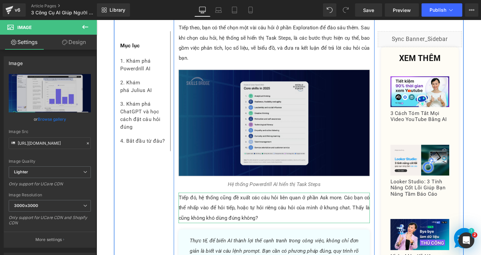
click at [229, 120] on img at bounding box center [283, 128] width 201 height 112
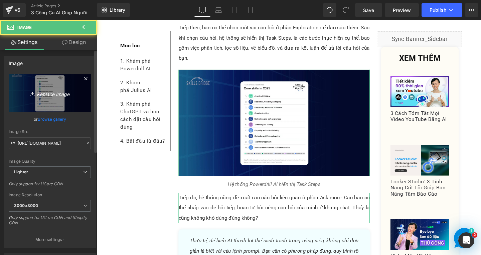
click at [73, 93] on icon "Replace Image" at bounding box center [49, 93] width 53 height 8
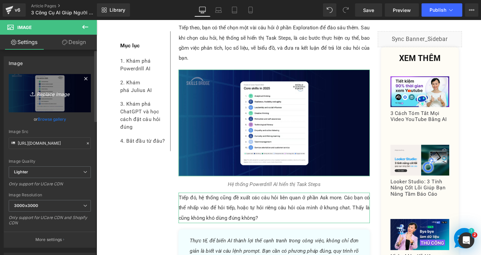
type input "C:\fakepath\Screenshot [DATE] 134337.png"
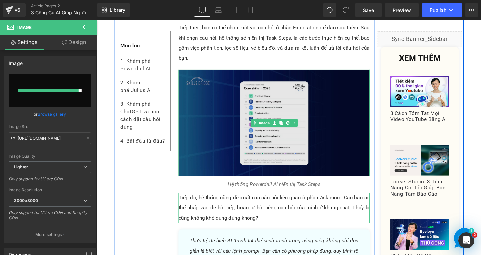
type input "[URL][DOMAIN_NAME]"
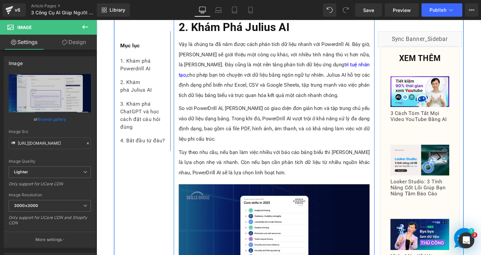
scroll to position [2370, 0]
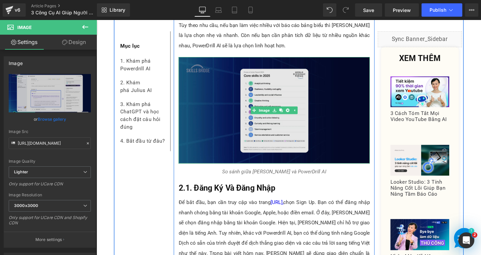
click at [228, 88] on img at bounding box center [283, 115] width 201 height 112
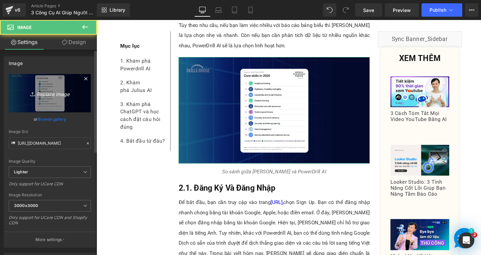
click at [64, 91] on icon "Replace Image" at bounding box center [49, 93] width 53 height 8
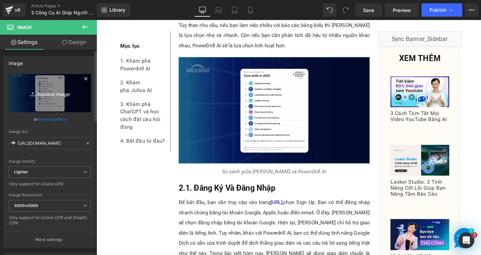
type input "C:\fakepath\Screenshot [DATE] 134928.png"
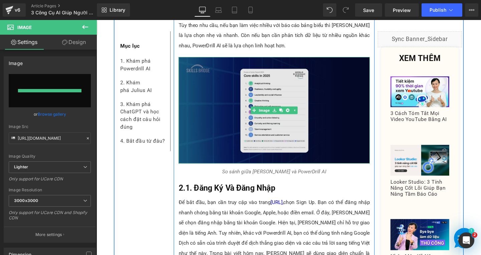
type input "[URL][DOMAIN_NAME]"
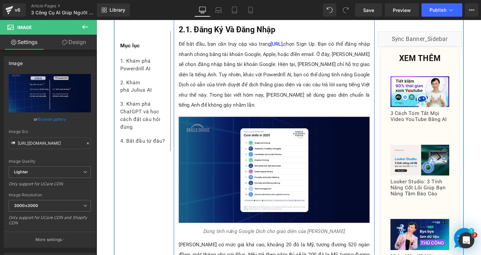
scroll to position [2570, 0]
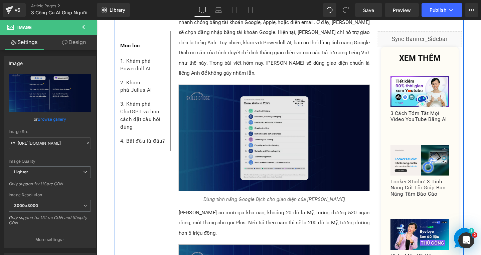
click at [200, 96] on img at bounding box center [283, 144] width 201 height 112
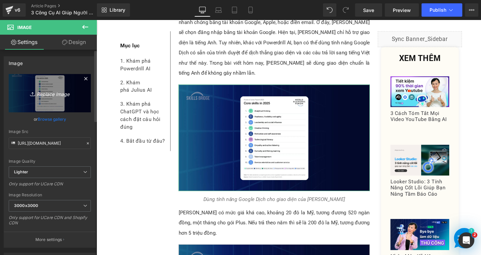
click at [64, 92] on icon "Replace Image" at bounding box center [49, 93] width 53 height 8
type input "C:\fakepath\Screenshot [DATE] 135106.png"
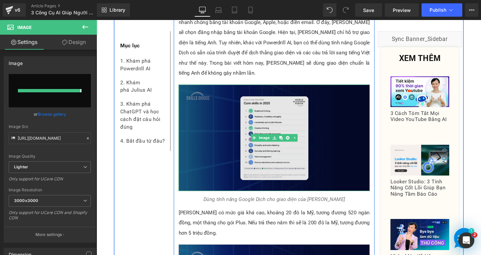
type input "[URL][DOMAIN_NAME]"
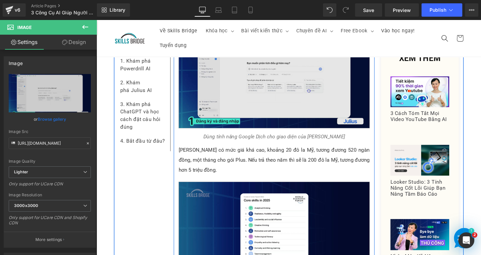
scroll to position [2704, 0]
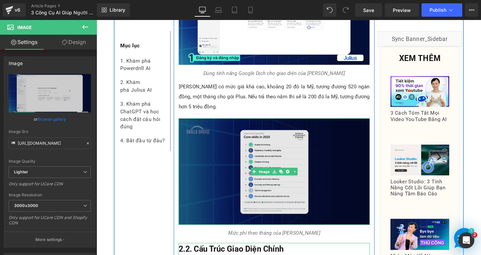
click at [240, 129] on img at bounding box center [283, 179] width 201 height 112
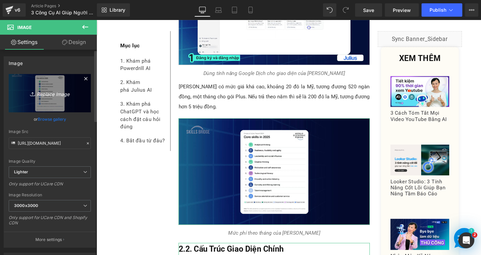
click at [55, 93] on icon "Replace Image" at bounding box center [49, 93] width 53 height 8
type input "C:\fakepath\Screenshot [DATE] 135351.png"
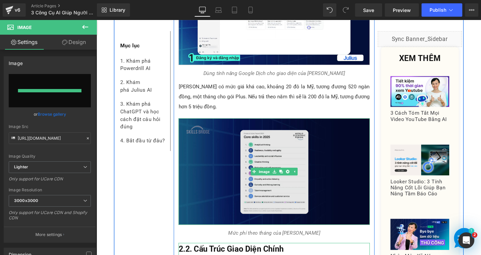
type input "[URL][DOMAIN_NAME]"
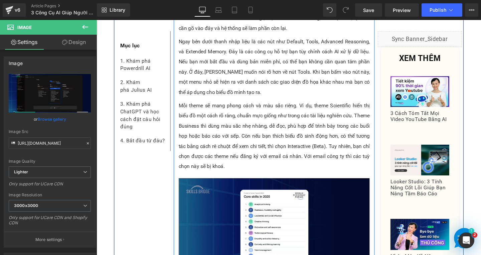
scroll to position [3071, 0]
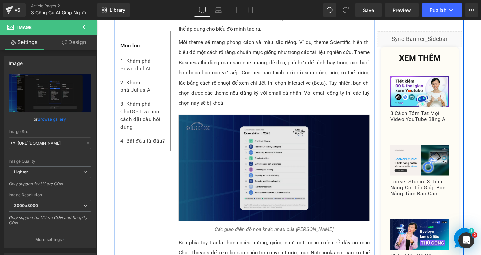
click at [264, 150] on img at bounding box center [283, 175] width 201 height 112
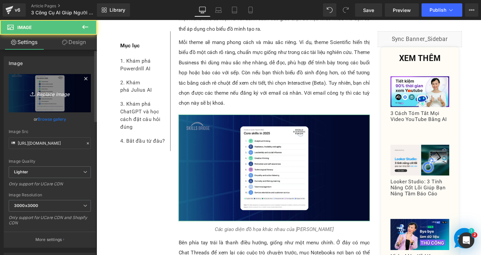
click at [63, 95] on icon "Replace Image" at bounding box center [49, 93] width 53 height 8
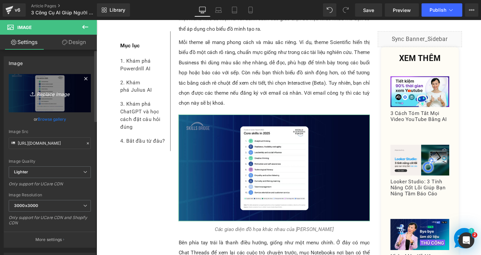
type input "C:\fakepath\Screenshot [DATE] 135624.png"
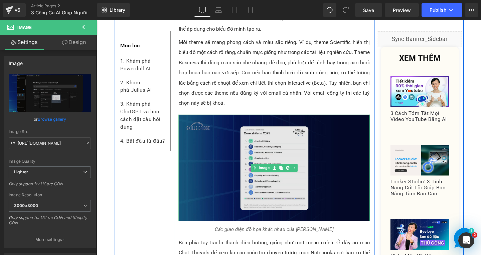
type input "[URL][DOMAIN_NAME]"
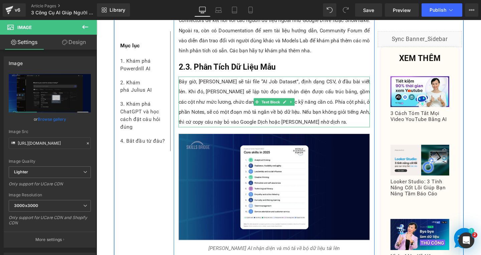
scroll to position [3371, 0]
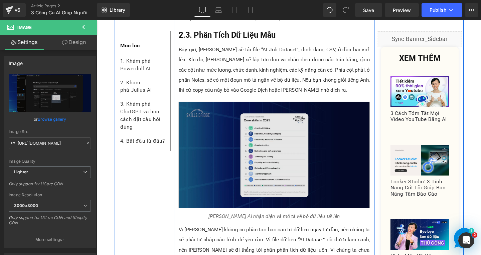
click at [260, 142] on img at bounding box center [283, 162] width 201 height 112
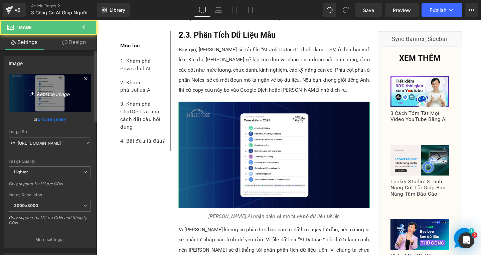
click at [68, 89] on icon "Replace Image" at bounding box center [49, 93] width 53 height 8
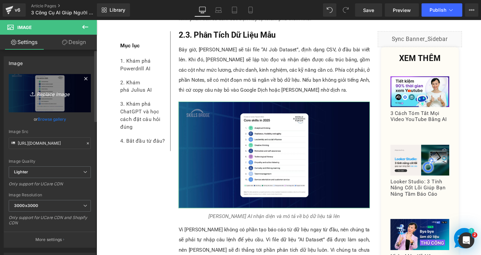
type input "C:\fakepath\Screenshot [DATE] 135828.png"
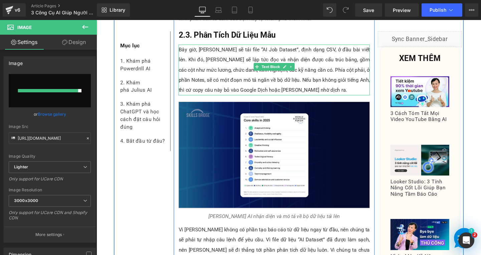
type input "[URL][DOMAIN_NAME]"
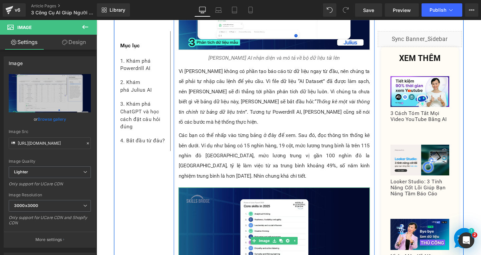
scroll to position [3605, 0]
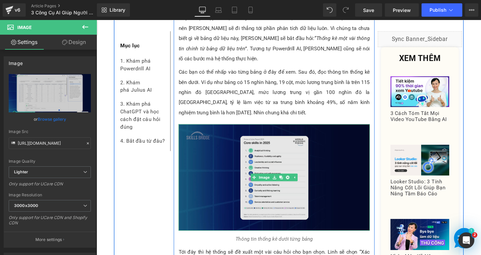
click at [227, 145] on img at bounding box center [283, 186] width 201 height 112
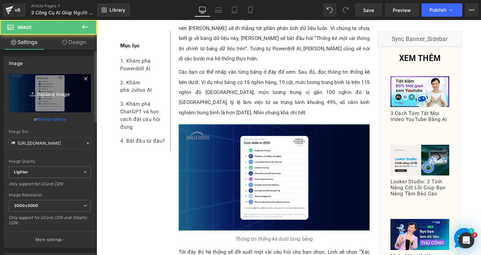
click at [63, 93] on icon "Replace Image" at bounding box center [49, 93] width 53 height 8
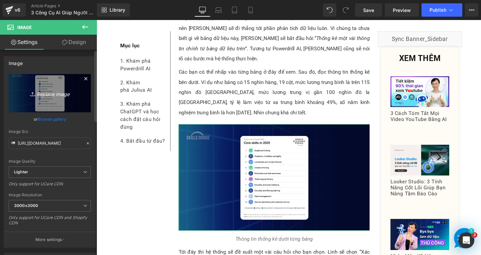
type input "C:\fakepath\Screenshot [DATE] 140015.png"
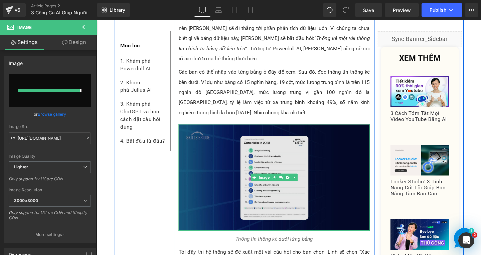
type input "[URL][DOMAIN_NAME]"
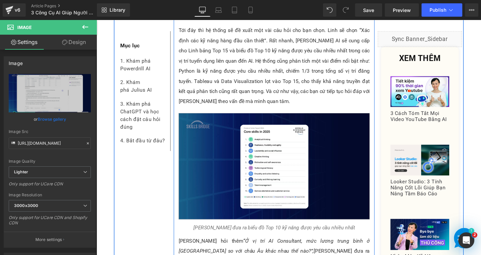
scroll to position [3872, 0]
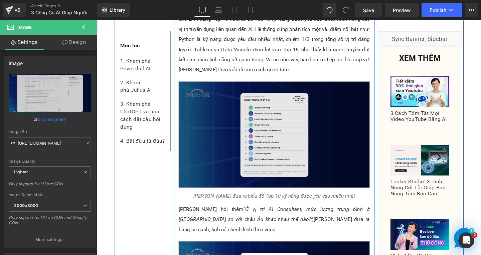
click at [230, 92] on img at bounding box center [283, 140] width 201 height 112
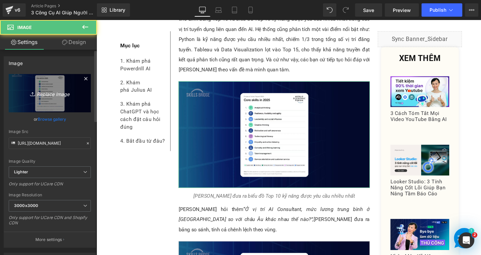
click at [63, 93] on icon "Replace Image" at bounding box center [49, 93] width 53 height 8
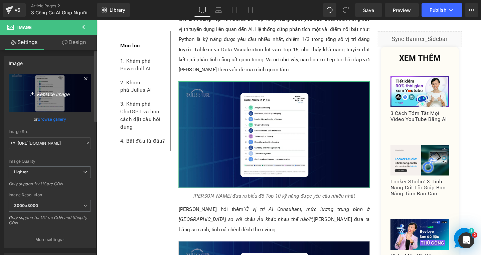
type input "C:\fakepath\Screenshot [DATE] 140210.png"
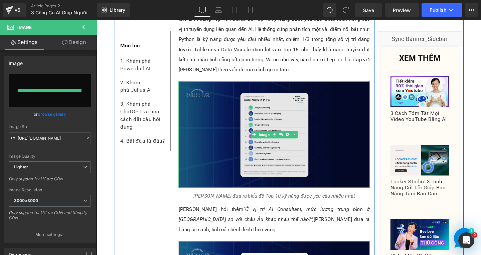
type input "[URL][DOMAIN_NAME]"
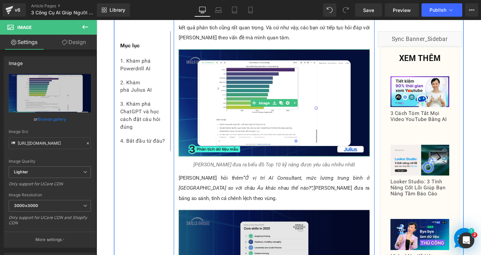
scroll to position [4039, 0]
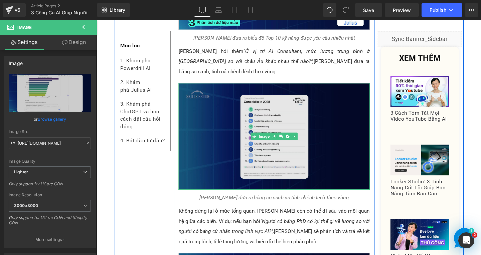
click at [230, 86] on img at bounding box center [283, 142] width 201 height 112
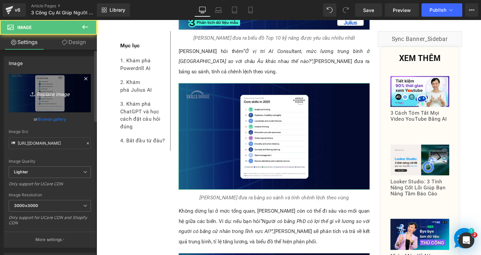
click at [54, 96] on icon "Replace Image" at bounding box center [49, 93] width 53 height 8
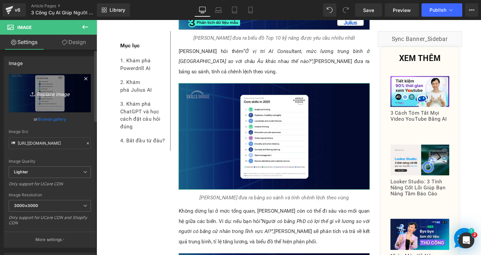
type input "C:\fakepath\Screenshot [DATE] 140415.png"
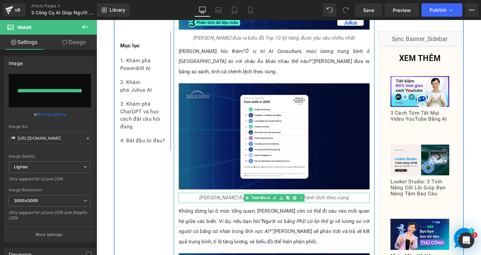
type input "[URL][DOMAIN_NAME]"
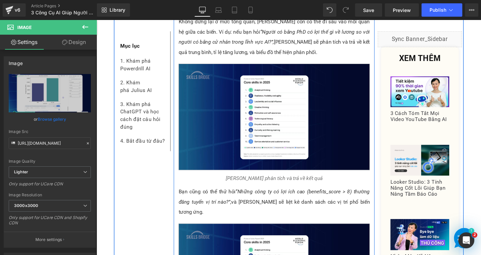
scroll to position [4139, 0]
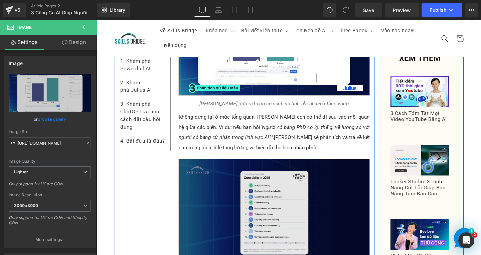
click at [216, 166] on img at bounding box center [283, 222] width 201 height 112
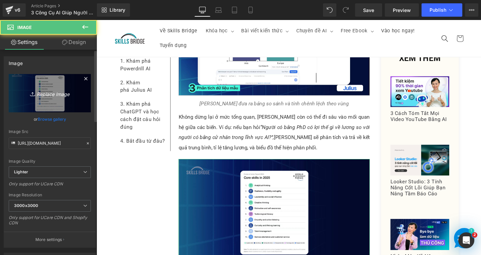
click at [62, 98] on link "Replace Image" at bounding box center [50, 93] width 82 height 38
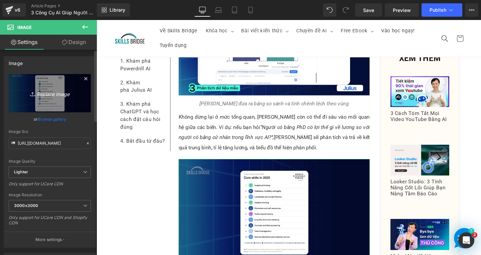
type input "C:\fakepath\Screenshot [DATE] 140516.png"
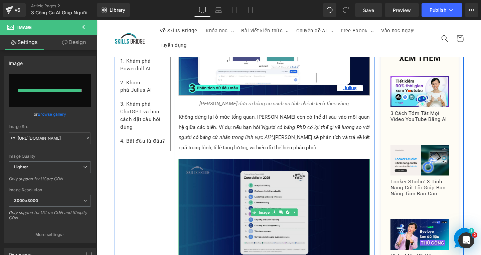
type input "[URL][DOMAIN_NAME]"
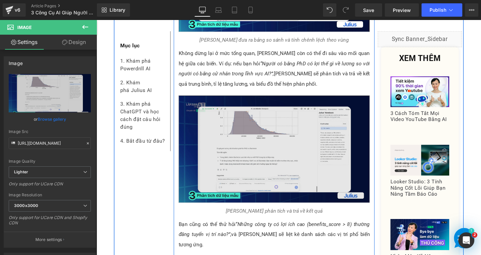
scroll to position [4339, 0]
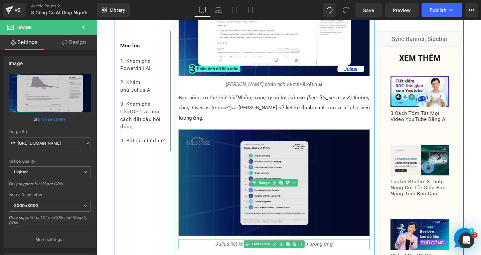
click at [232, 135] on img at bounding box center [283, 191] width 201 height 112
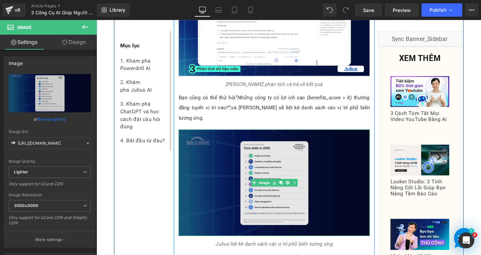
click at [227, 135] on img at bounding box center [283, 191] width 201 height 112
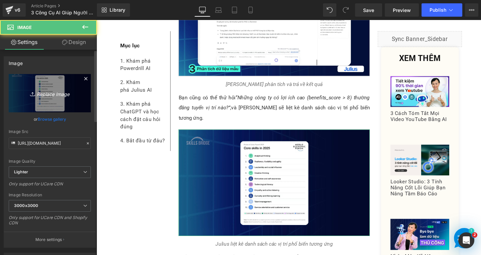
click at [71, 85] on link "Replace Image" at bounding box center [50, 93] width 82 height 38
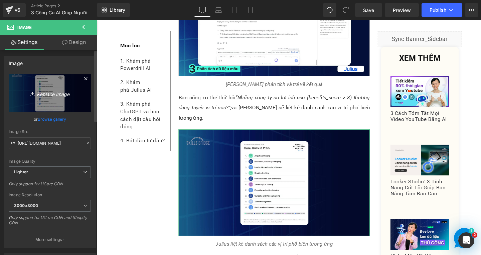
type input "C:\fakepath\Screenshot [DATE] 140637.png"
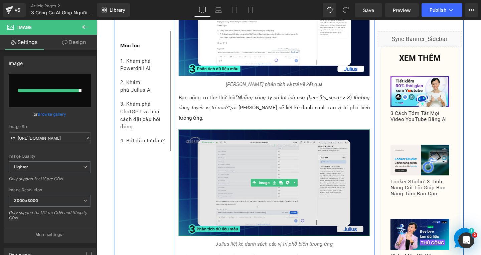
type input "[URL][DOMAIN_NAME]"
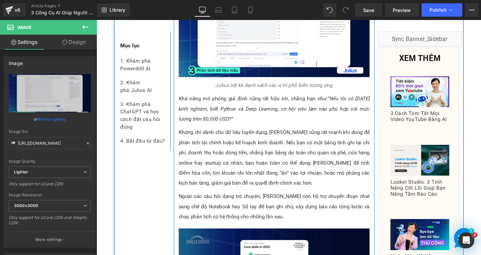
scroll to position [4606, 0]
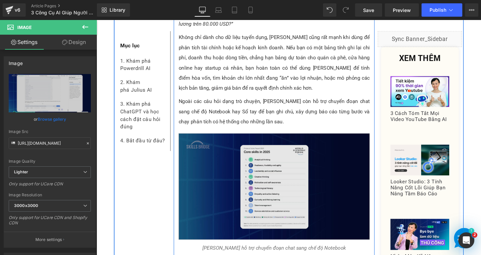
click at [202, 139] on img at bounding box center [283, 195] width 201 height 112
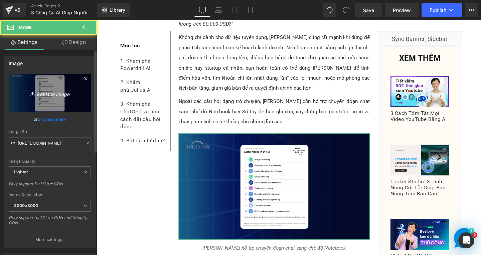
click at [49, 97] on icon "Replace Image" at bounding box center [49, 93] width 53 height 8
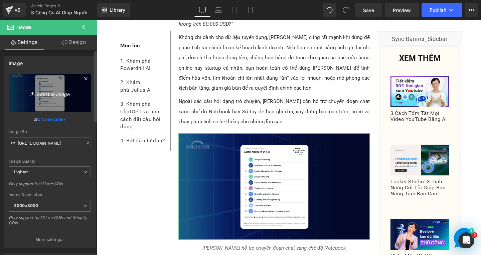
type input "C:\fakepath\Screenshot [DATE] 140803.png"
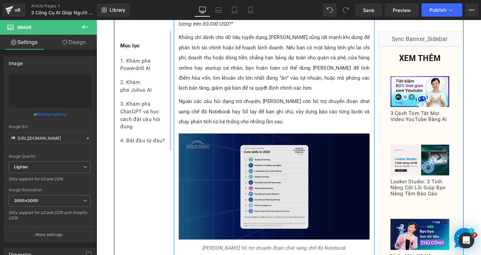
type input "[URL][DOMAIN_NAME]"
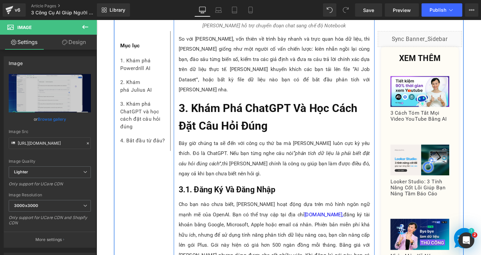
scroll to position [4940, 0]
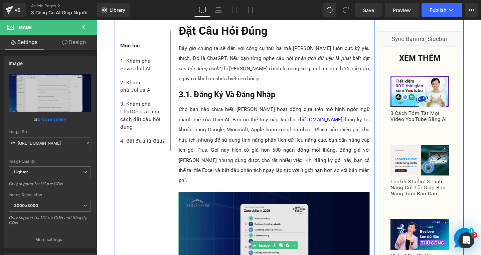
click at [220, 201] on img at bounding box center [283, 257] width 201 height 112
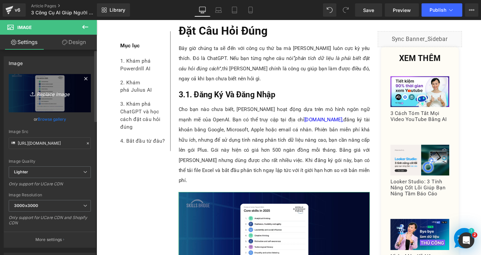
click at [45, 93] on icon "Replace Image" at bounding box center [49, 93] width 53 height 8
type input "C:\fakepath\Screenshot [DATE] 140940.png"
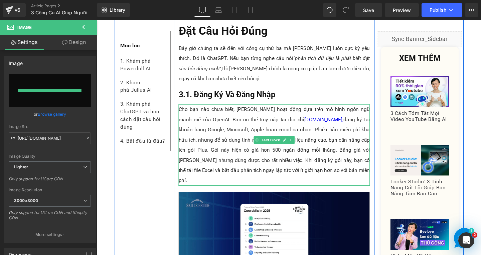
type input "[URL][DOMAIN_NAME]"
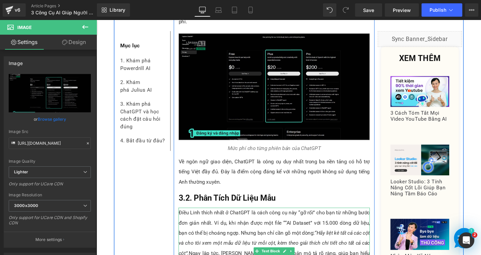
scroll to position [5240, 0]
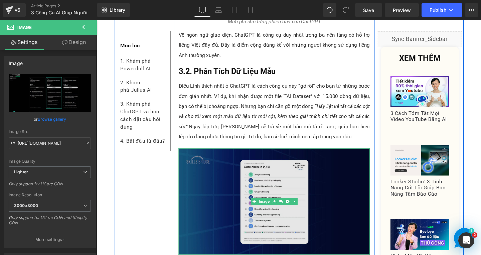
click at [212, 155] on img at bounding box center [283, 211] width 201 height 112
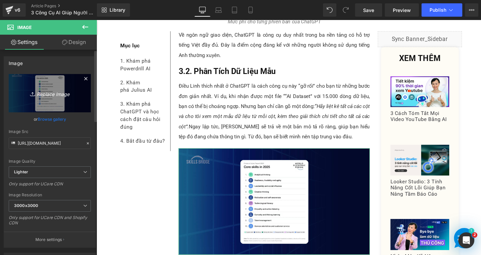
click at [56, 95] on icon "Replace Image" at bounding box center [49, 93] width 53 height 8
type input "C:\fakepath\Screenshot [DATE] 141113.png"
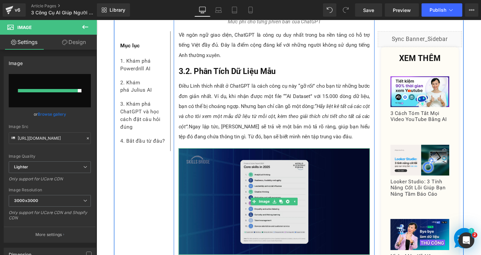
type input "[URL][DOMAIN_NAME]"
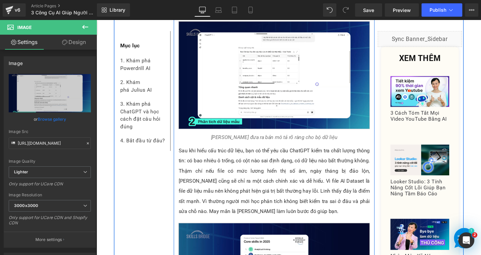
scroll to position [5441, 0]
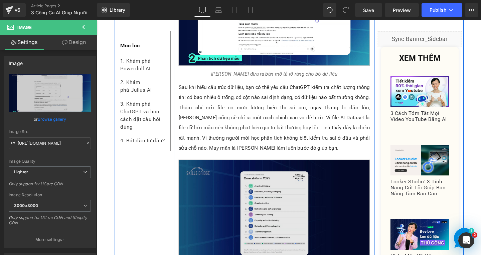
click at [210, 167] on img at bounding box center [283, 223] width 201 height 112
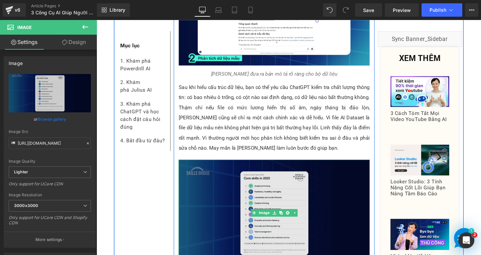
click at [233, 167] on img at bounding box center [283, 223] width 201 height 112
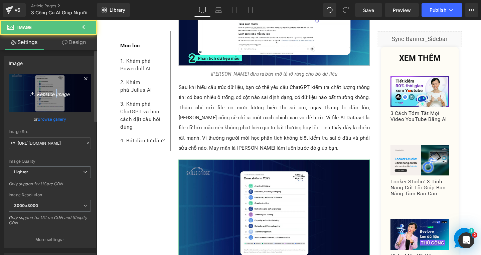
click at [54, 93] on icon "Replace Image" at bounding box center [49, 93] width 53 height 8
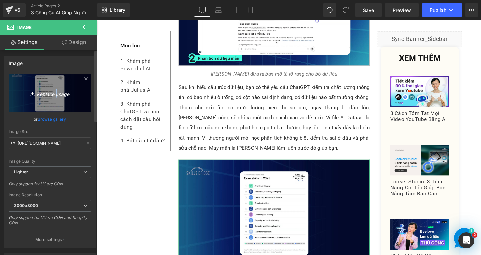
type input "C:\fakepath\Screenshot [DATE] 141224.png"
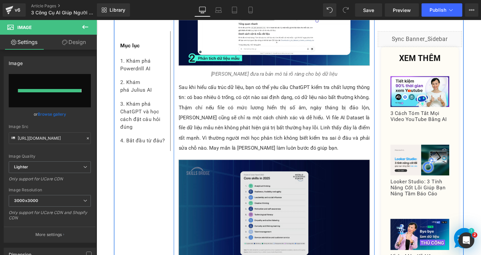
type input "[URL][DOMAIN_NAME]"
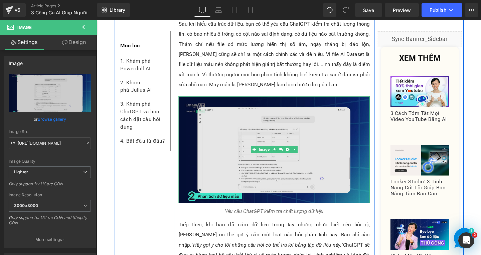
scroll to position [5574, 0]
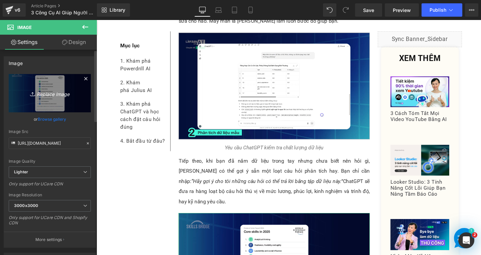
click at [64, 97] on icon "Replace Image" at bounding box center [49, 93] width 53 height 8
type input "C:\fakepath\Screenshot [DATE] 141329.png"
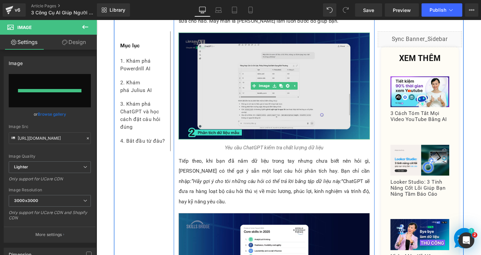
type input "[URL][DOMAIN_NAME]"
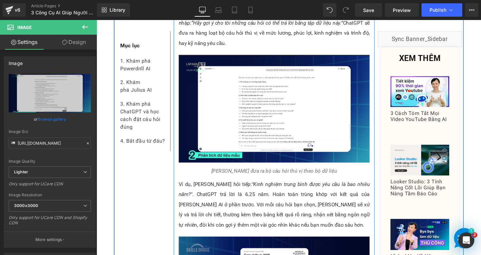
scroll to position [5841, 0]
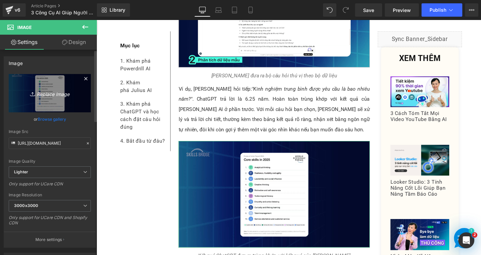
click at [65, 94] on icon "Replace Image" at bounding box center [49, 93] width 53 height 8
type input "C:\fakepath\Screenshot [DATE] 141534.png"
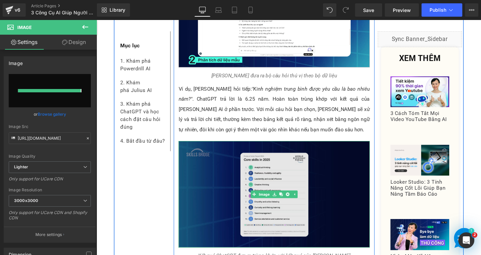
type input "[URL][DOMAIN_NAME]"
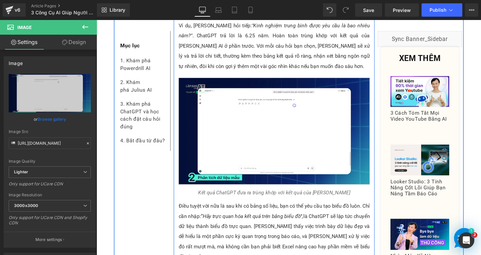
scroll to position [6041, 0]
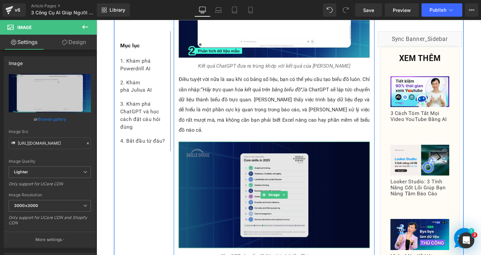
click at [230, 148] on img at bounding box center [283, 204] width 201 height 112
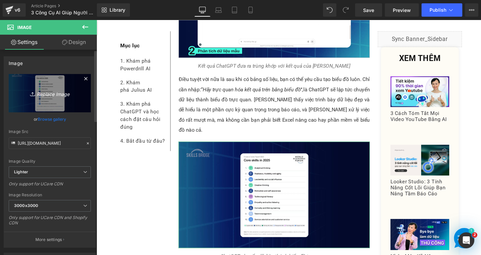
click at [52, 94] on icon "Replace Image" at bounding box center [49, 93] width 53 height 8
type input "C:\fakepath\Screenshot [DATE] 141646.png"
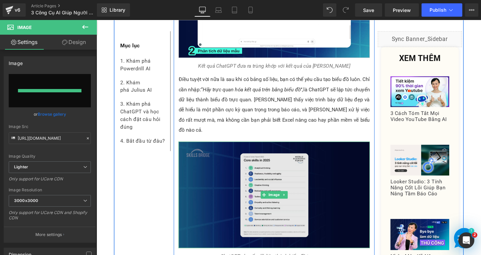
type input "[URL][DOMAIN_NAME]"
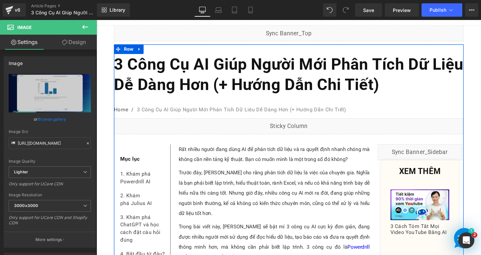
scroll to position [0, 0]
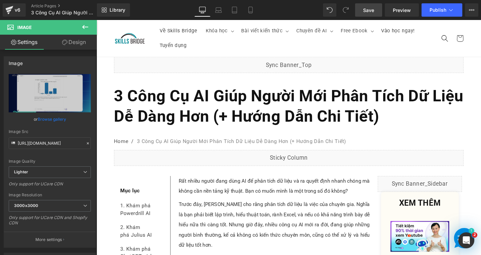
click at [369, 9] on span "Save" at bounding box center [368, 10] width 11 height 7
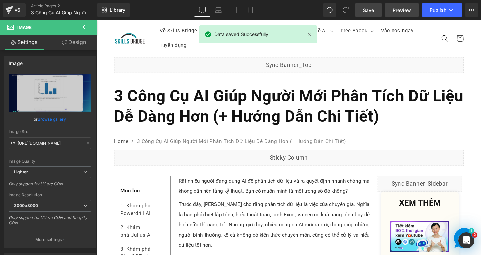
click at [402, 10] on span "Preview" at bounding box center [402, 10] width 18 height 7
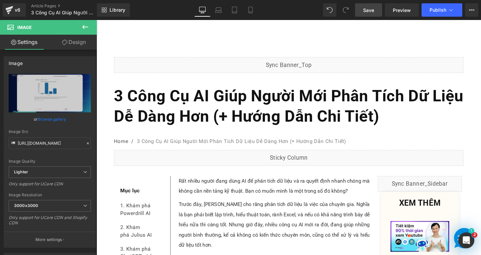
scroll to position [167, 0]
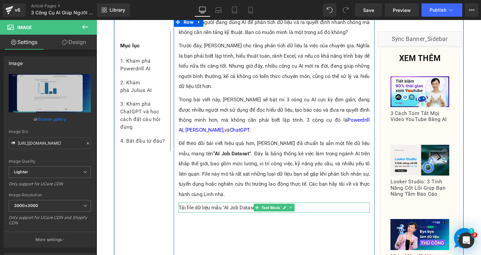
click at [242, 218] on p "Tải file dữ liệu mẫu "AI Job Dataset" tại đây ." at bounding box center [283, 217] width 201 height 11
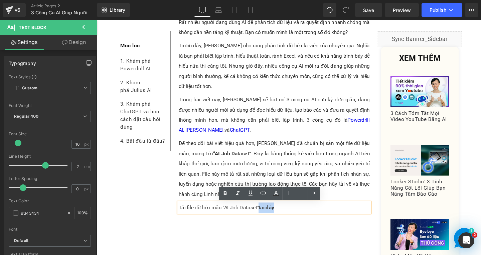
drag, startPoint x: 265, startPoint y: 216, endPoint x: 279, endPoint y: 211, distance: 15.1
click at [282, 217] on p "Tải file dữ liệu mẫu "AI Job Dataset" tại đây ." at bounding box center [283, 217] width 201 height 11
click at [265, 192] on icon at bounding box center [263, 193] width 8 height 8
click at [304, 221] on input "text" at bounding box center [280, 220] width 103 height 17
paste input "[URL][DOMAIN_NAME]"
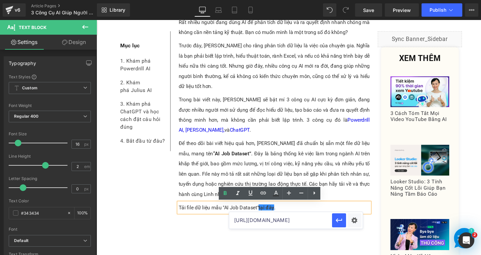
scroll to position [0, 247]
type input "[URL][DOMAIN_NAME]"
click at [333, 219] on button "button" at bounding box center [339, 221] width 14 height 14
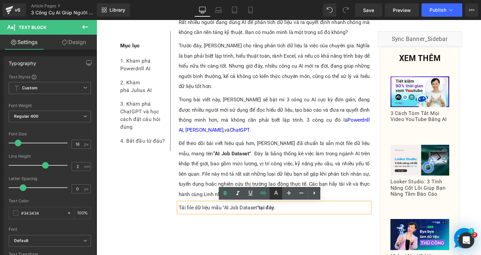
click at [276, 195] on icon at bounding box center [276, 194] width 8 height 8
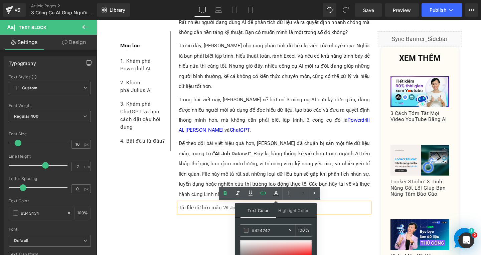
drag, startPoint x: 275, startPoint y: 232, endPoint x: 234, endPoint y: 231, distance: 41.4
click at [234, 0] on div "Text Block You are previewing how the will restyle your page. You can not edit …" at bounding box center [240, 0] width 481 height 0
type input "#0"
type input "0"
type input "#000"
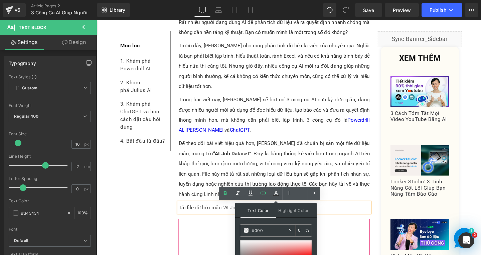
type input "100"
type input "#00000"
type input "0"
type input "#0000ee"
type input "100"
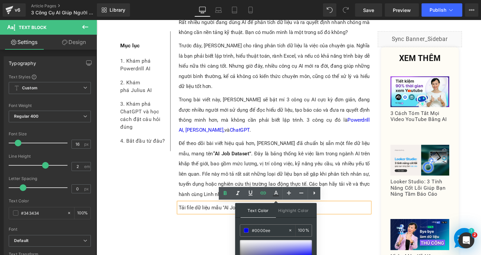
scroll to position [267, 0]
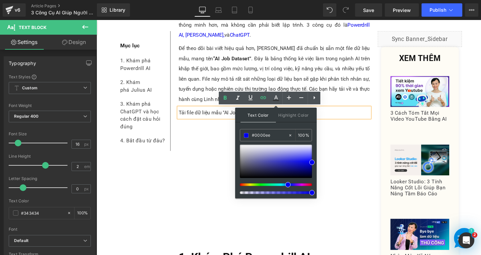
type input "#0000ee"
type input "100"
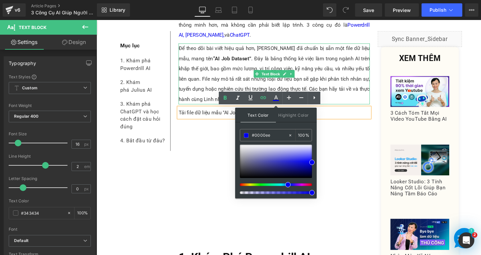
click at [366, 83] on p "Để theo dõi bài viết hiệu quả hơn, [PERSON_NAME] đã chuẩn bị sẵn một file dữ li…" at bounding box center [283, 77] width 201 height 64
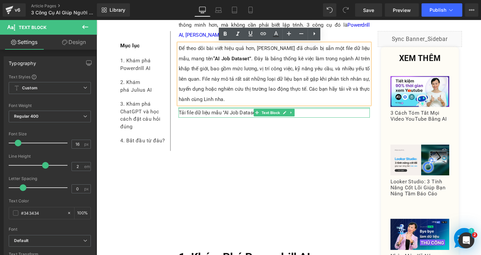
click at [349, 107] on p "Để theo dõi bài viết hiệu quả hơn, [PERSON_NAME] đã chuẩn bị sẵn một file dữ li…" at bounding box center [283, 77] width 201 height 64
click at [327, 116] on p "Tải file dữ liệu mẫu "AI Job Dataset" tại đây ." at bounding box center [283, 117] width 201 height 11
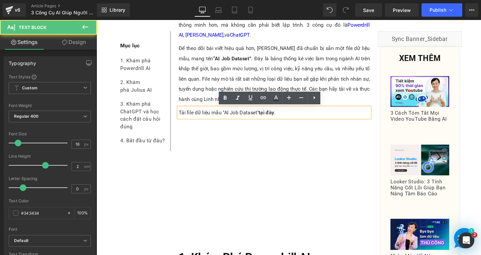
click at [236, 118] on p "Tải file dữ liệu mẫu "AI Job Dataset" tại đây ." at bounding box center [283, 117] width 201 height 11
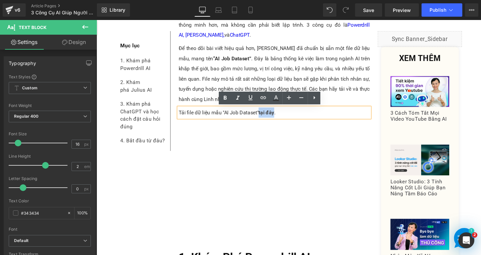
drag, startPoint x: 266, startPoint y: 117, endPoint x: 282, endPoint y: 118, distance: 16.4
click at [281, 117] on link "tại đây" at bounding box center [275, 117] width 16 height 6
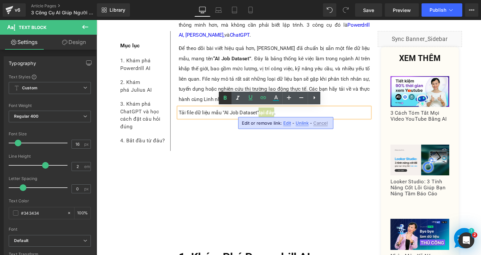
click at [224, 96] on icon at bounding box center [225, 98] width 3 height 4
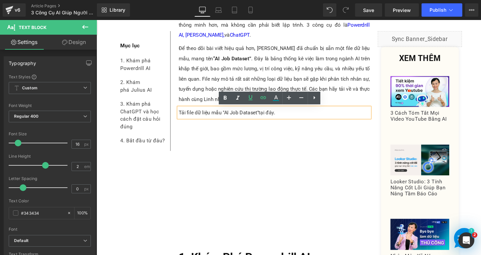
click at [292, 117] on p "Tải file dữ liệu mẫu "AI Job Dataset" tại đây ." at bounding box center [283, 117] width 201 height 11
drag, startPoint x: 265, startPoint y: 117, endPoint x: 281, endPoint y: 117, distance: 15.4
click at [281, 117] on p "Tải file dữ liệu mẫu "AI Job Dataset" tại đây ." at bounding box center [283, 117] width 201 height 11
click at [276, 100] on icon at bounding box center [276, 98] width 8 height 8
type input "#424242"
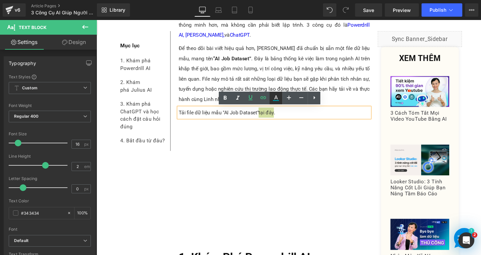
type input "100"
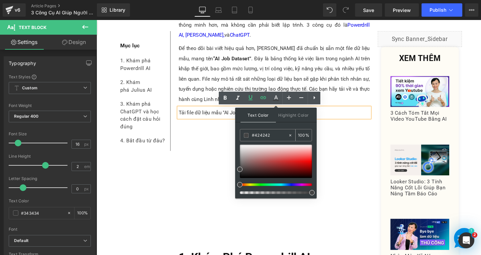
drag, startPoint x: 274, startPoint y: 132, endPoint x: 248, endPoint y: 134, distance: 25.4
click at [250, 134] on div "#424242" at bounding box center [264, 136] width 48 height 12
type input "0"
type input "000"
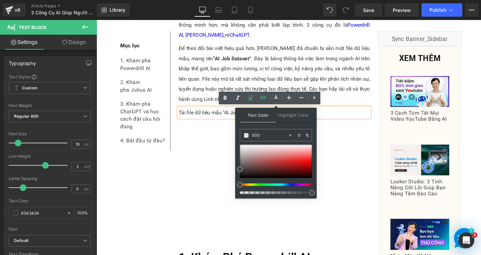
type input "100"
type input "0000"
type input "0"
type input "0000ee"
type input "100"
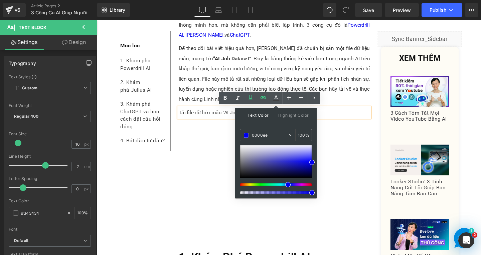
type input "#0000ee"
type input "95"
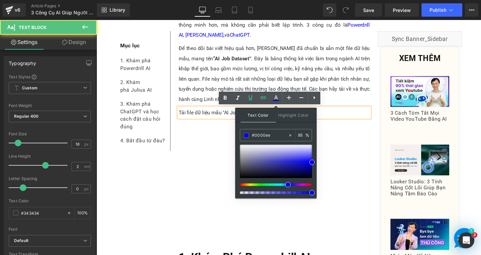
click at [201, 112] on p "Tải file dữ liệu mẫu "AI Job Dataset" tại đây ." at bounding box center [283, 117] width 201 height 11
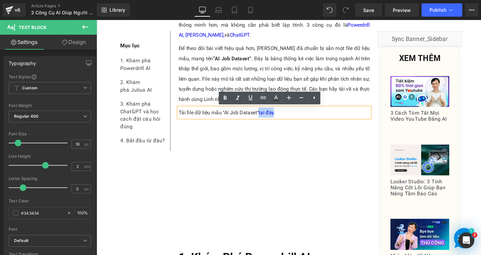
drag, startPoint x: 266, startPoint y: 116, endPoint x: 282, endPoint y: 117, distance: 15.4
click at [282, 117] on p "Tải file dữ liệu mẫu "AI Job Dataset" tại đây ." at bounding box center [283, 117] width 201 height 11
click at [224, 96] on icon at bounding box center [225, 98] width 3 height 4
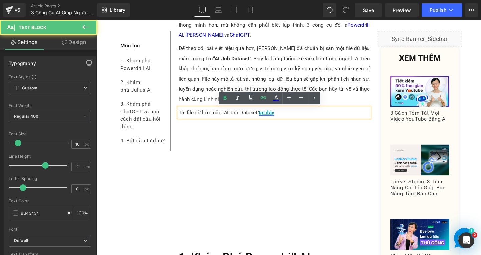
click at [272, 119] on link "tại đây" at bounding box center [275, 117] width 16 height 6
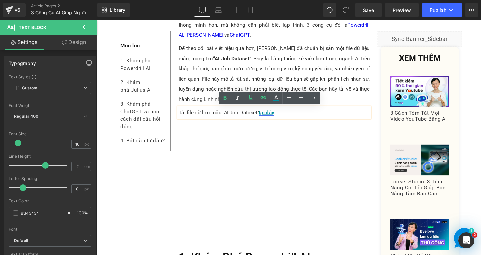
click at [273, 119] on link "tại đây" at bounding box center [275, 117] width 16 height 6
click at [274, 117] on link "tại đây" at bounding box center [275, 117] width 16 height 6
click at [235, 118] on p "Tải file dữ liệu mẫu "AI Job Dataset" tại đây ." at bounding box center [283, 117] width 201 height 11
click at [276, 118] on link "tại đây" at bounding box center [275, 117] width 16 height 6
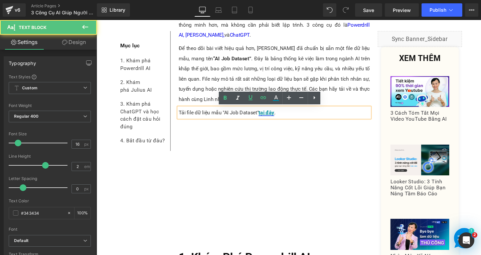
click at [275, 118] on link "tại đây" at bounding box center [275, 117] width 16 height 6
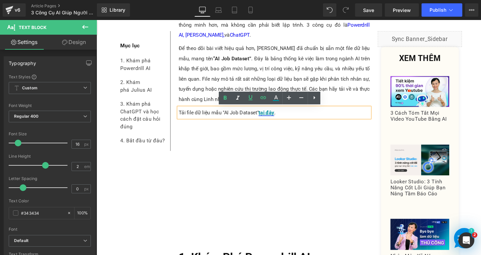
click at [275, 120] on link "tại đây" at bounding box center [275, 117] width 16 height 6
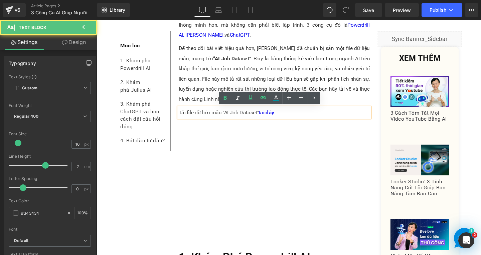
click at [309, 118] on p "Tải file dữ liệu mẫu "AI Job Dataset" tại đây ." at bounding box center [283, 117] width 201 height 11
click at [275, 118] on link "tại đây" at bounding box center [275, 117] width 16 height 6
click at [274, 120] on p "Tải file dữ liệu mẫu "AI Job Dataset" tại đây ." at bounding box center [283, 117] width 201 height 11
click at [211, 82] on p "Để theo dõi bài viết hiệu quả hơn, [PERSON_NAME] đã chuẩn bị sẵn một file dữ li…" at bounding box center [283, 77] width 201 height 64
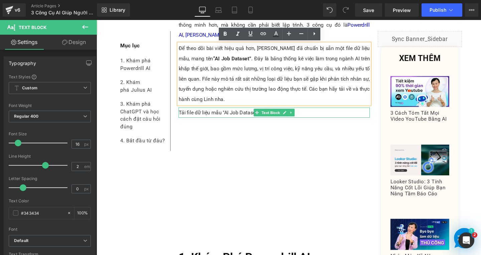
click at [292, 116] on icon at bounding box center [294, 117] width 4 height 4
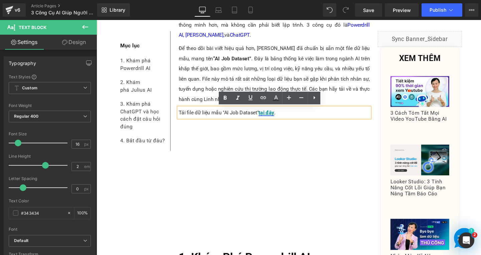
click at [277, 117] on link "tại đây" at bounding box center [275, 117] width 16 height 6
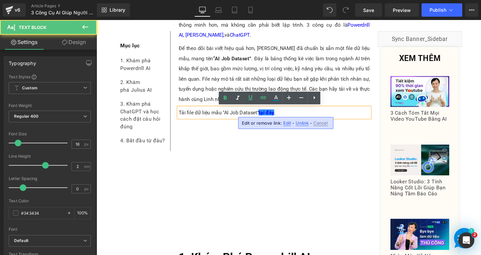
click at [285, 121] on span "Edit" at bounding box center [287, 123] width 8 height 6
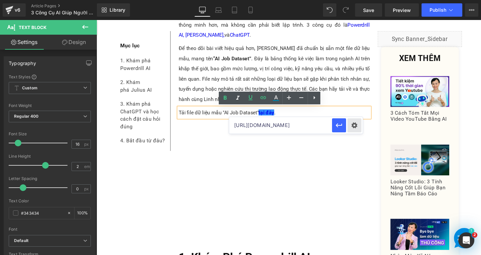
click at [348, 0] on div "Text Color Highlight Color rgba(0, 0, 238, 0.95) #0000ee 95 % transparent trans…" at bounding box center [240, 0] width 481 height 0
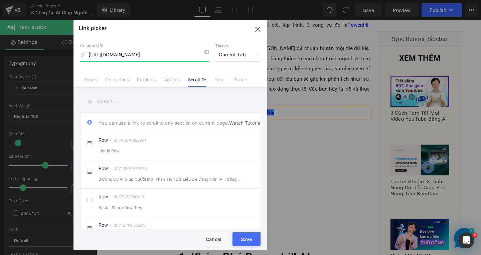
scroll to position [0, 190]
click at [238, 57] on span "Current Tab" at bounding box center [237, 55] width 45 height 13
click at [231, 76] on li "New Tab" at bounding box center [238, 79] width 52 height 12
click at [252, 241] on button "Save" at bounding box center [246, 239] width 28 height 13
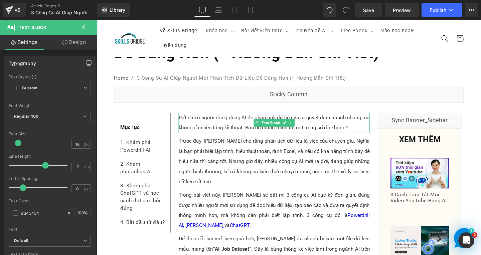
scroll to position [200, 0]
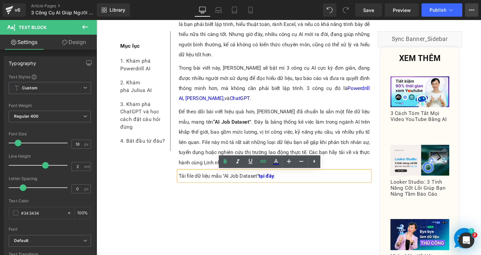
click at [466, 11] on button "View Live Page View with current Template Save Template to Library Schedule Pub…" at bounding box center [471, 9] width 13 height 13
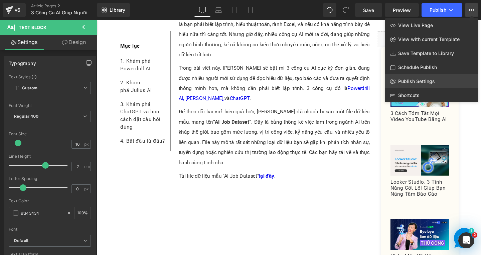
click at [413, 79] on span "Publish Settings" at bounding box center [416, 81] width 37 height 6
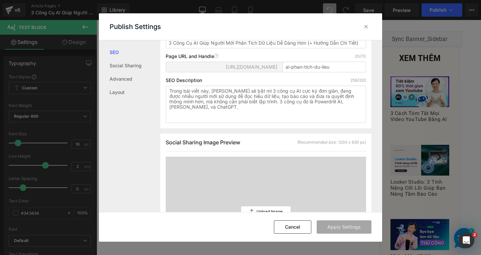
scroll to position [234, 0]
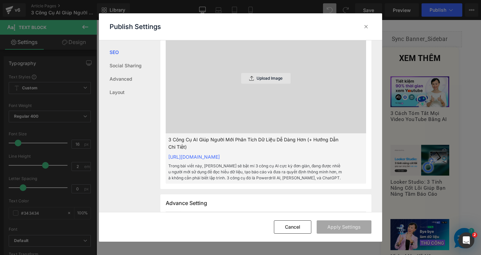
click at [272, 81] on p "Upload Image" at bounding box center [269, 78] width 26 height 5
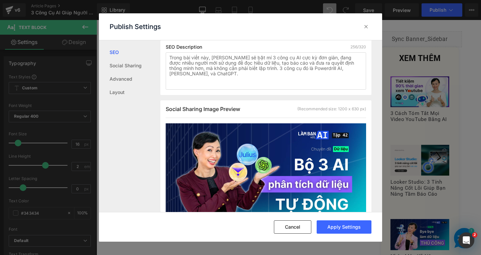
scroll to position [201, 0]
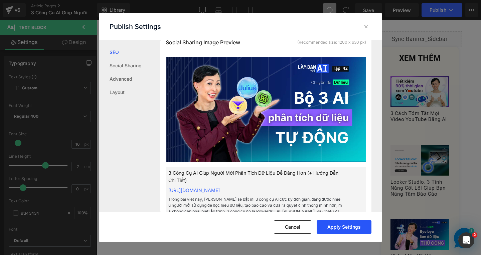
click at [350, 229] on button "Apply Settings" at bounding box center [343, 227] width 55 height 13
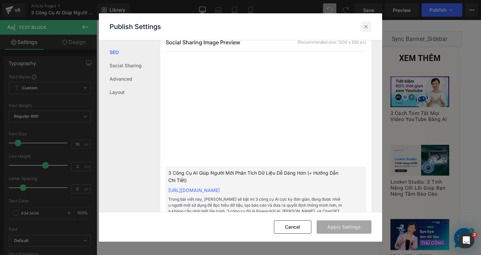
drag, startPoint x: 366, startPoint y: 27, endPoint x: 302, endPoint y: 1, distance: 68.8
click at [366, 27] on icon at bounding box center [365, 26] width 7 height 7
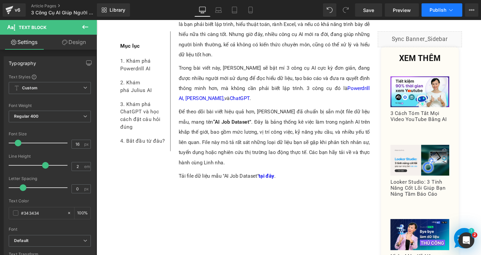
click at [427, 11] on button "Publish" at bounding box center [441, 9] width 41 height 13
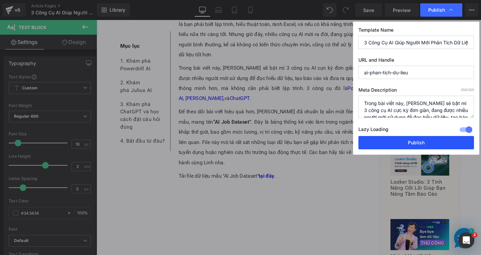
click at [411, 144] on button "Publish" at bounding box center [415, 142] width 115 height 13
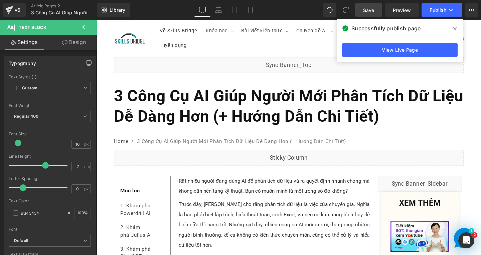
drag, startPoint x: 241, startPoint y: 15, endPoint x: 373, endPoint y: 10, distance: 131.9
click at [373, 10] on span "Save" at bounding box center [368, 10] width 11 height 7
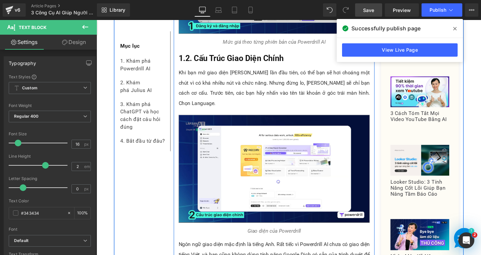
scroll to position [834, 0]
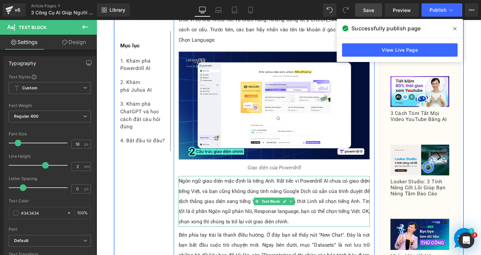
click at [337, 196] on p "Ngôn ngữ giao diện mặc định là tiếng Anh. Rất tiếc vì Powerdrill AI chưa có gia…" at bounding box center [283, 210] width 201 height 53
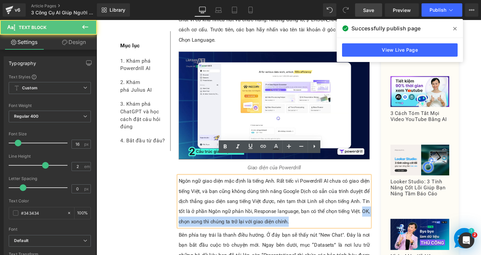
drag, startPoint x: 374, startPoint y: 198, endPoint x: 376, endPoint y: 207, distance: 9.9
click at [376, 207] on p "Ngôn ngữ giao diện mặc định là tiếng Anh. Rất tiếc vì Powerdrill AI chưa có gia…" at bounding box center [283, 210] width 201 height 53
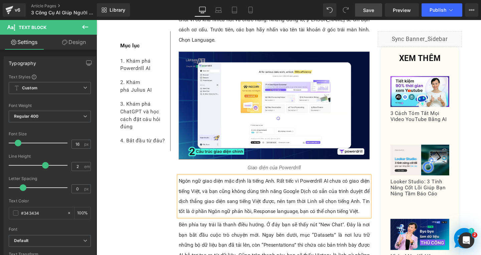
drag, startPoint x: 373, startPoint y: 9, endPoint x: 228, endPoint y: 80, distance: 162.3
click at [373, 9] on span "Save" at bounding box center [368, 10] width 11 height 7
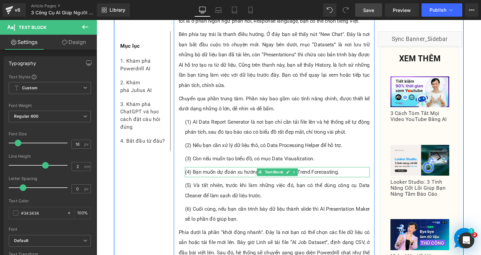
scroll to position [1068, 0]
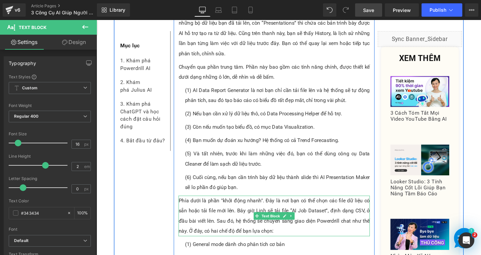
click at [324, 223] on p "Phía dưới là phần "khởi động nhanh". Đây là nơi bạn có thể chọn các file dữ liệ…" at bounding box center [283, 226] width 201 height 43
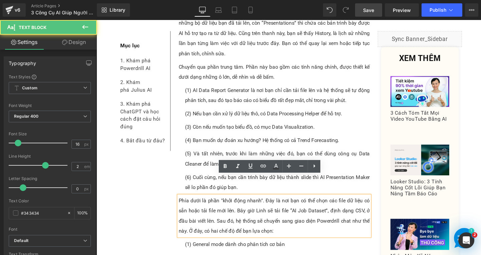
click at [323, 223] on p "Phía dưới là phần "khởi động nhanh". Đây là nơi bạn có thể chọn các file dữ liệ…" at bounding box center [283, 226] width 201 height 43
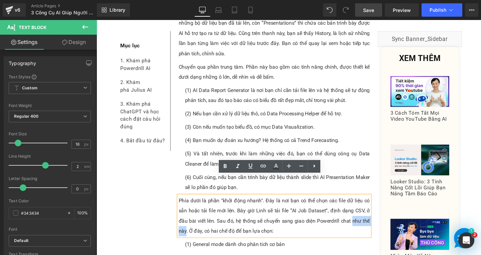
drag, startPoint x: 363, startPoint y: 210, endPoint x: 188, endPoint y: 218, distance: 175.4
click at [188, 218] on p "Phía dưới là phần "khởi động nhanh". Đây là nơi bạn có thể chọn các file dữ liệ…" at bounding box center [283, 226] width 201 height 43
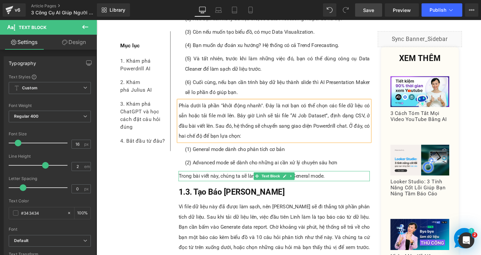
scroll to position [1235, 0]
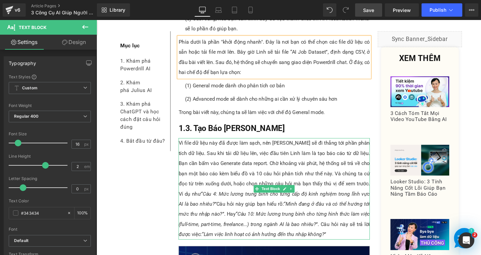
click at [274, 158] on p "Vì file dữ liệu này đã được làm sạch, nên [PERSON_NAME] sẽ đi thẳng tới phần ph…" at bounding box center [283, 198] width 201 height 107
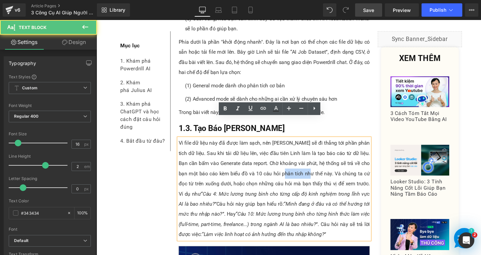
drag, startPoint x: 282, startPoint y: 160, endPoint x: 310, endPoint y: 163, distance: 28.5
click at [310, 162] on p "Vì file dữ liệu này đã được làm sạch, nên [PERSON_NAME] sẽ đi thẳng tới phần ph…" at bounding box center [283, 198] width 201 height 107
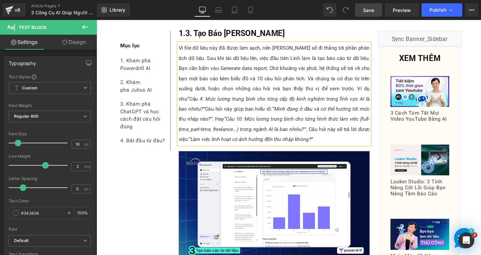
scroll to position [1402, 0]
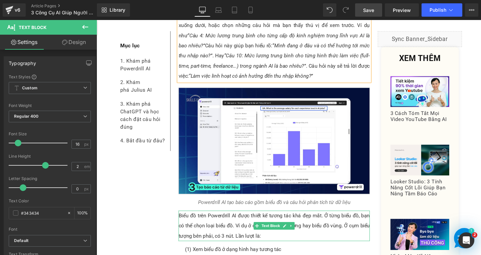
click at [337, 224] on p "Biểu đồ trên Powerdrill AI được thiết kế tương tác khá đẹp mắt. Ở từng biểu đồ,…" at bounding box center [283, 237] width 201 height 32
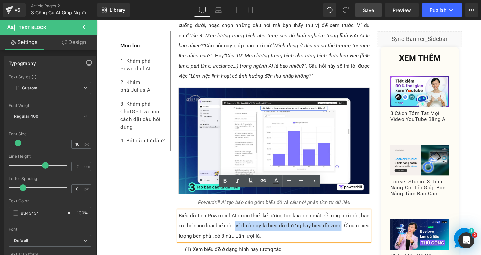
drag, startPoint x: 241, startPoint y: 216, endPoint x: 350, endPoint y: 216, distance: 108.8
click at [350, 221] on p "Biểu đồ trên Powerdrill AI được thiết kế tương tác khá đẹp mắt. Ở từng biểu đồ,…" at bounding box center [283, 237] width 201 height 32
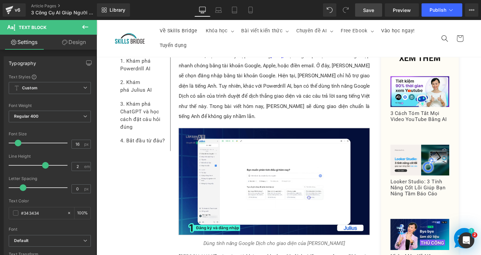
scroll to position [2437, 0]
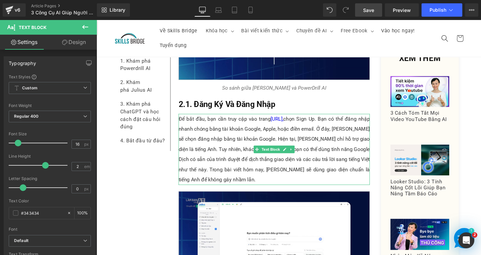
click at [226, 119] on p "Để bắt đầu, bạn cần truy cập vào trang [URL], chọn Sign Up. Bạn có thể đăng nhậ…" at bounding box center [283, 156] width 201 height 75
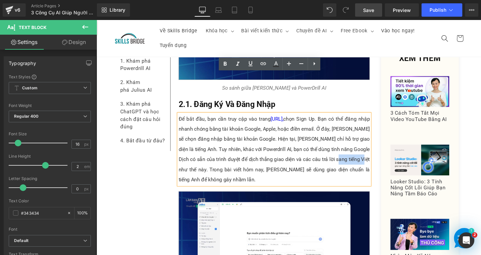
drag, startPoint x: 351, startPoint y: 124, endPoint x: 379, endPoint y: 124, distance: 27.0
click at [379, 124] on p "Để bắt đầu, bạn cần truy cập vào trang [URL], chọn Sign Up. Bạn có thể đăng nhậ…" at bounding box center [283, 156] width 201 height 75
paste div
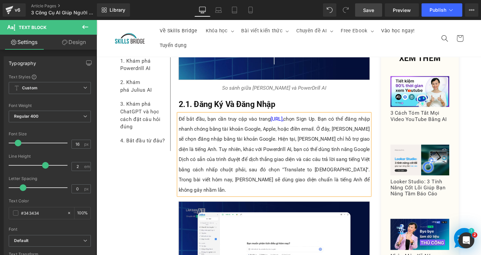
click at [305, 137] on p "Để bắt đầu, bạn cần truy cập vào trang [URL], chọn Sign Up. Bạn có thể đăng nhậ…" at bounding box center [283, 161] width 201 height 85
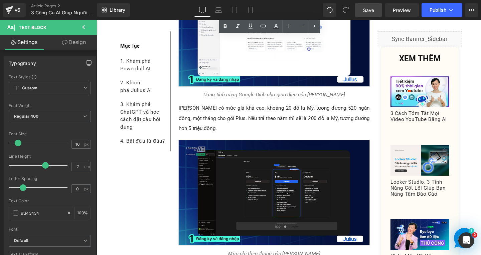
scroll to position [2770, 0]
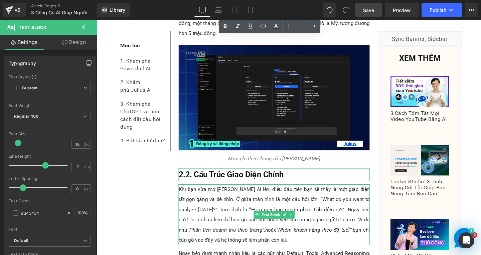
click at [340, 194] on p "Khi bạn vừa mở [PERSON_NAME] AI lên, điều đầu tiên bạn sẽ thấy là một giao diện…" at bounding box center [283, 225] width 201 height 64
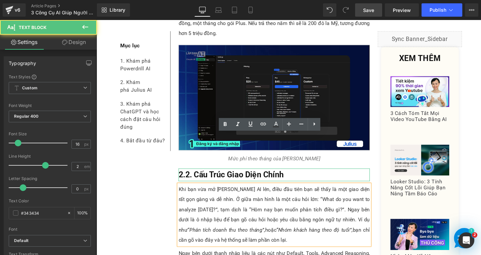
drag, startPoint x: 373, startPoint y: 187, endPoint x: 381, endPoint y: 187, distance: 7.3
click at [381, 193] on div "Khi bạn vừa mở [PERSON_NAME] AI lên, điều đầu tiên bạn sẽ thấy là một giao diện…" at bounding box center [283, 225] width 201 height 64
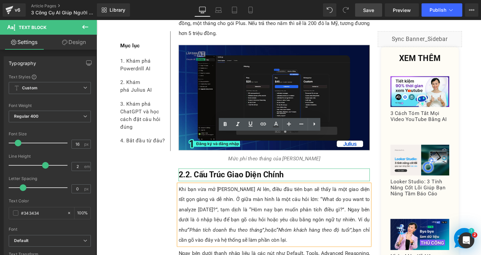
click at [366, 193] on p "Khi bạn vừa mở [PERSON_NAME] AI lên, điều đầu tiên bạn sẽ thấy là một giao diện…" at bounding box center [283, 225] width 201 height 64
drag, startPoint x: 374, startPoint y: 187, endPoint x: 380, endPoint y: 189, distance: 6.0
click at [380, 193] on p "Khi bạn vừa mở [PERSON_NAME] AI lên, điều đầu tiên bạn sẽ thấy là một giao diện…" at bounding box center [283, 225] width 201 height 64
click at [287, 202] on p "Khi bạn vừa mở [PERSON_NAME] AI lên, điều đầu tiên bạn sẽ thấy là một giao diện…" at bounding box center [283, 225] width 201 height 64
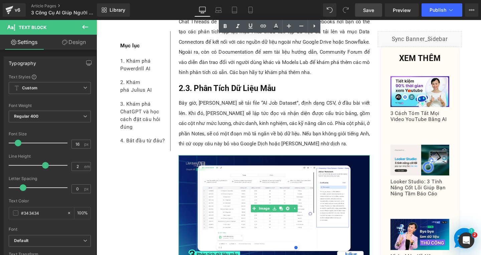
scroll to position [3438, 0]
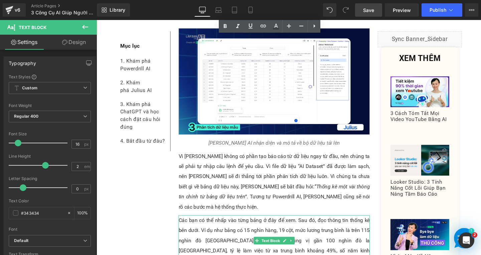
click at [269, 226] on p "Các bạn có thể nhấp vào từng bảng ở đây để xem. Sau đó, đọc thông tin thống kê …" at bounding box center [283, 252] width 201 height 53
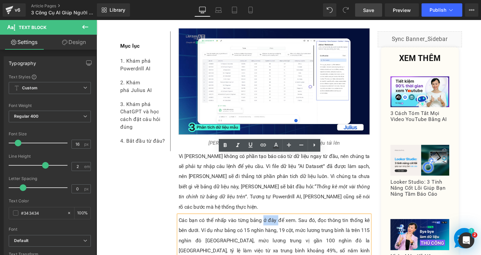
drag, startPoint x: 270, startPoint y: 166, endPoint x: 286, endPoint y: 166, distance: 15.7
click at [286, 226] on p "Các bạn có thể nhấp vào từng bảng ở đây để xem. Sau đó, đọc thông tin thống kê …" at bounding box center [283, 252] width 201 height 53
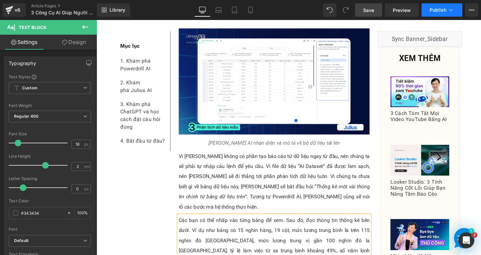
click at [436, 10] on span "Publish" at bounding box center [437, 9] width 17 height 5
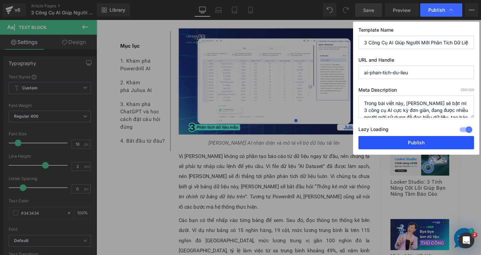
click at [402, 138] on button "Publish" at bounding box center [415, 142] width 115 height 13
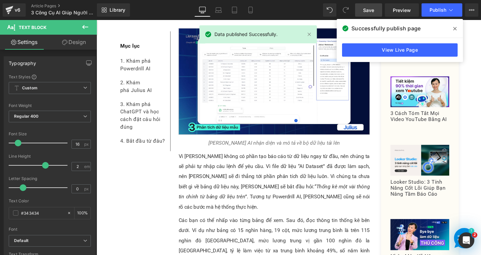
click at [365, 8] on span "Save" at bounding box center [368, 10] width 11 height 7
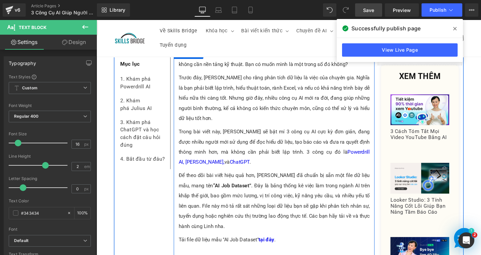
scroll to position [0, 0]
